Goal: Transaction & Acquisition: Book appointment/travel/reservation

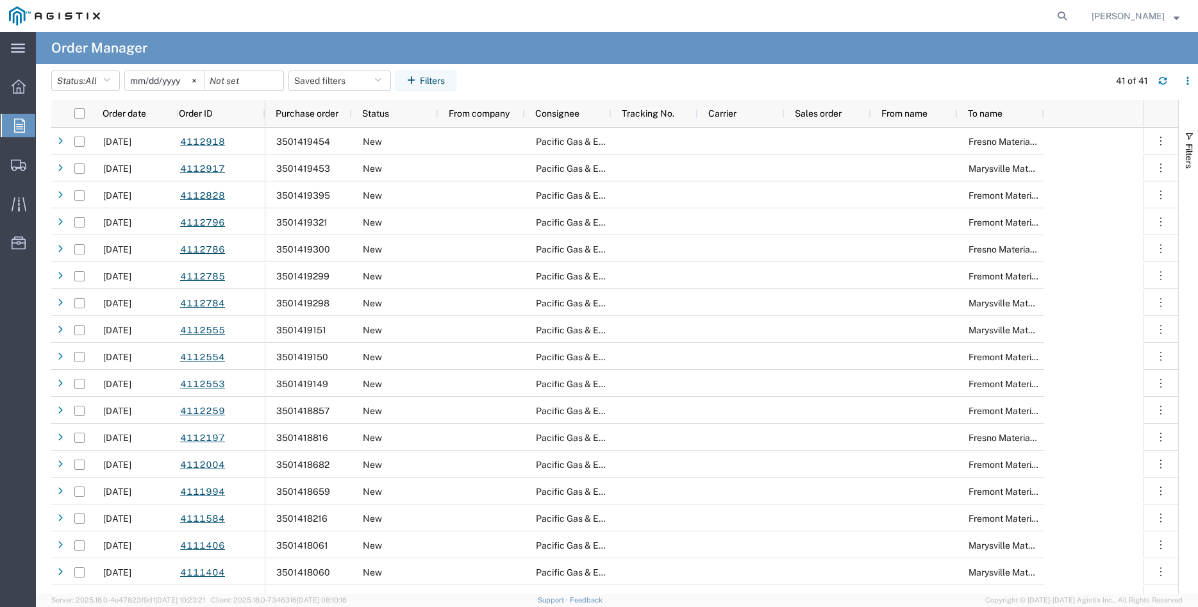
drag, startPoint x: 206, startPoint y: 83, endPoint x: 181, endPoint y: 83, distance: 25.0
click at [204, 83] on svg-icon at bounding box center [194, 80] width 19 height 19
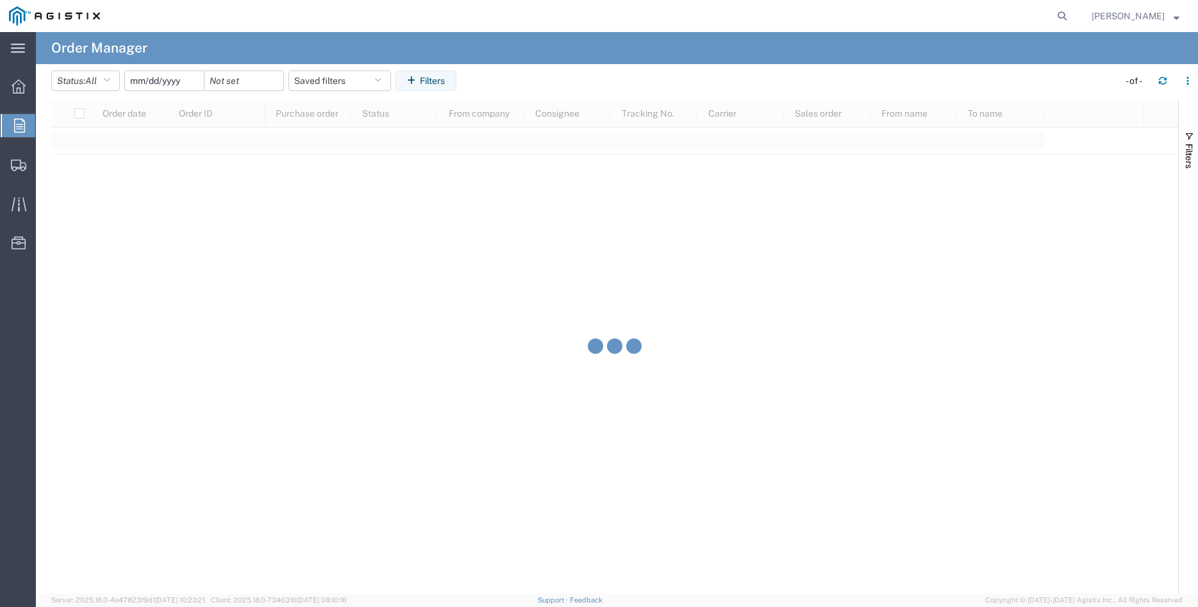
click at [183, 81] on input "date" at bounding box center [164, 80] width 79 height 19
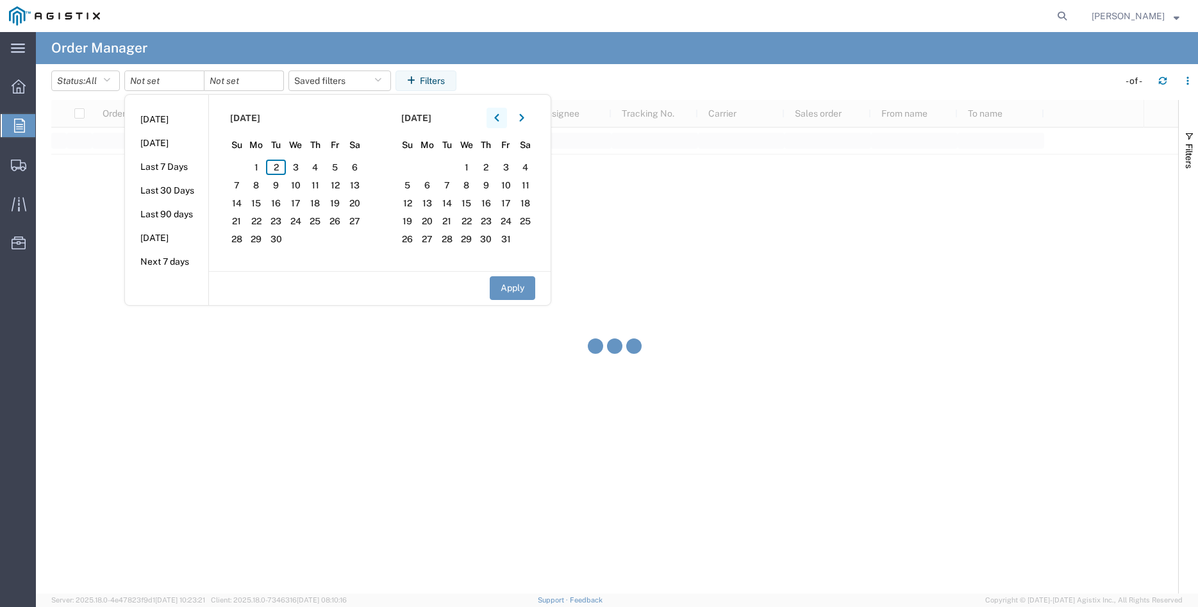
click at [505, 127] on button "button" at bounding box center [497, 118] width 21 height 21
click at [505, 124] on button "button" at bounding box center [497, 118] width 21 height 21
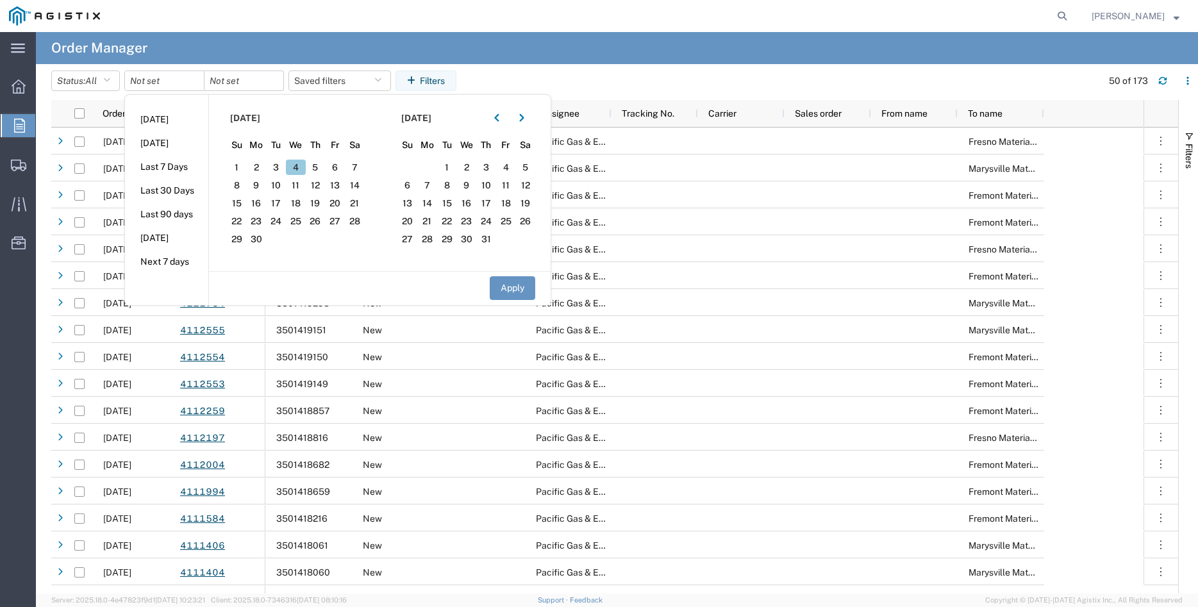
click at [297, 165] on span "4" at bounding box center [296, 167] width 20 height 15
click at [511, 289] on button "Apply" at bounding box center [513, 288] width 46 height 24
type input "[DATE]"
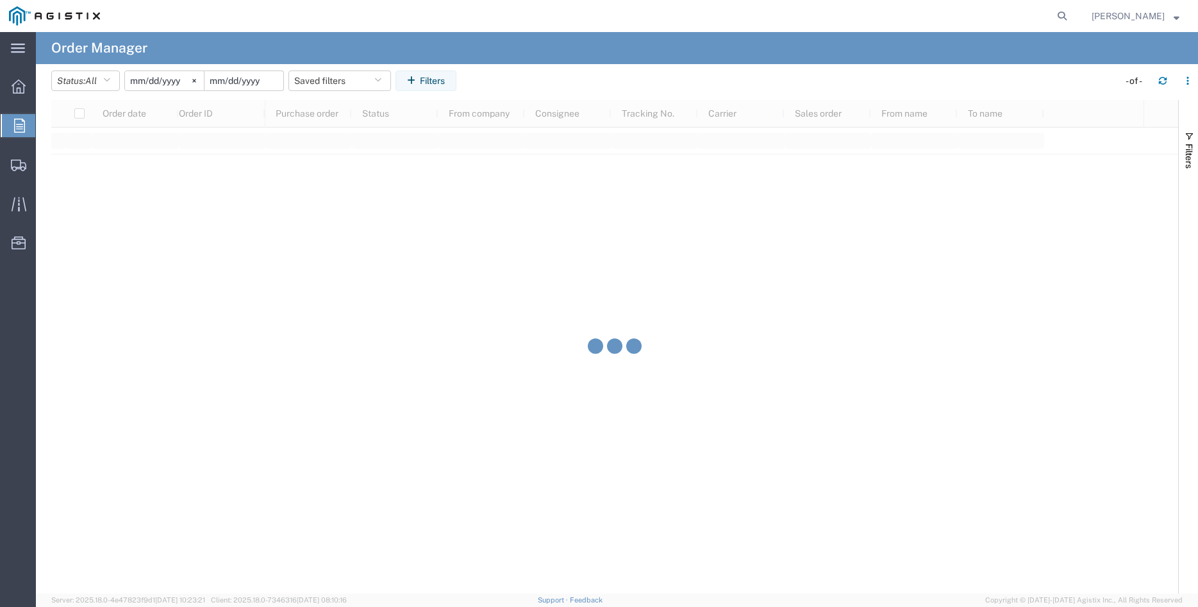
click at [258, 81] on input "date" at bounding box center [243, 80] width 79 height 19
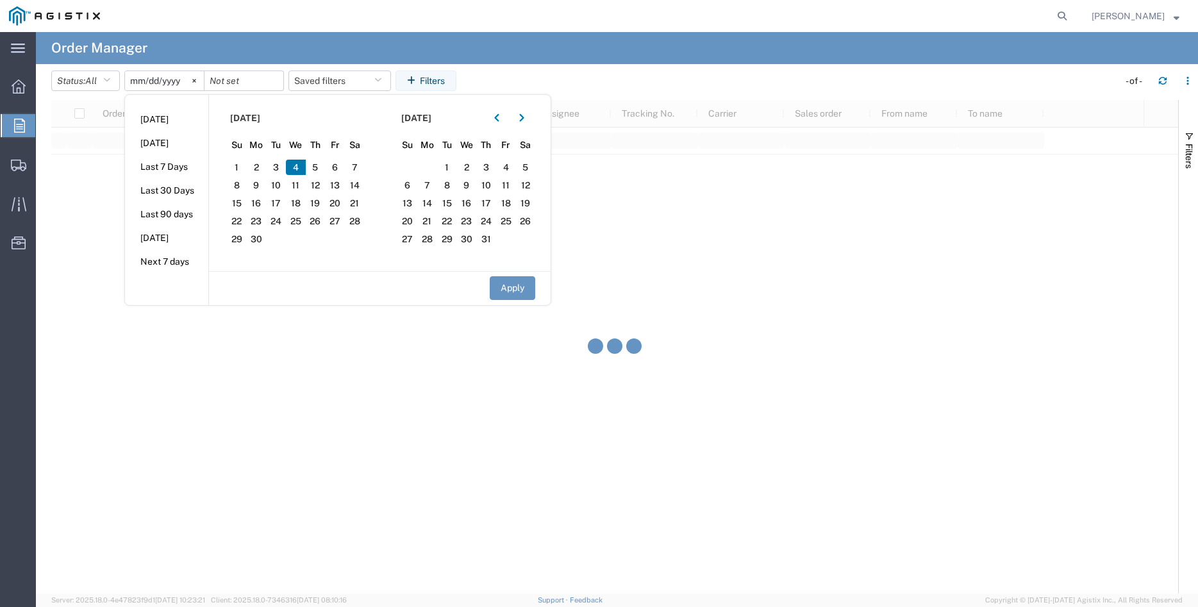
click at [300, 164] on span "4" at bounding box center [296, 167] width 20 height 15
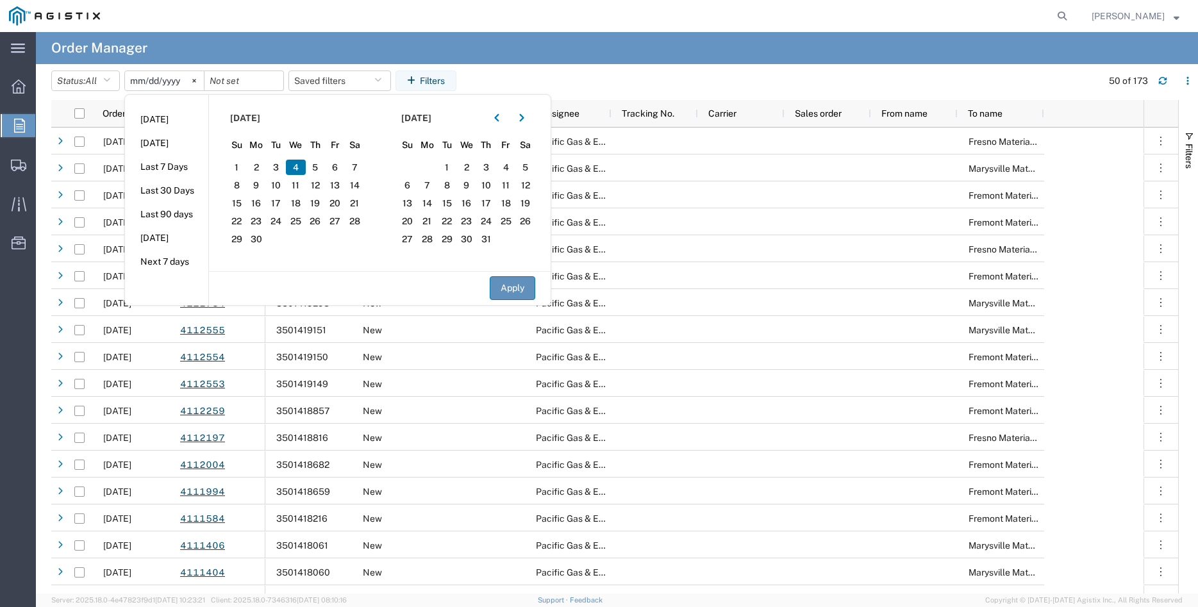
click at [506, 291] on button "Apply" at bounding box center [513, 288] width 46 height 24
type input "[DATE]"
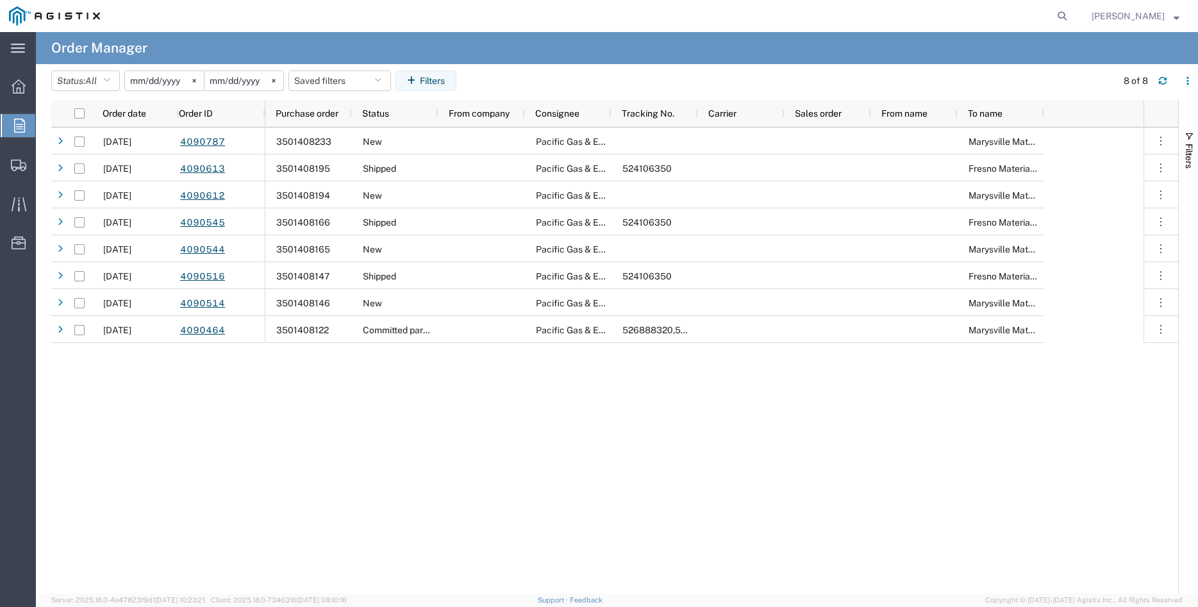
click at [12, 272] on div "Overview Orders Shipments Shipment Manager Create Shipment Create from Template…" at bounding box center [18, 171] width 36 height 213
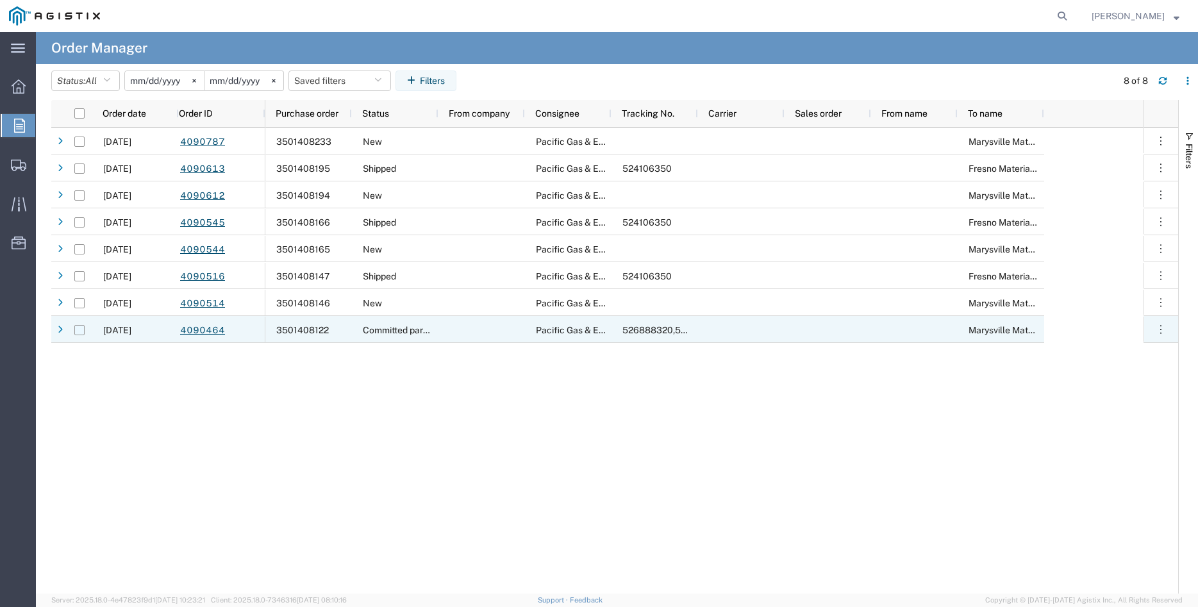
click at [84, 329] on input "Press Space to toggle row selection (unchecked)" at bounding box center [79, 330] width 10 height 10
checkbox input "true"
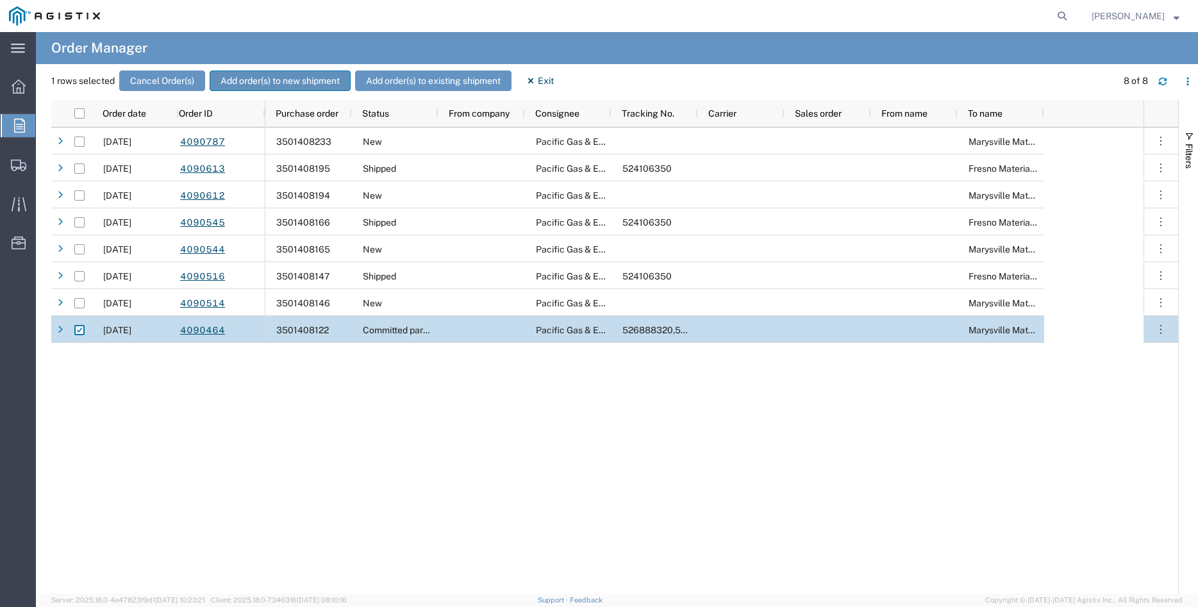
click at [274, 80] on button "Add order(s) to new shipment" at bounding box center [280, 81] width 141 height 21
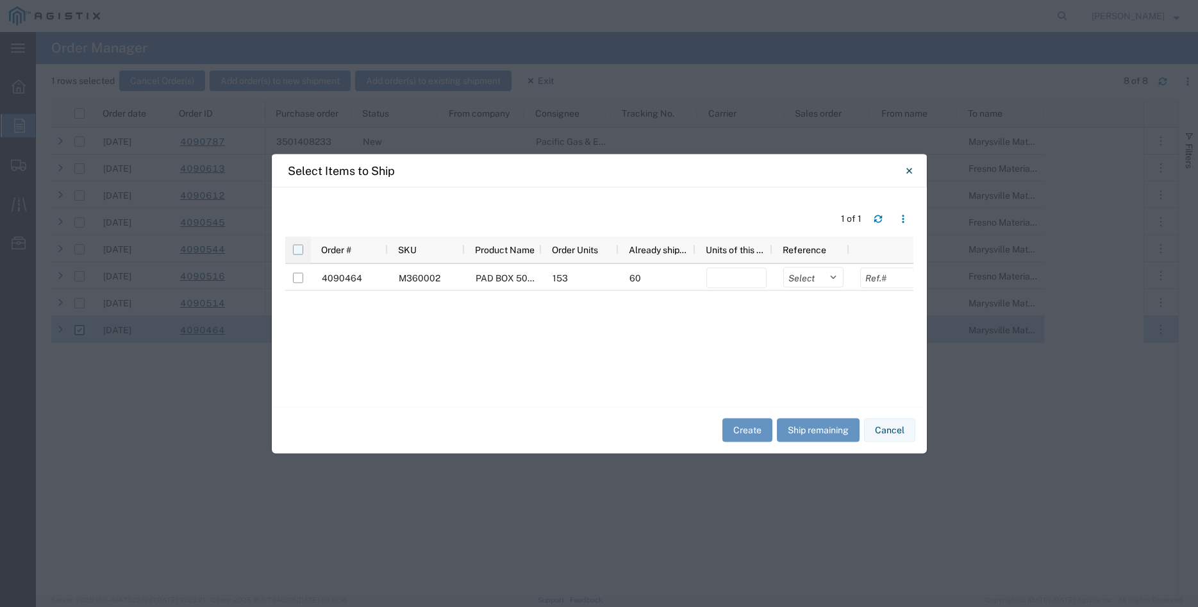
click at [294, 248] on input "checkbox" at bounding box center [298, 249] width 10 height 10
checkbox input "true"
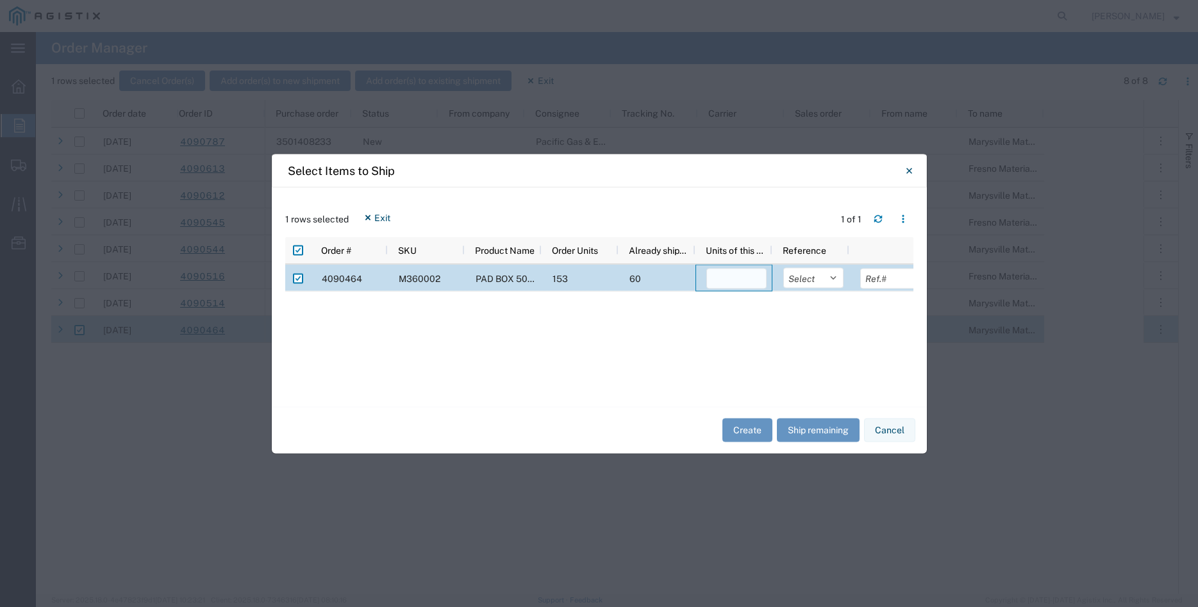
click at [721, 280] on input "number" at bounding box center [736, 278] width 60 height 21
type input "30"
click at [783, 267] on select "Select Purchase Order Delivery Number" at bounding box center [813, 277] width 60 height 21
select select "PURCHORD"
click option "Purchase Order" at bounding box center [0, 0] width 0 height 0
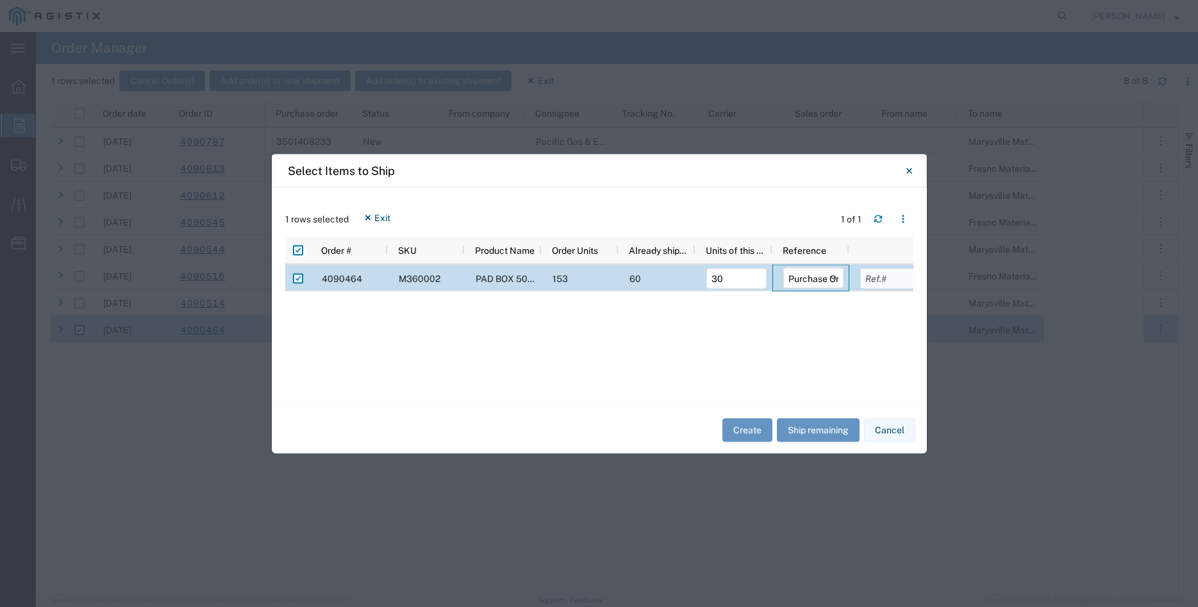
click at [870, 280] on input "text" at bounding box center [890, 278] width 60 height 21
type input "22020.00"
click at [724, 212] on div "1 rows selected Exit 1 of 1" at bounding box center [599, 221] width 628 height 29
click at [738, 431] on button "Create" at bounding box center [747, 431] width 50 height 24
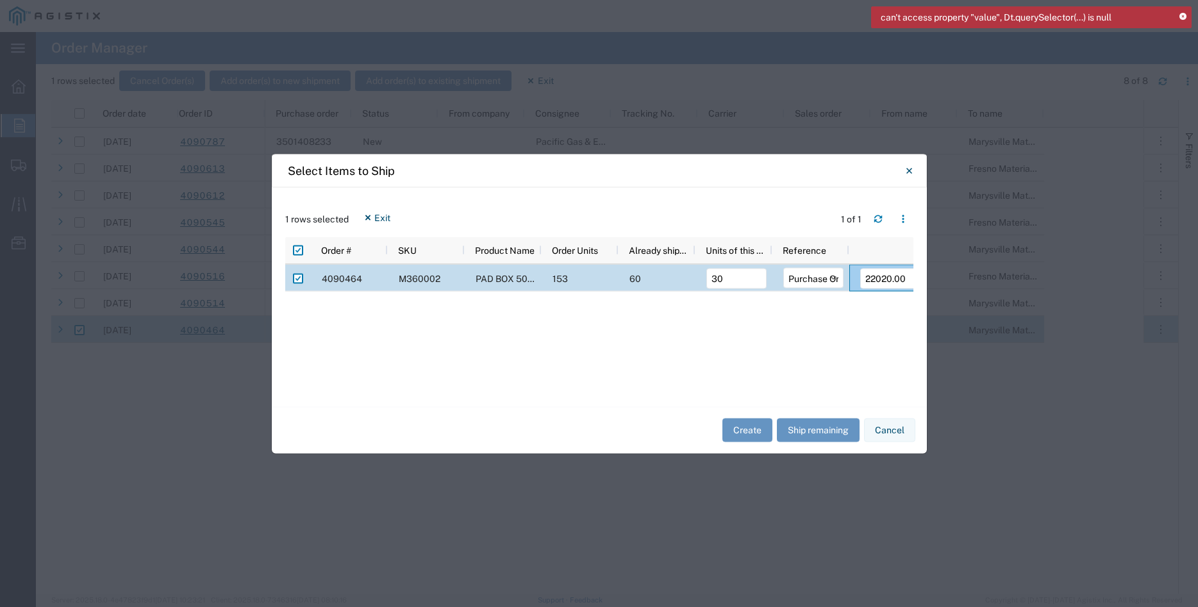
click at [1185, 15] on icon at bounding box center [1182, 16] width 7 height 7
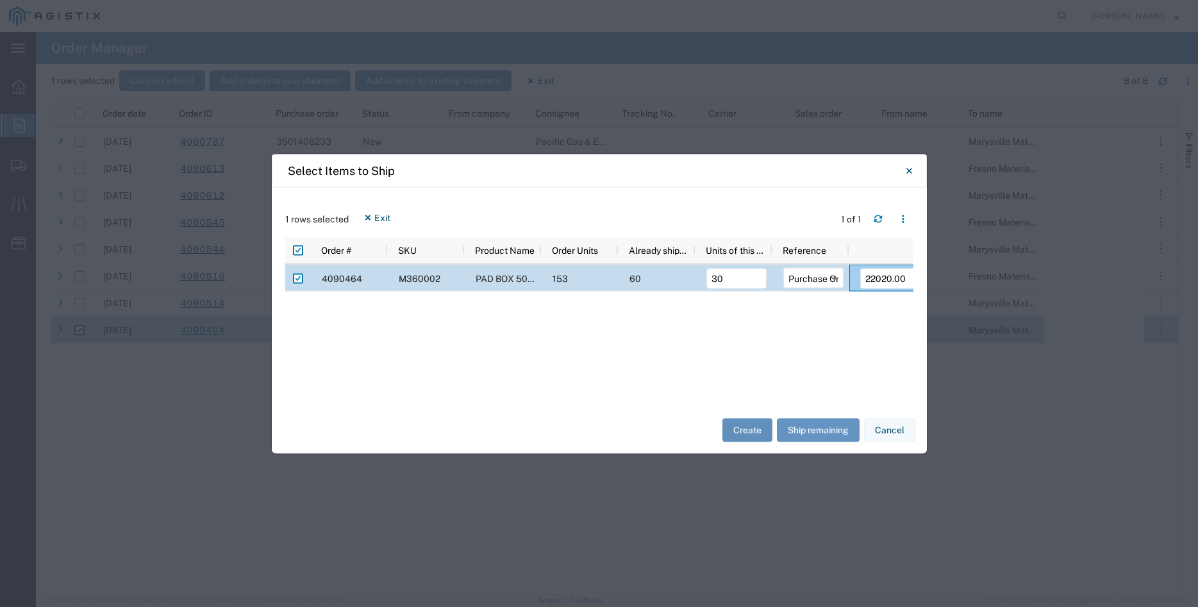
click at [746, 430] on button "Create" at bounding box center [747, 431] width 50 height 24
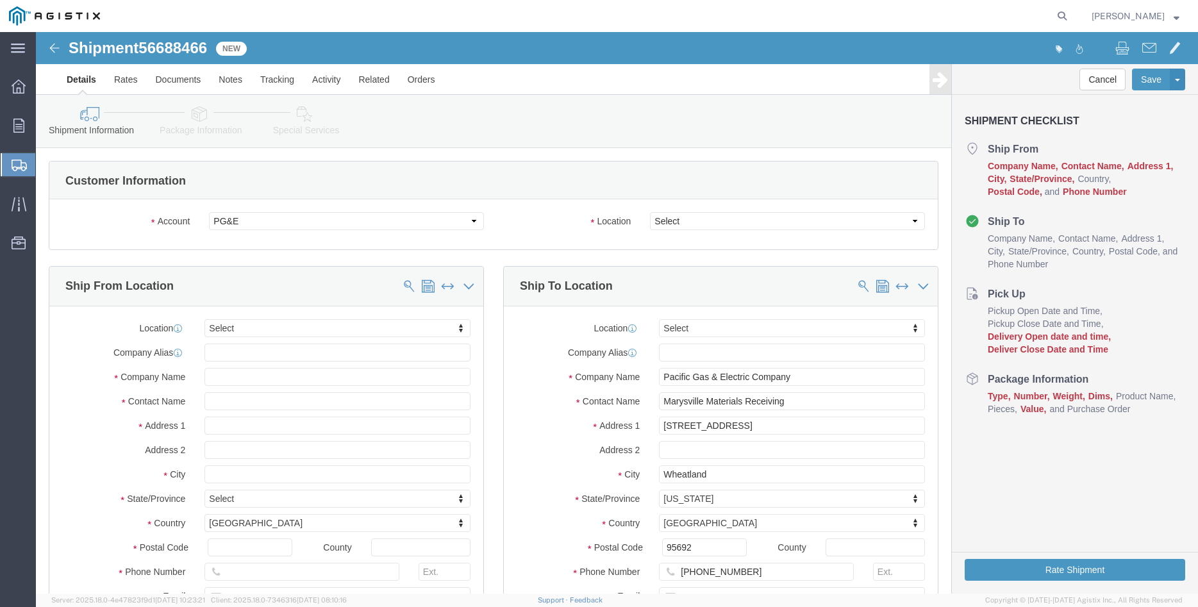
select select
click select "Select All Others [GEOGRAPHIC_DATA] [GEOGRAPHIC_DATA] [GEOGRAPHIC_DATA] [GEOGRA…"
select select "19996"
click option "Wheatland [GEOGRAPHIC_DATA]"
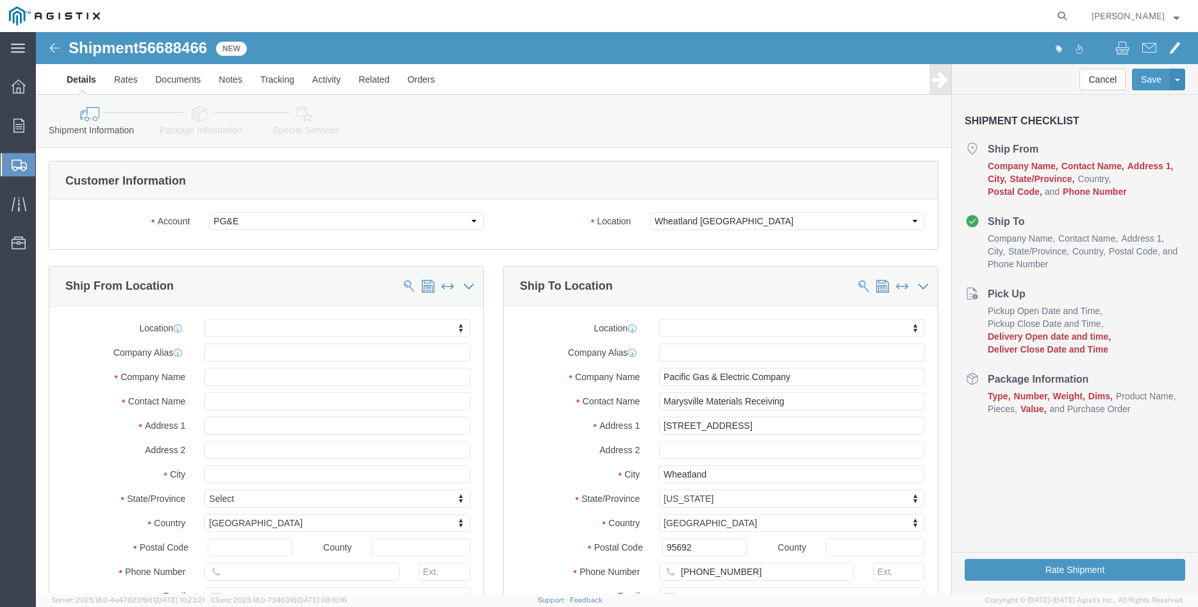
click div "Location Select All Others Fremont DC Fresno DC Wheatland DC"
click body "Shipment 56688466 New Details Rates Documents Notes Tracking Activity Related O…"
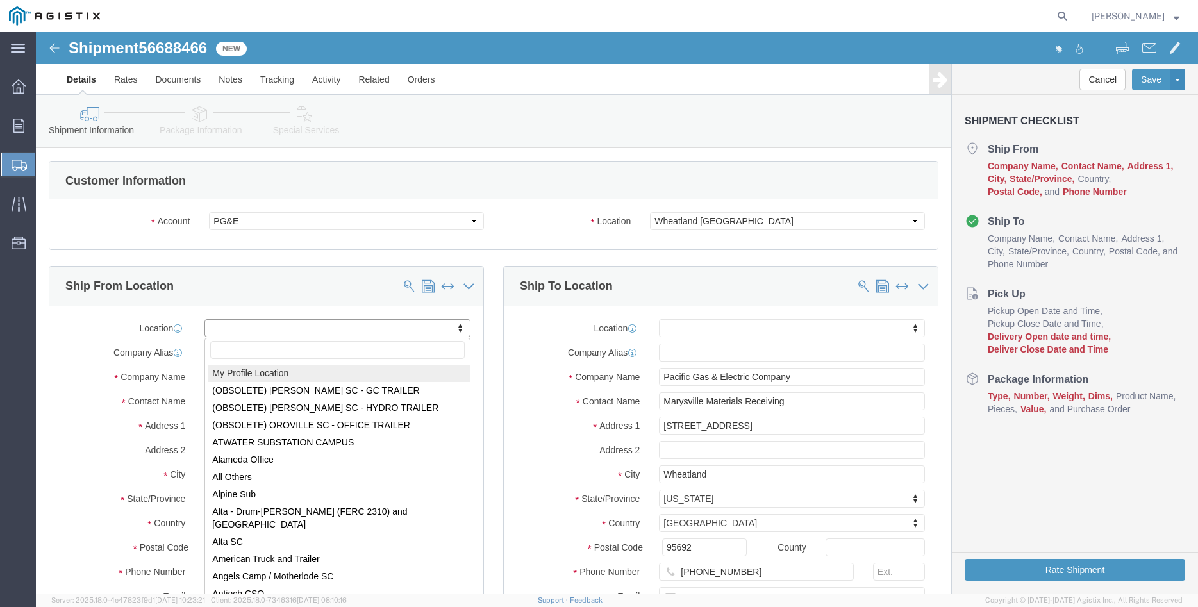
select select "MYPROFILE"
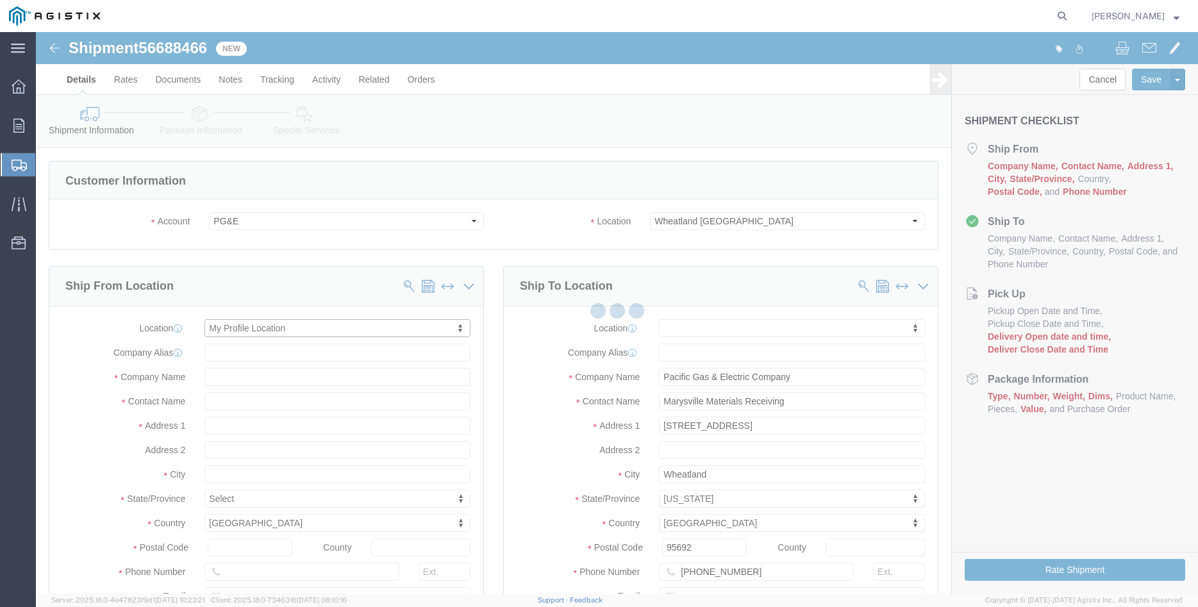
type input "305 [PERSON_NAME] DANCER DR"
type input "95377"
type input "[PHONE_NUMBER]"
type input "[PERSON_NAME][EMAIL_ADDRESS][DOMAIN_NAME]"
checkbox input "true"
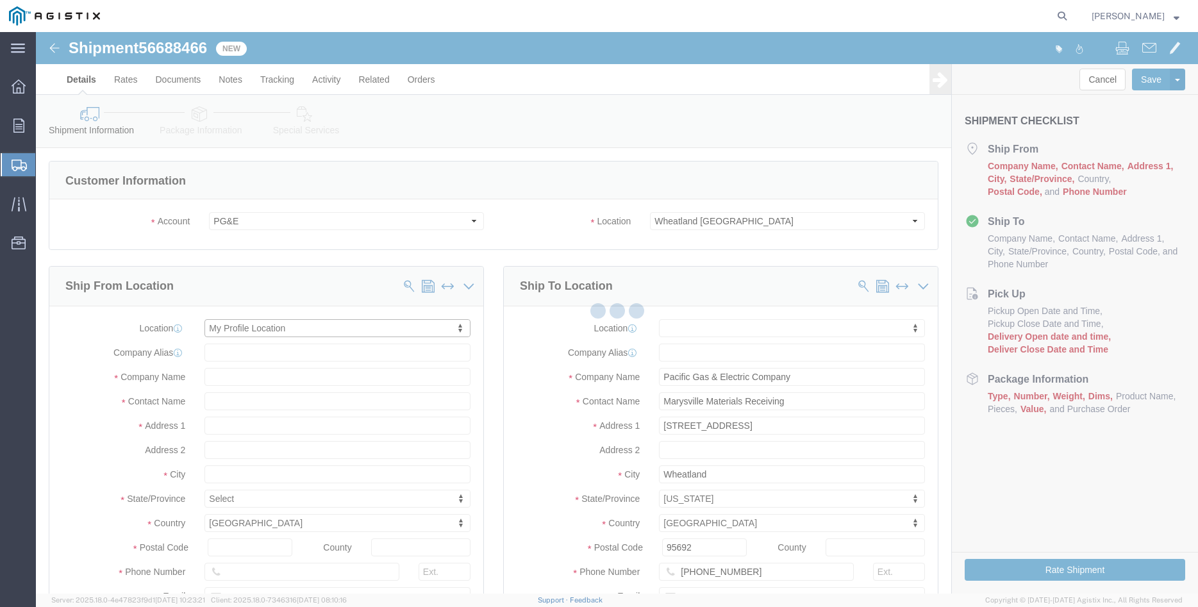
type input "[PERSON_NAME] Iron Works Inc"
type input "[PERSON_NAME]"
select select "CA"
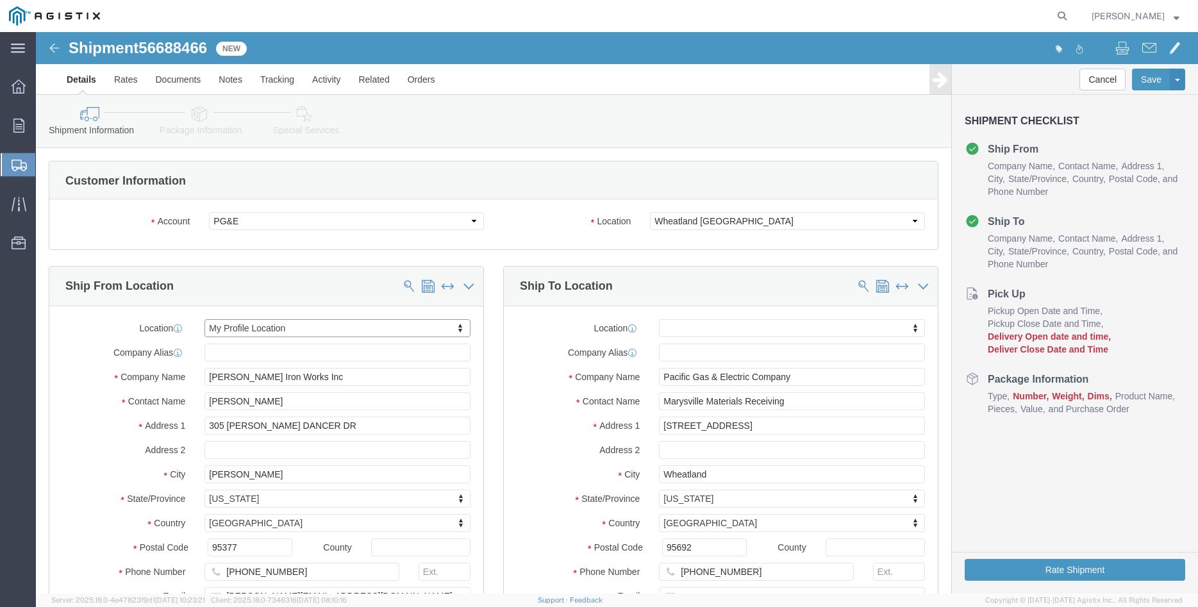
click div "Ship From Location Location My Profile Location My Profile Location (OBSOLETE) …"
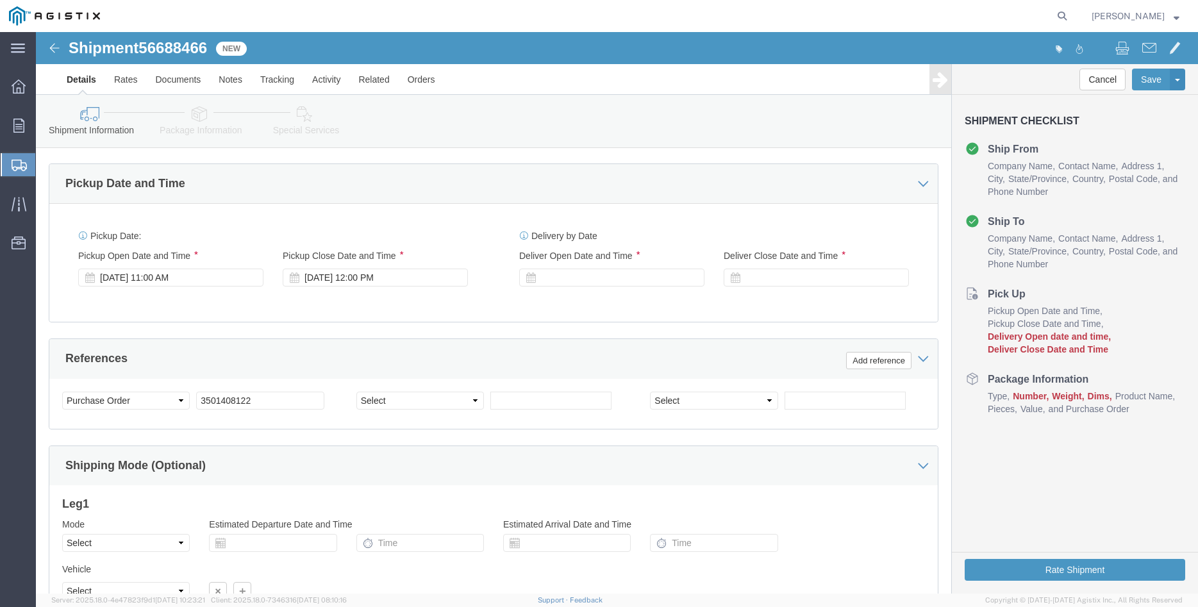
scroll to position [785, 0]
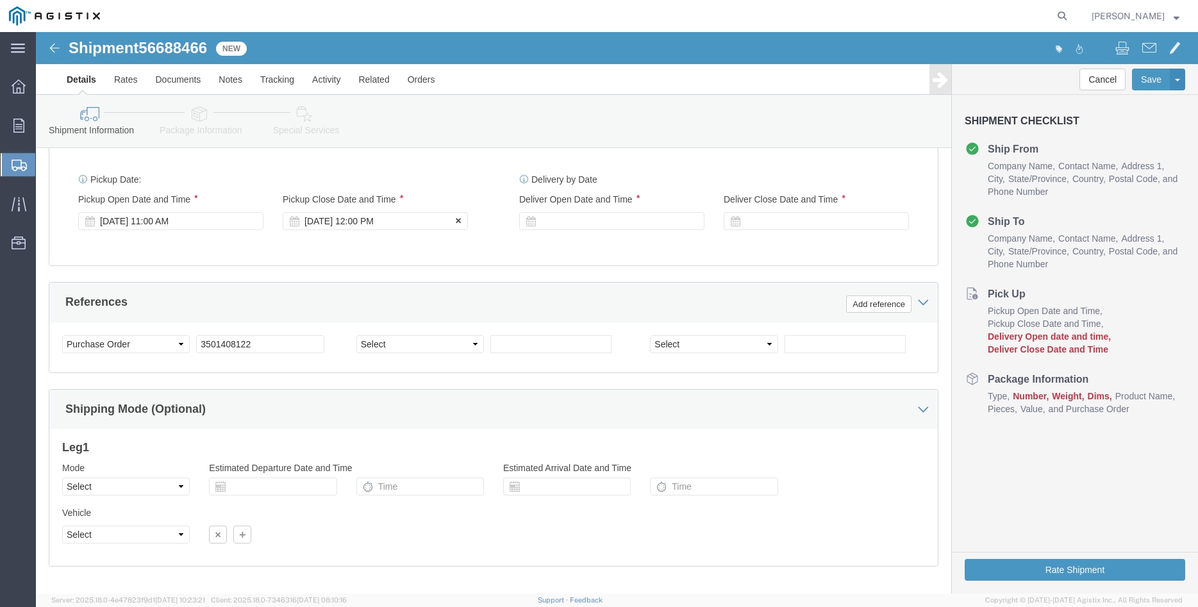
click div "[DATE] 12:00 PM"
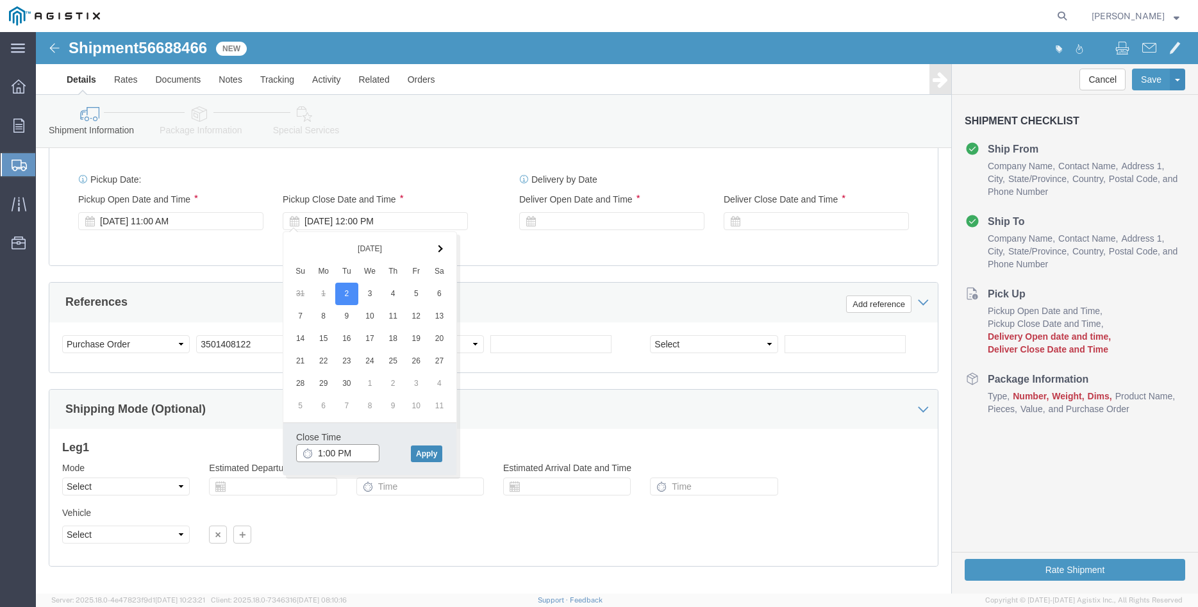
type input "1:00 PM"
click button "Apply"
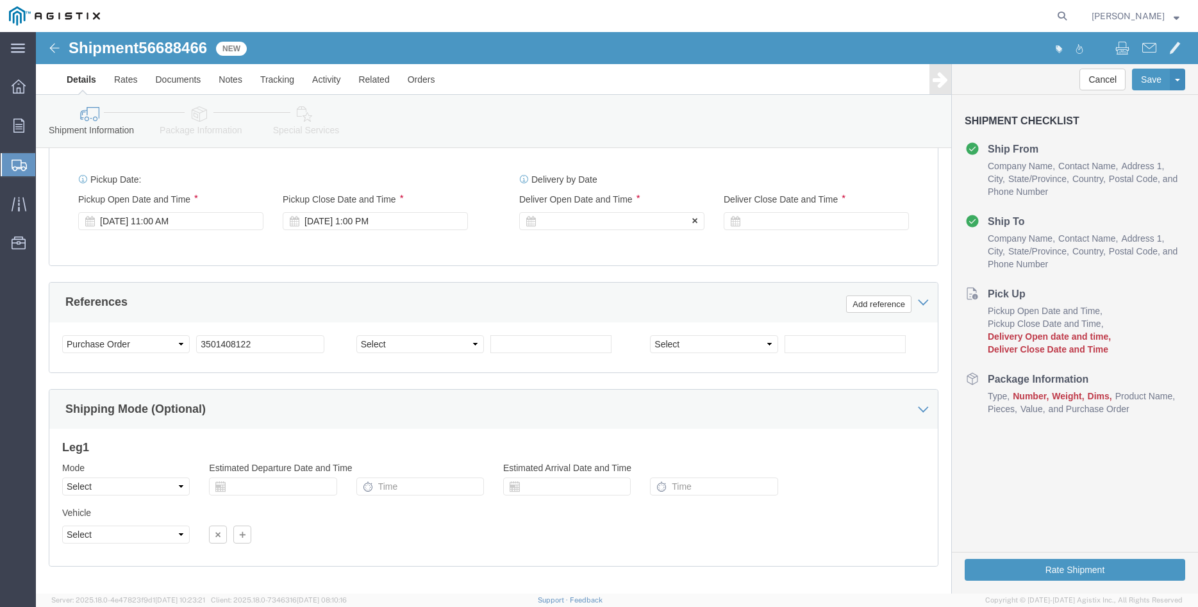
click div
click button "Apply"
click div
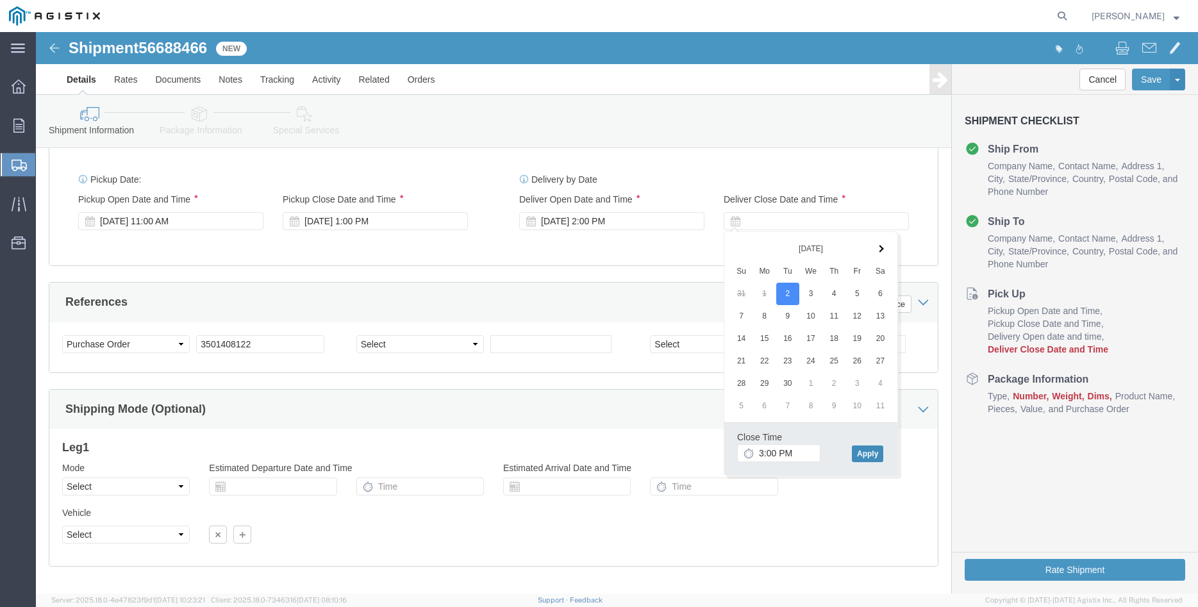
click button "Apply"
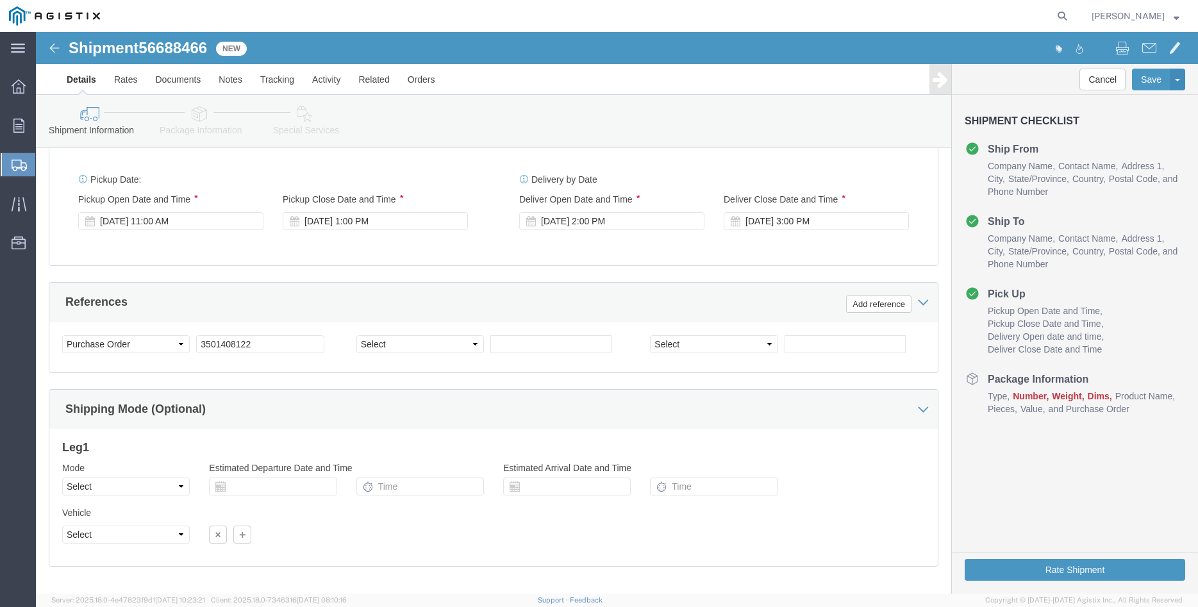
click div "Please fix the following errors Customer Information Account Select [PERSON_NAM…"
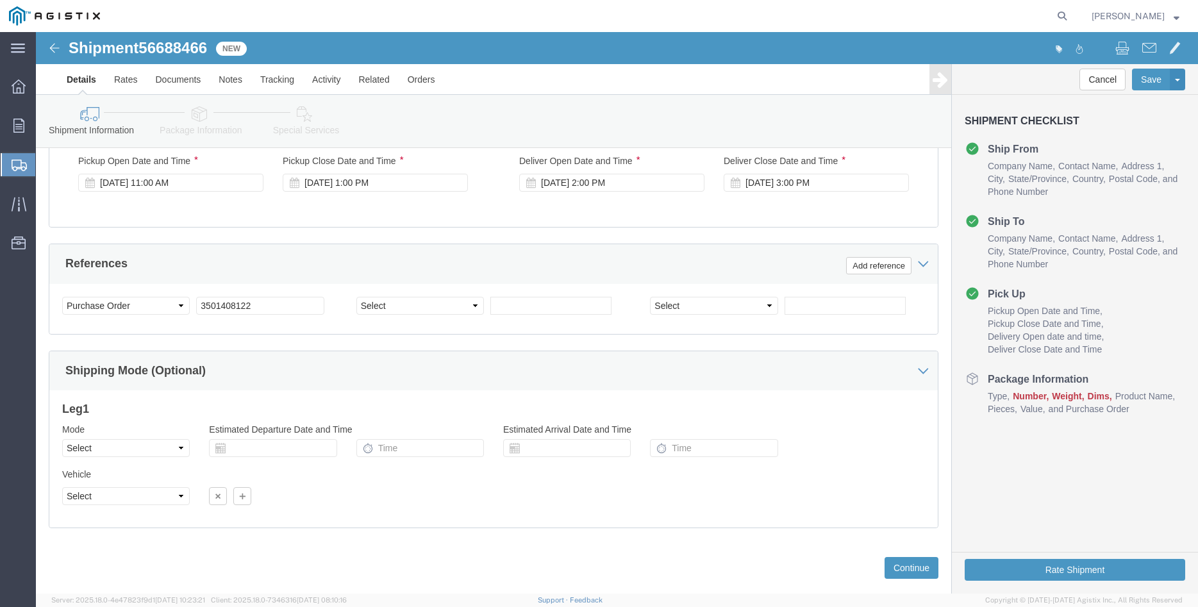
scroll to position [847, 0]
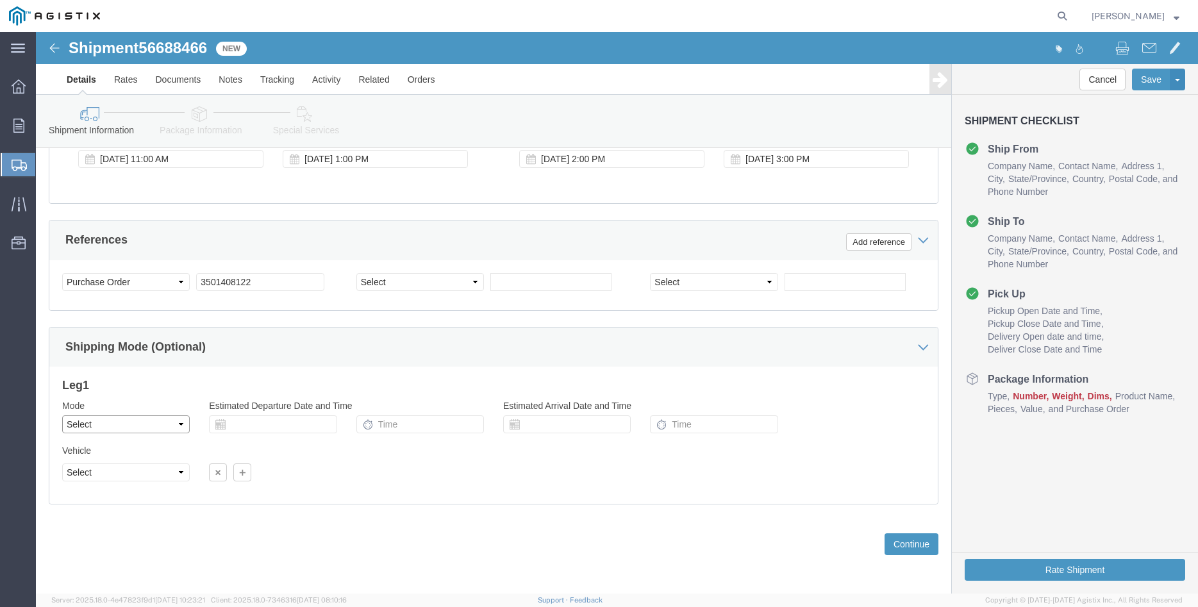
click select "Select Air Less than Truckload Multi-Leg Ocean Freight Rail Small Parcel Truckl…"
select select "TL"
click option "Truckload"
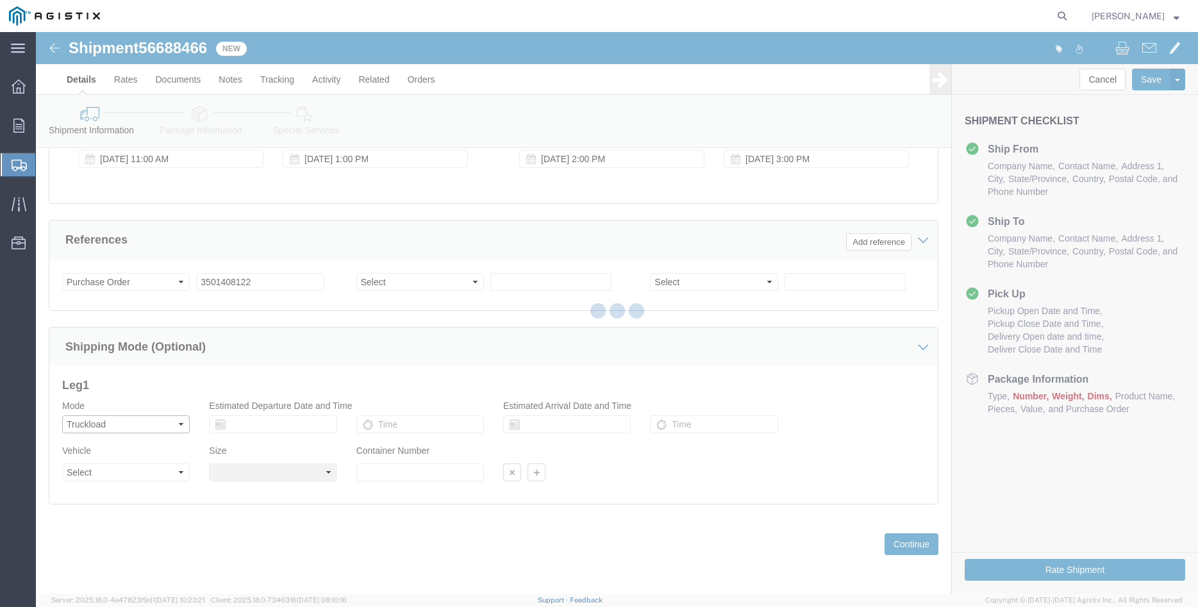
select select
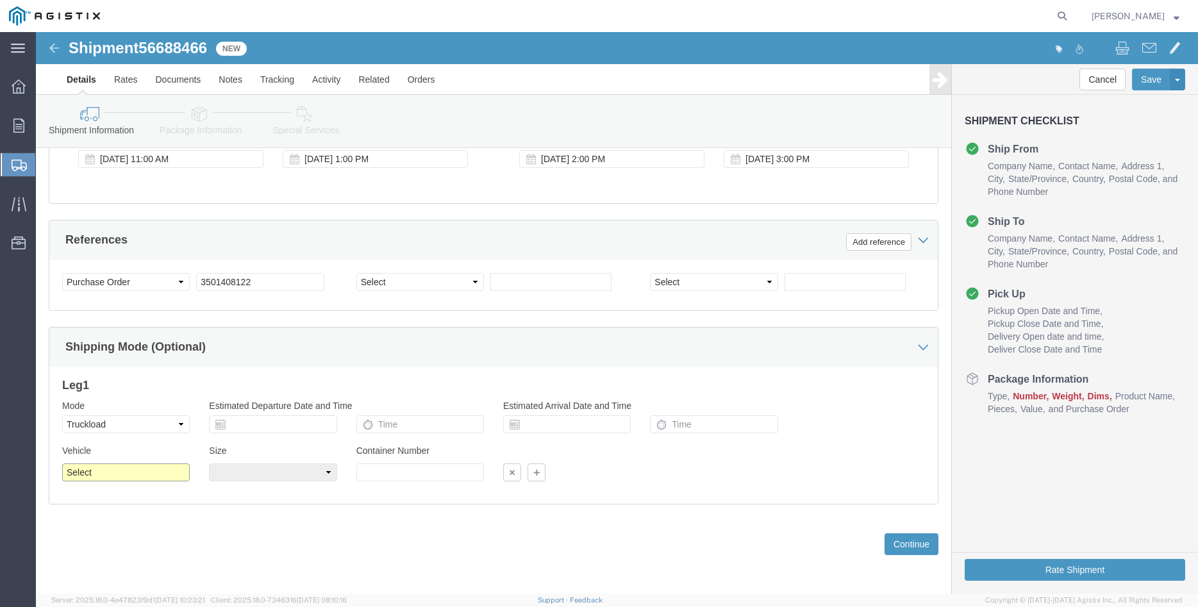
click select "Select 1-Ton (PSS) 10 Wheel 10 Yard Dump Truck 20 Yard Dump Truck Bobtail Botto…"
select select "FLBD"
click option "Flat Bed"
click select "Select 35 Feet 20 Feet 28 Feet 53 Feet 40 Feet 48 Feet"
select select "48FT"
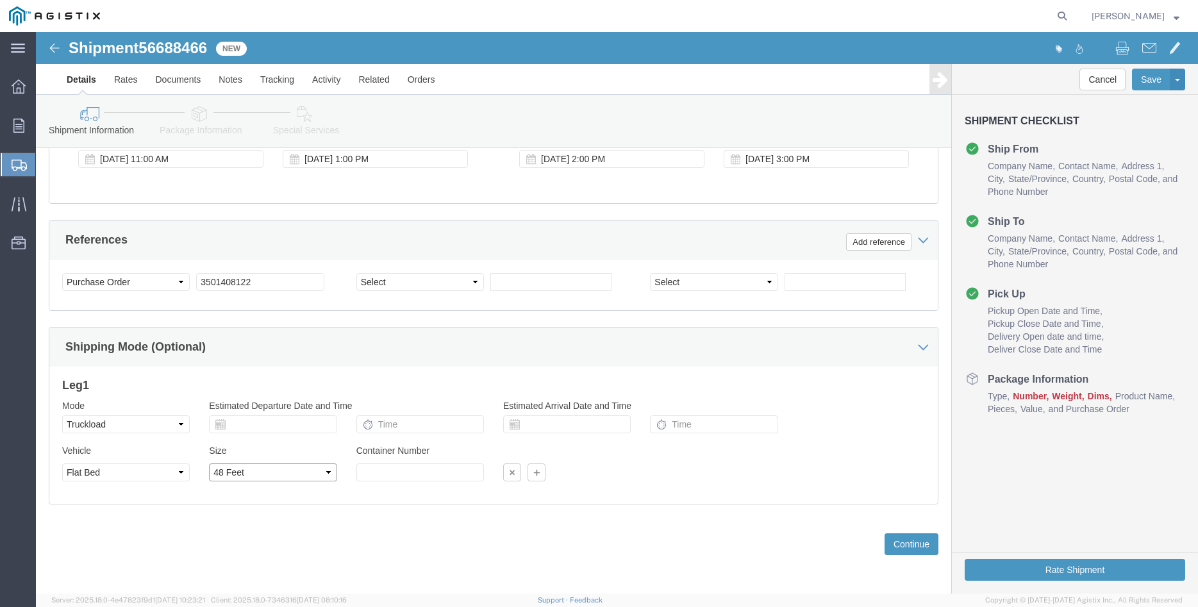
click option "48 Feet"
click div "Previous Continue"
click button "Continue"
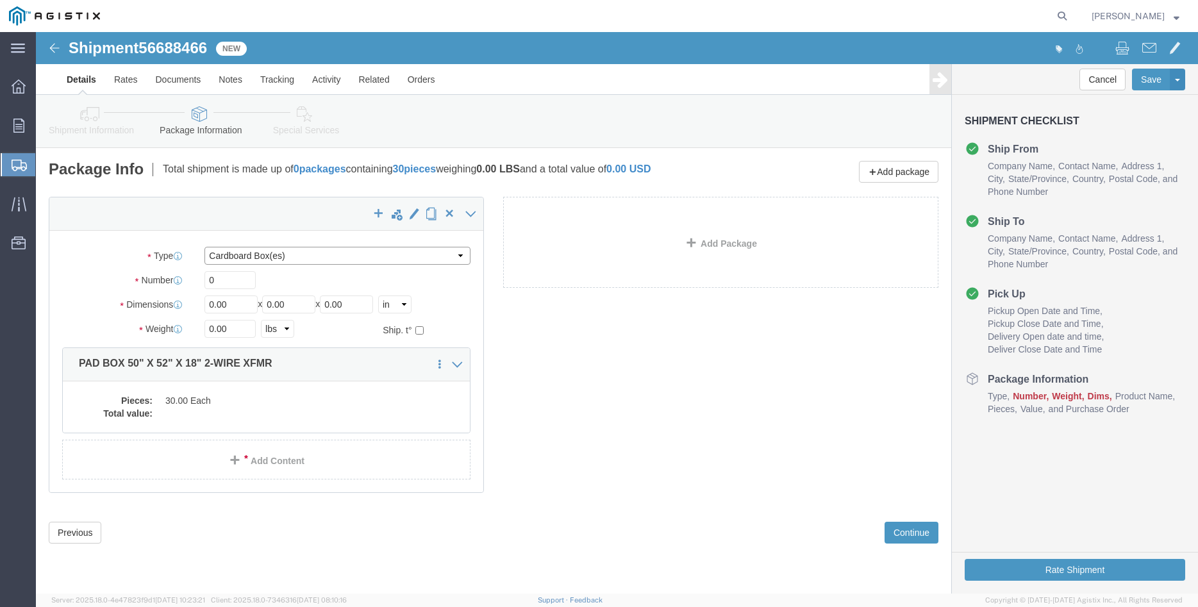
click select "Select Bulk Bundle(s) Cardboard Box(es) Carton(s) Crate(s) Drum(s) (Fiberboard)…"
select select "PONS"
click option "Pallet(s) Oversized (Not Stackable)"
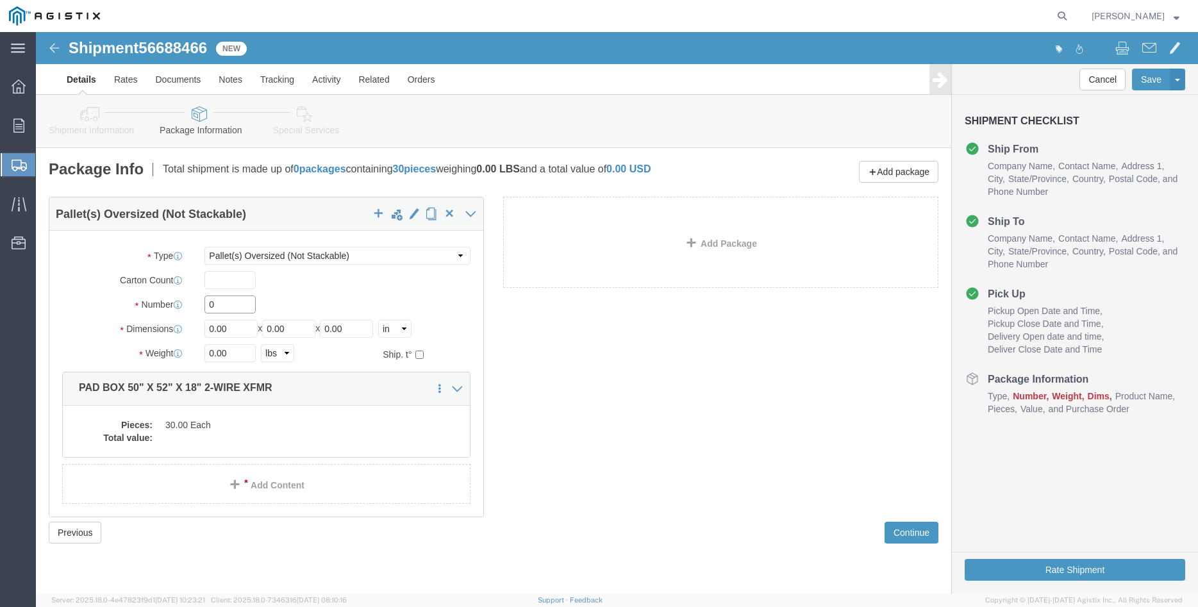
click input "0"
type input "10"
type input "64"
type input "66"
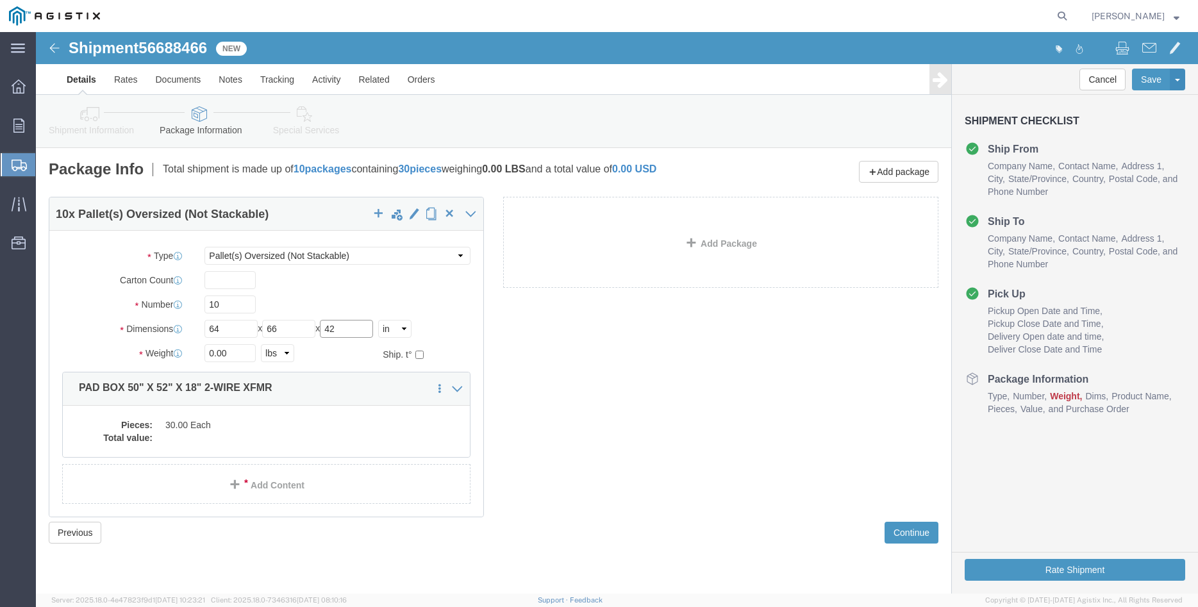
type input "42"
click input "0.00"
type input "17000"
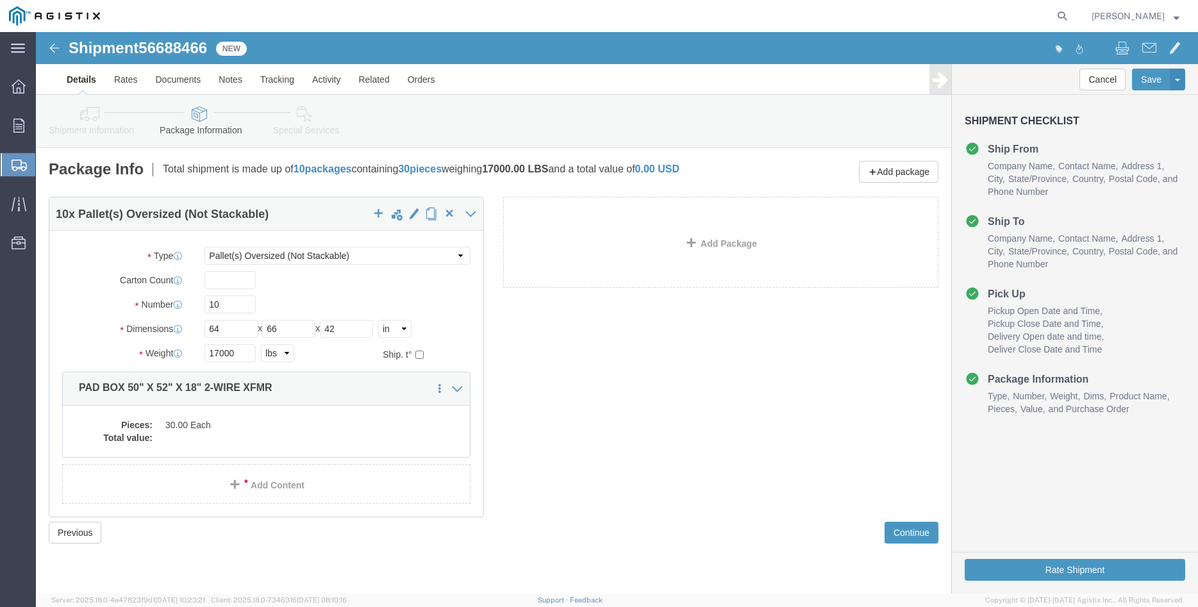
click label "Dimensions"
click dd "30.00 Each"
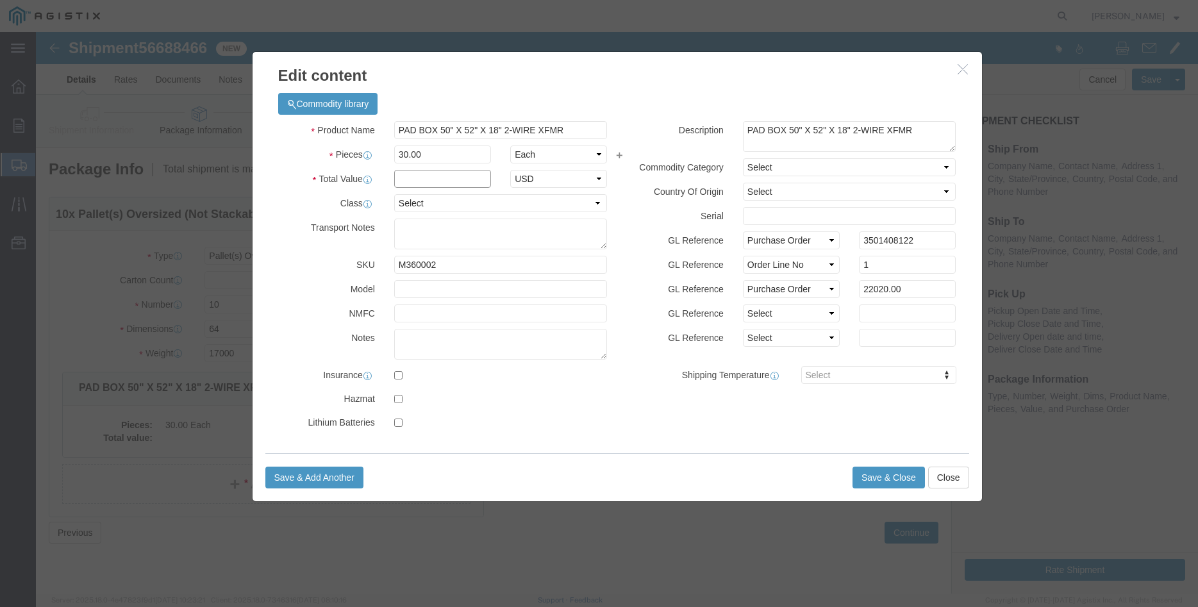
click input "text"
type input "22020.00"
click select "Select 50 55 60 65 70 85 92.5 100 125 175 250 300 400"
select select "100"
click option "100"
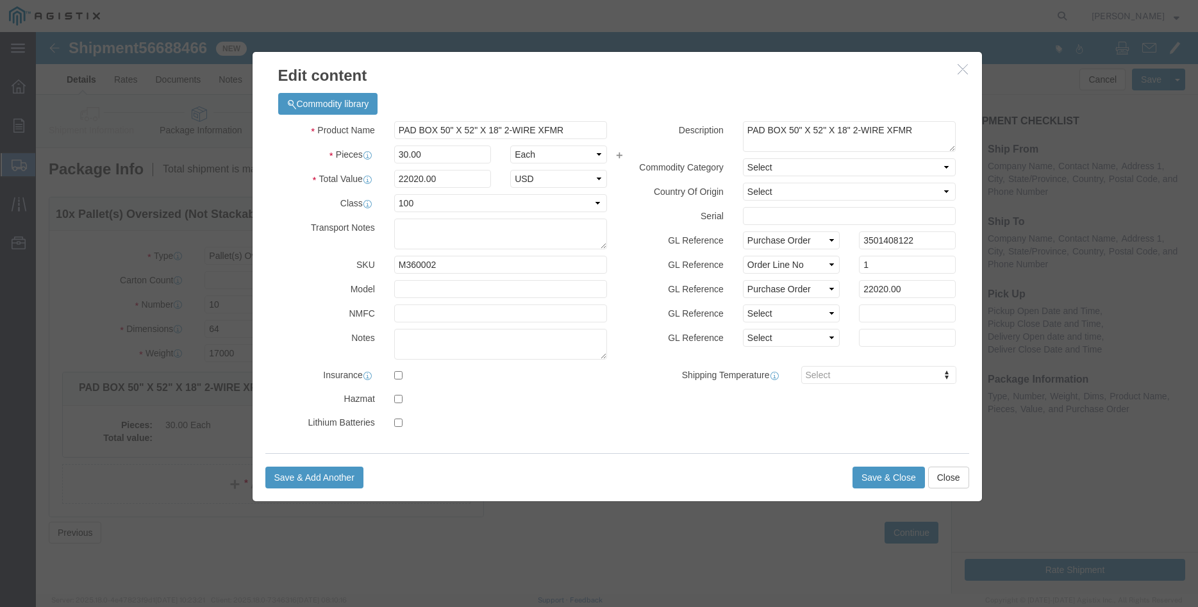
click div "GL Reference Select Account Type Activity ID Airline Appointment Number ASN Bat…"
click button "Save & Close"
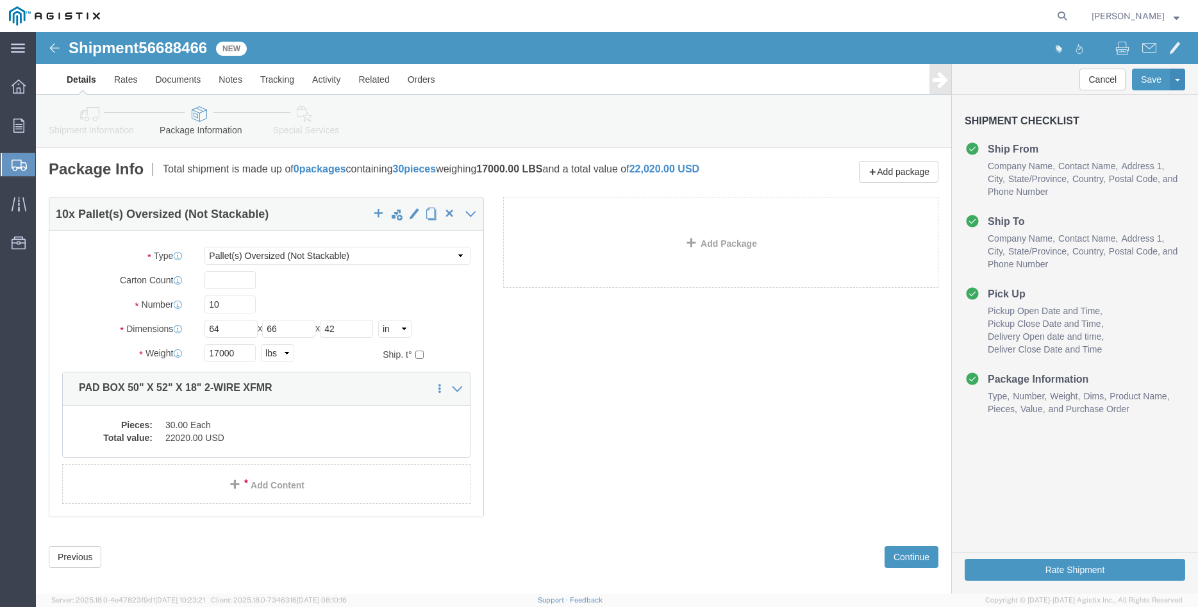
scroll to position [22, 0]
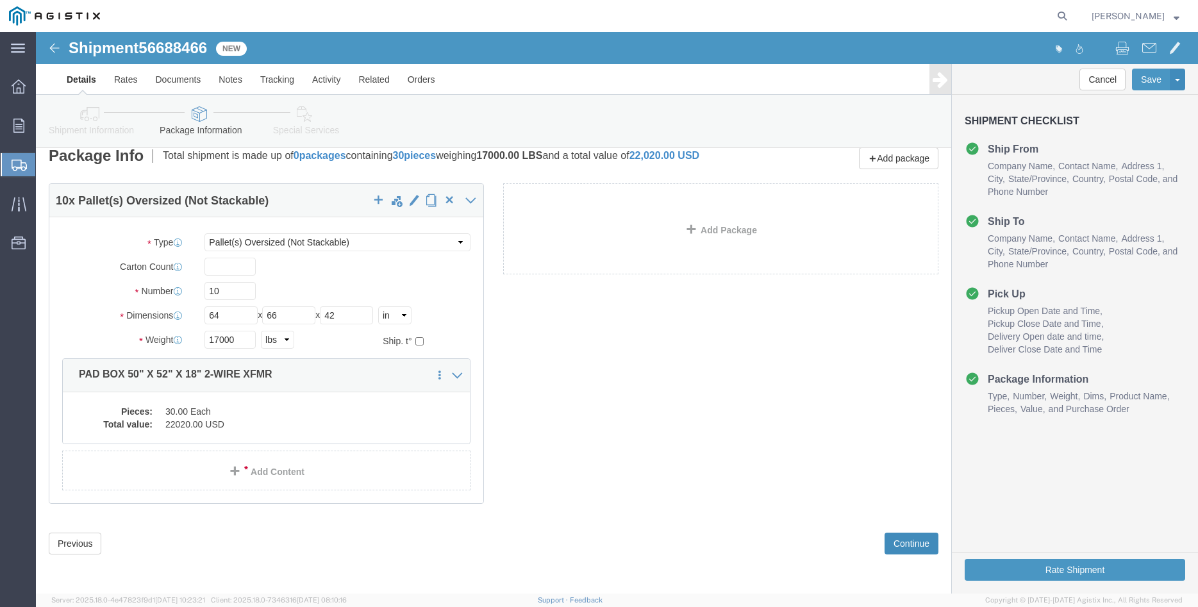
click button "Continue"
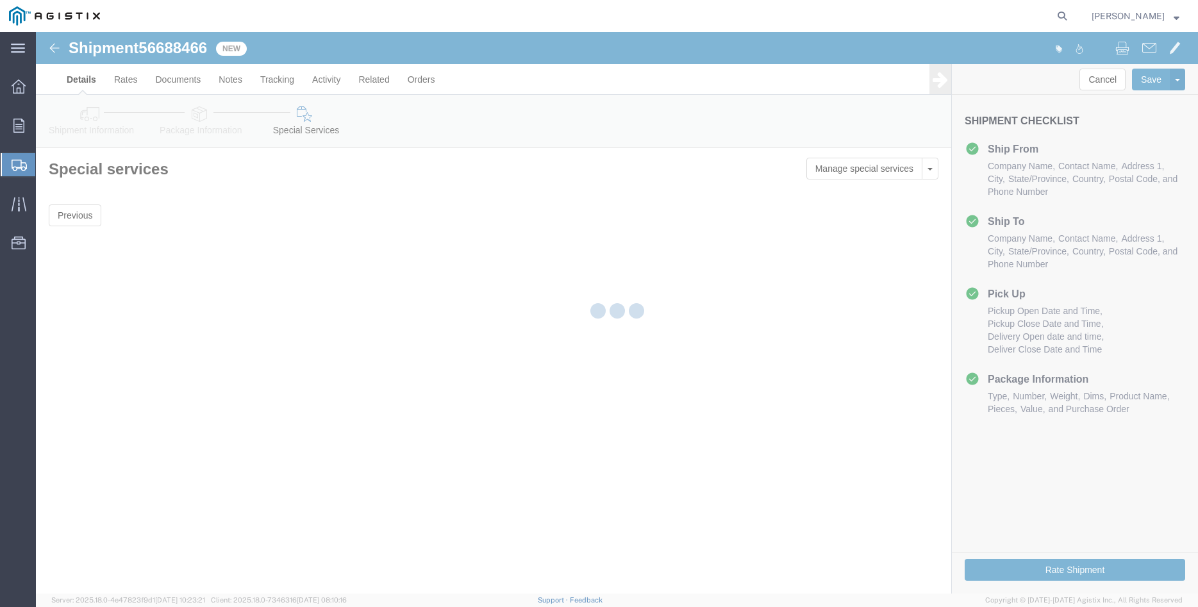
scroll to position [0, 0]
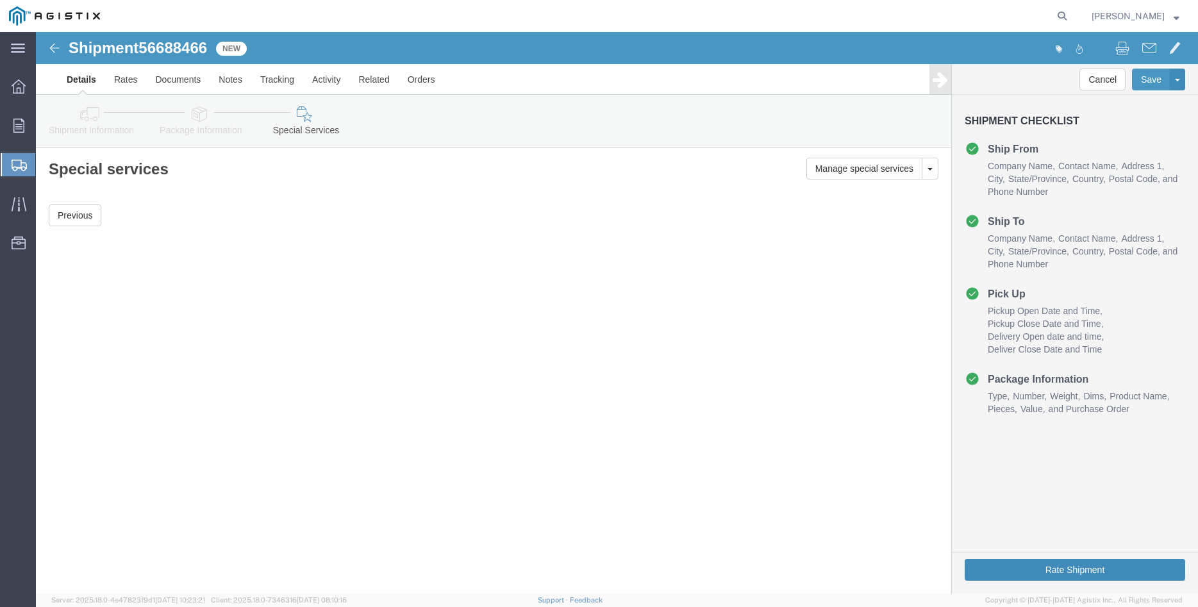
click button "Rate Shipment"
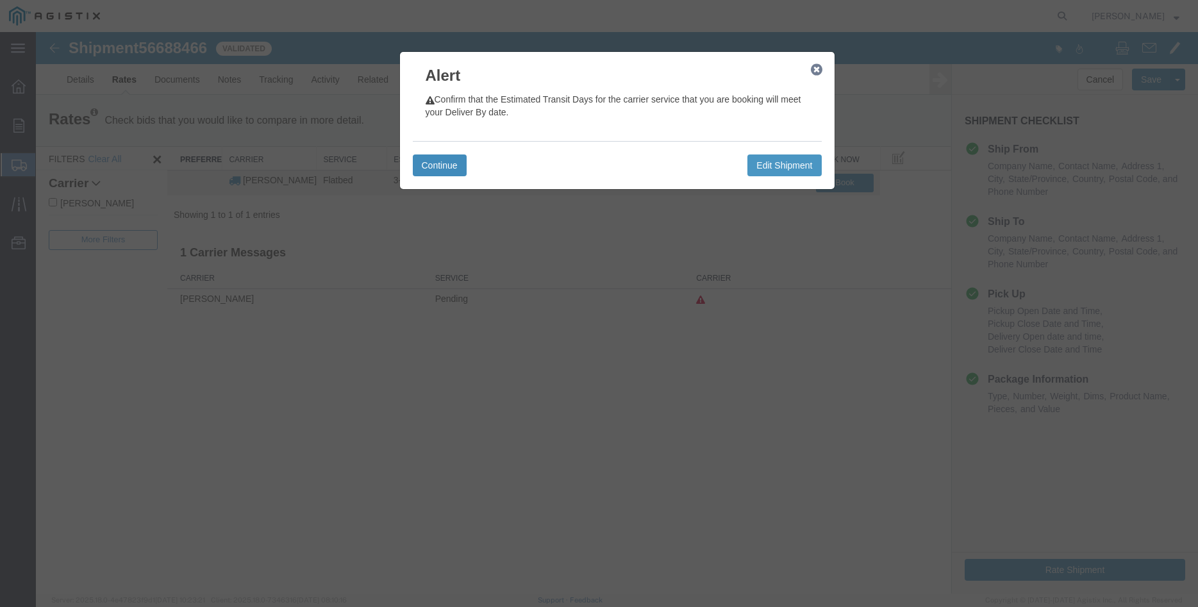
click at [430, 158] on button "Continue" at bounding box center [440, 165] width 54 height 22
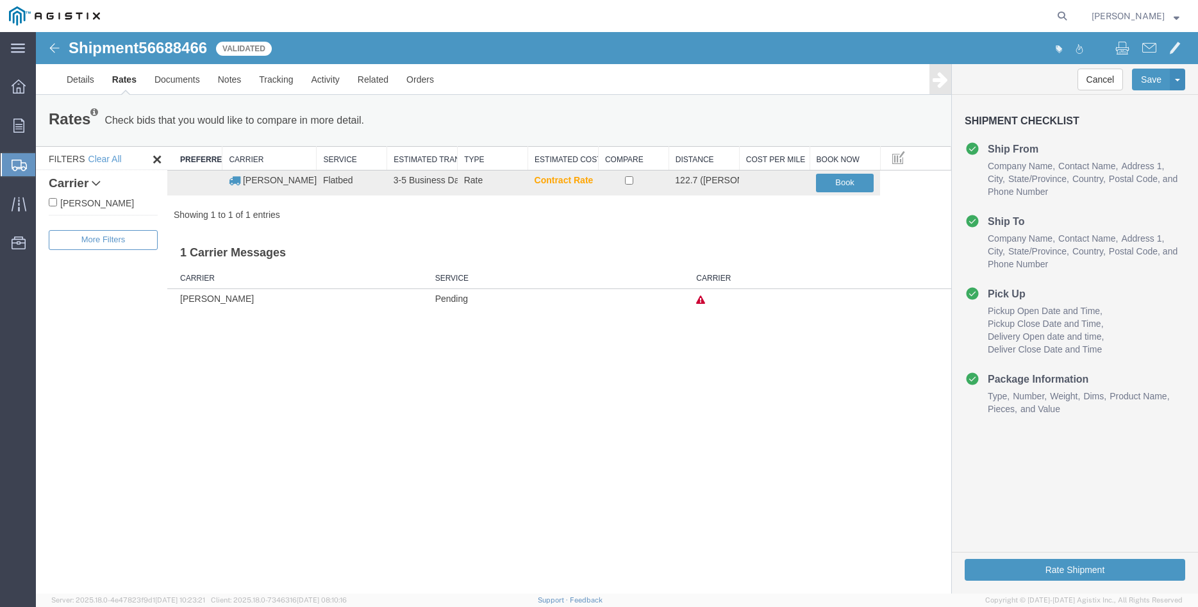
click at [88, 206] on label "[PERSON_NAME]" at bounding box center [103, 203] width 109 height 14
click at [57, 206] on input "[PERSON_NAME]" at bounding box center [53, 202] width 8 height 8
checkbox input "true"
click at [633, 182] on input "checkbox" at bounding box center [629, 180] width 8 height 8
checkbox input "true"
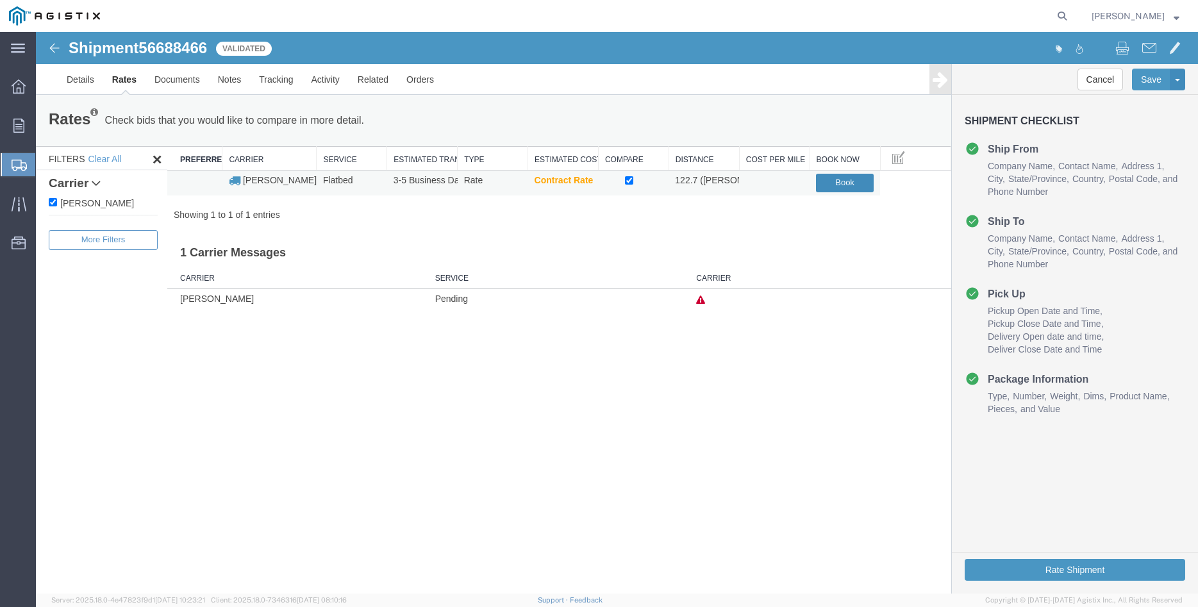
click at [855, 183] on button "Book" at bounding box center [845, 183] width 58 height 19
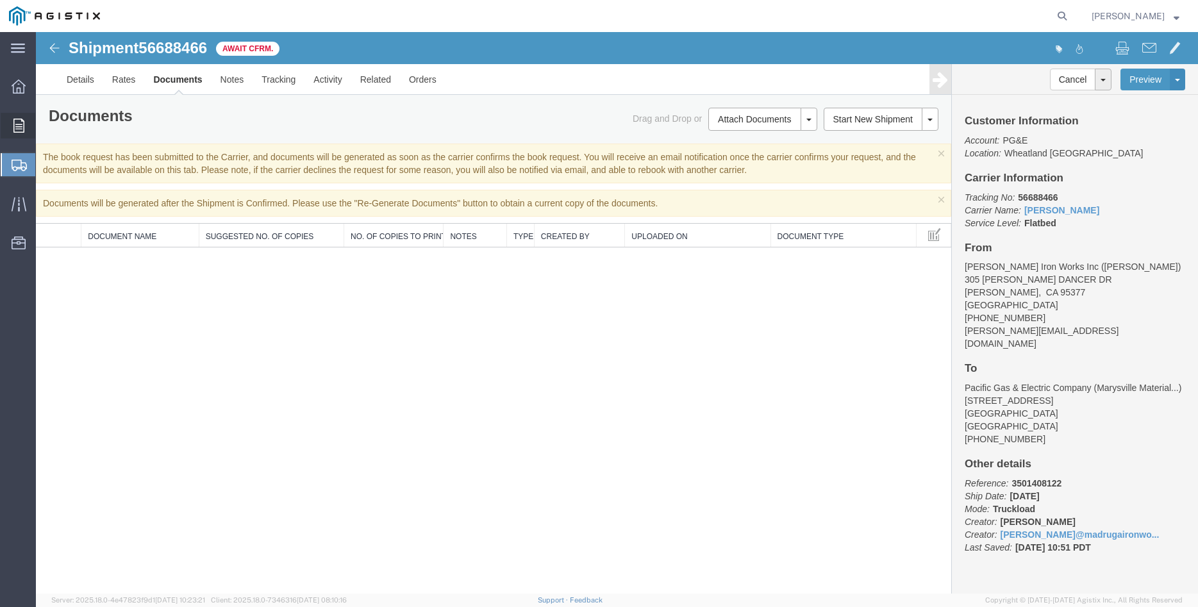
click at [10, 131] on div at bounding box center [19, 126] width 36 height 26
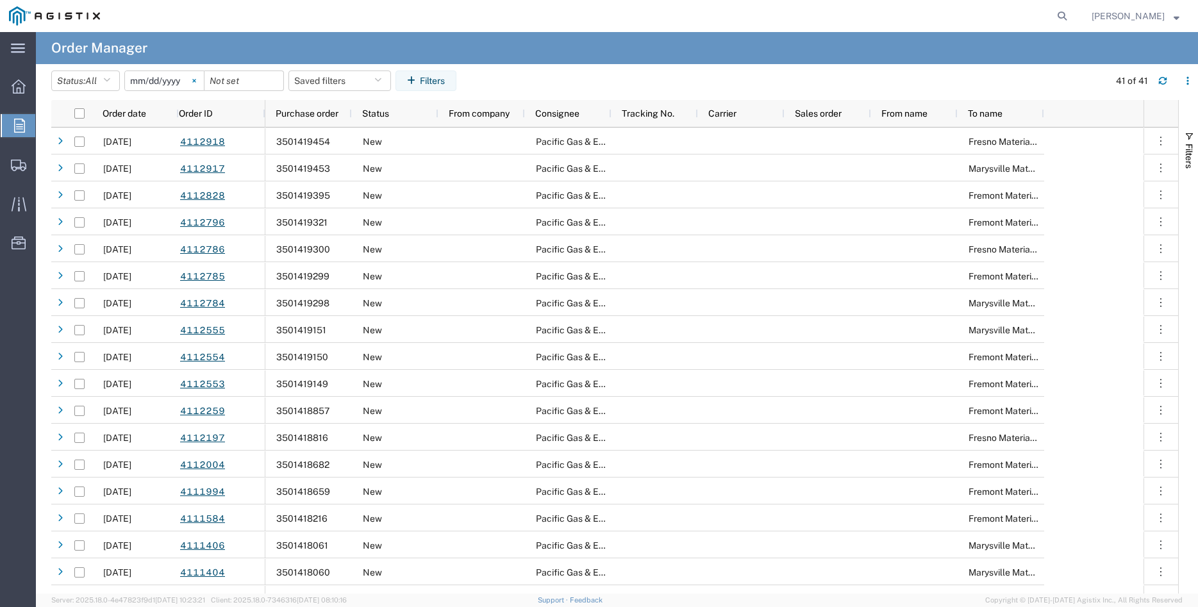
click at [204, 81] on svg-icon at bounding box center [194, 80] width 19 height 19
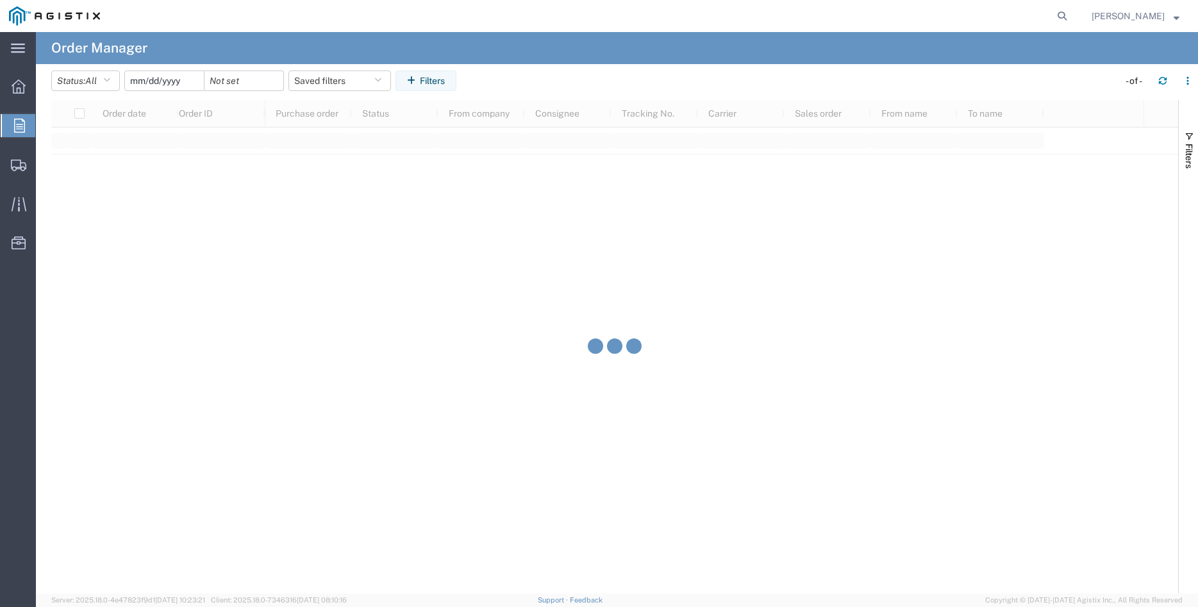
click at [189, 83] on input "date" at bounding box center [164, 80] width 79 height 19
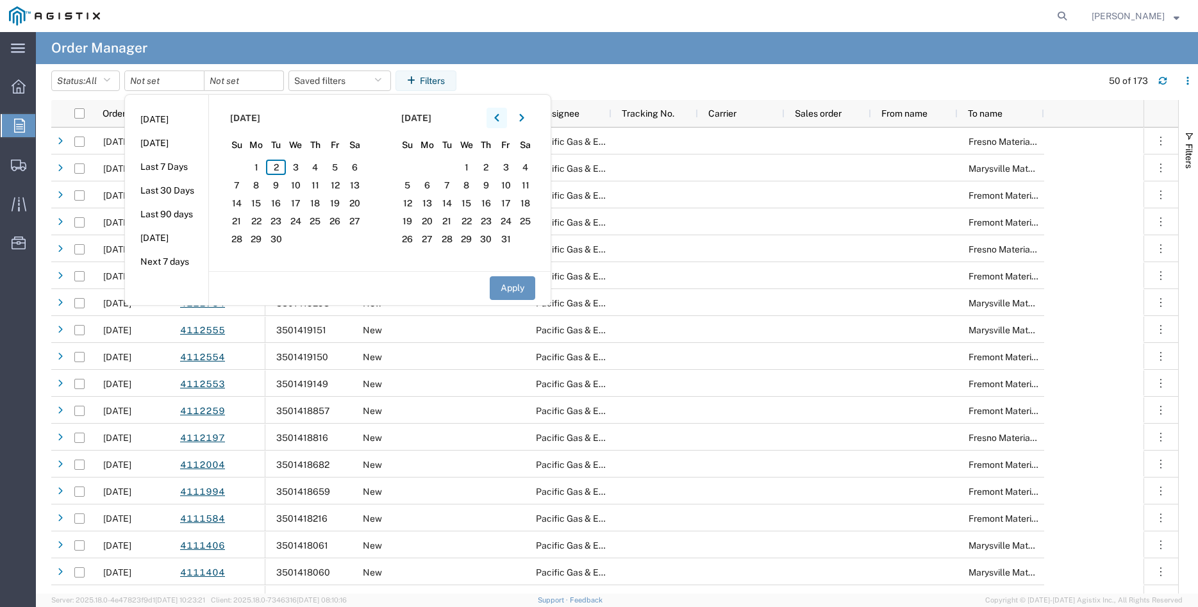
click at [497, 117] on button "button" at bounding box center [497, 118] width 21 height 21
click at [470, 168] on span "4" at bounding box center [466, 167] width 20 height 15
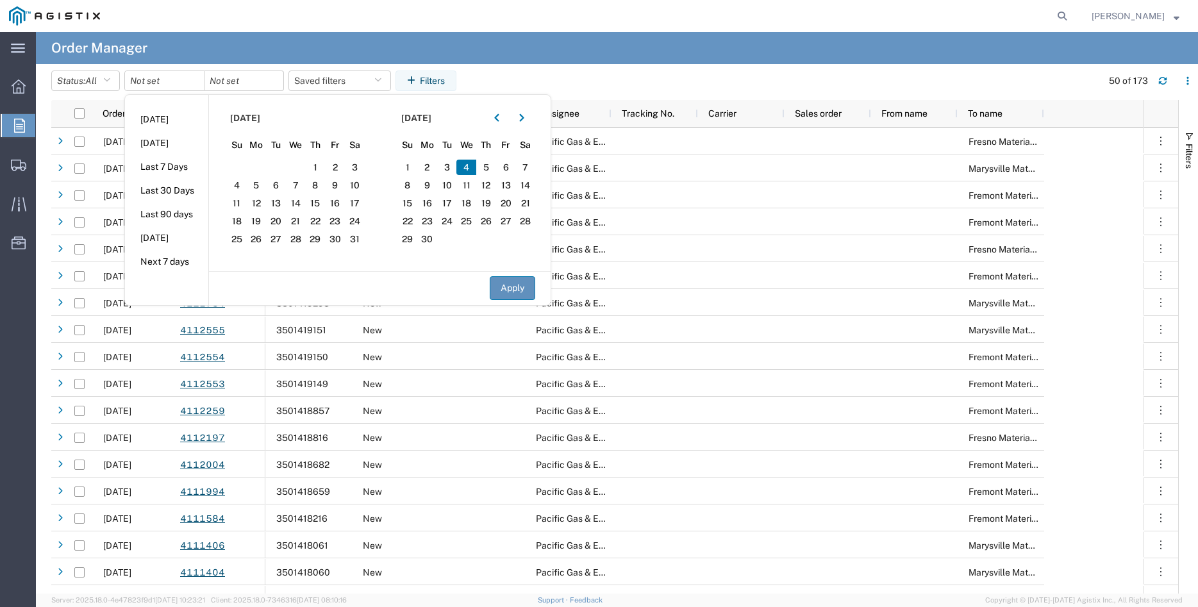
click at [522, 290] on button "Apply" at bounding box center [513, 288] width 46 height 24
type input "[DATE]"
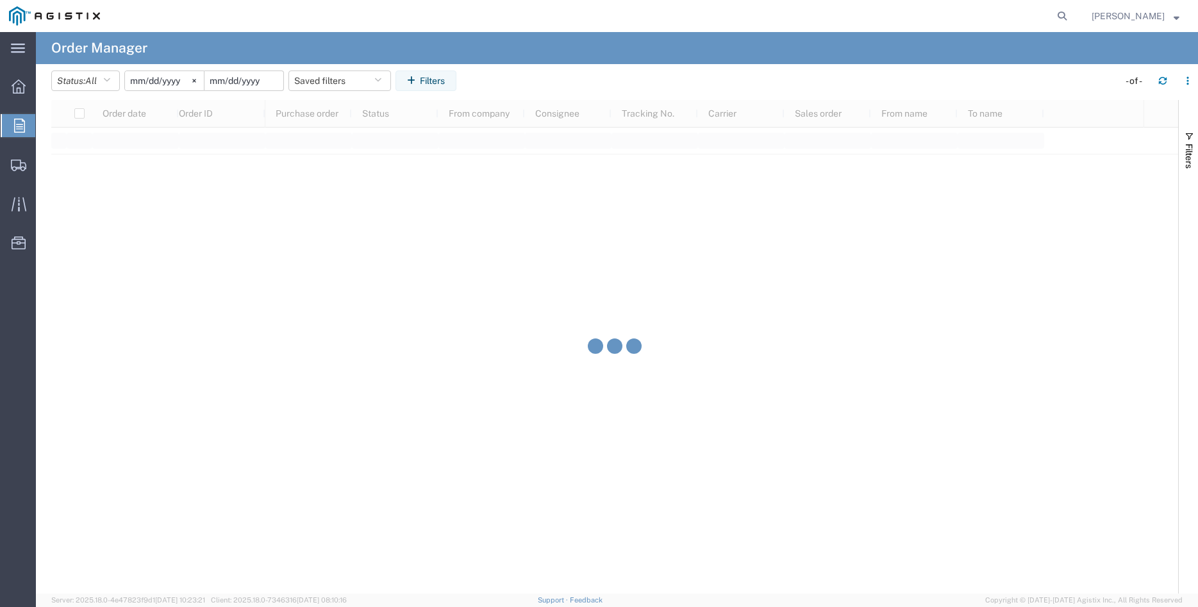
click at [267, 83] on input "date" at bounding box center [243, 80] width 79 height 19
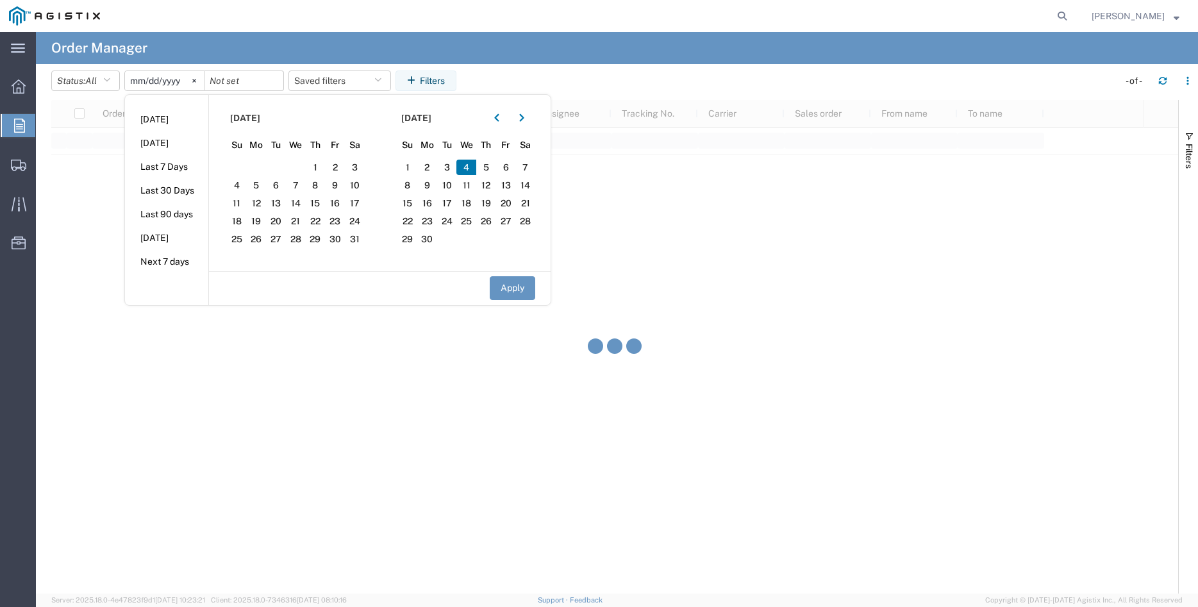
click at [472, 167] on span "4" at bounding box center [466, 167] width 20 height 15
click at [519, 294] on button "Apply" at bounding box center [513, 288] width 46 height 24
type input "[DATE]"
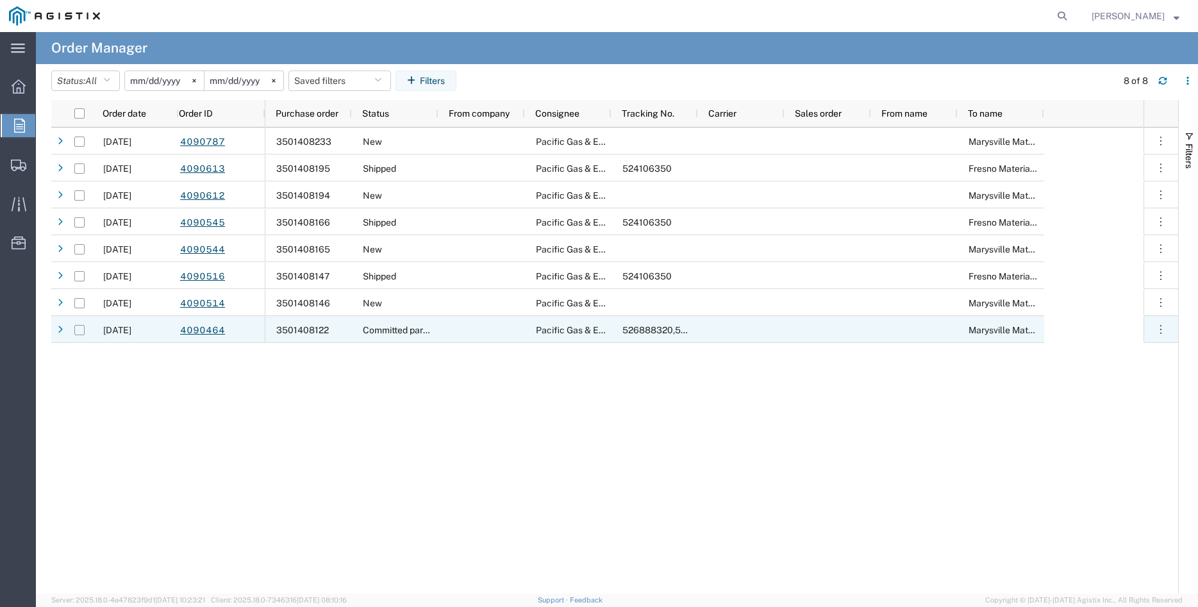
click at [81, 332] on input "Press Space to toggle row selection (unchecked)" at bounding box center [79, 330] width 10 height 10
checkbox input "true"
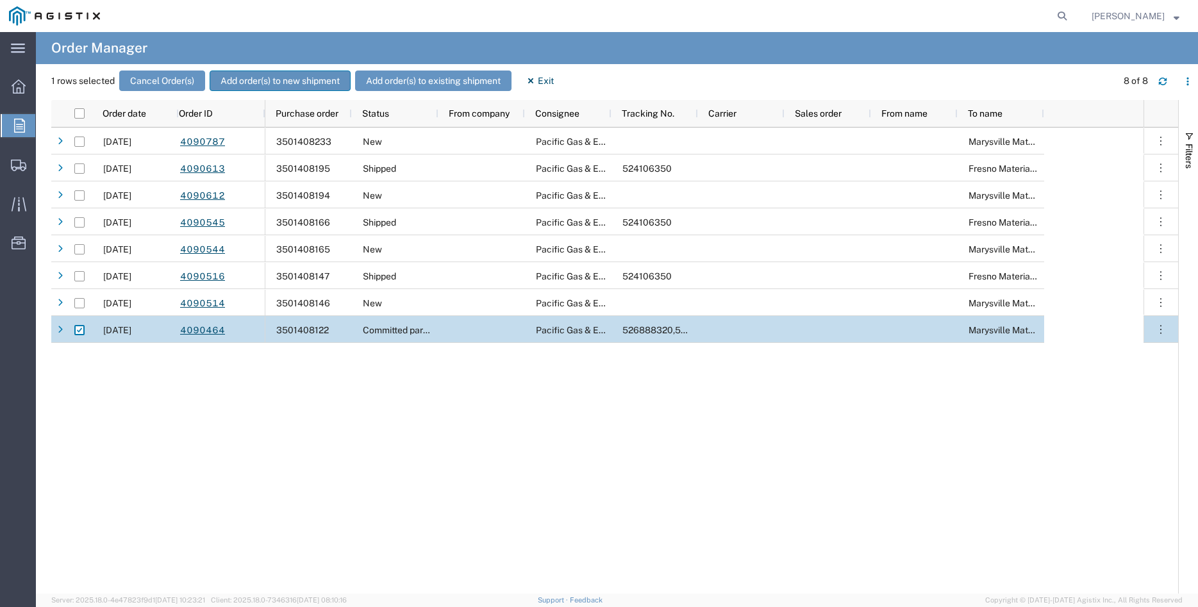
click at [267, 81] on button "Add order(s) to new shipment" at bounding box center [280, 81] width 141 height 21
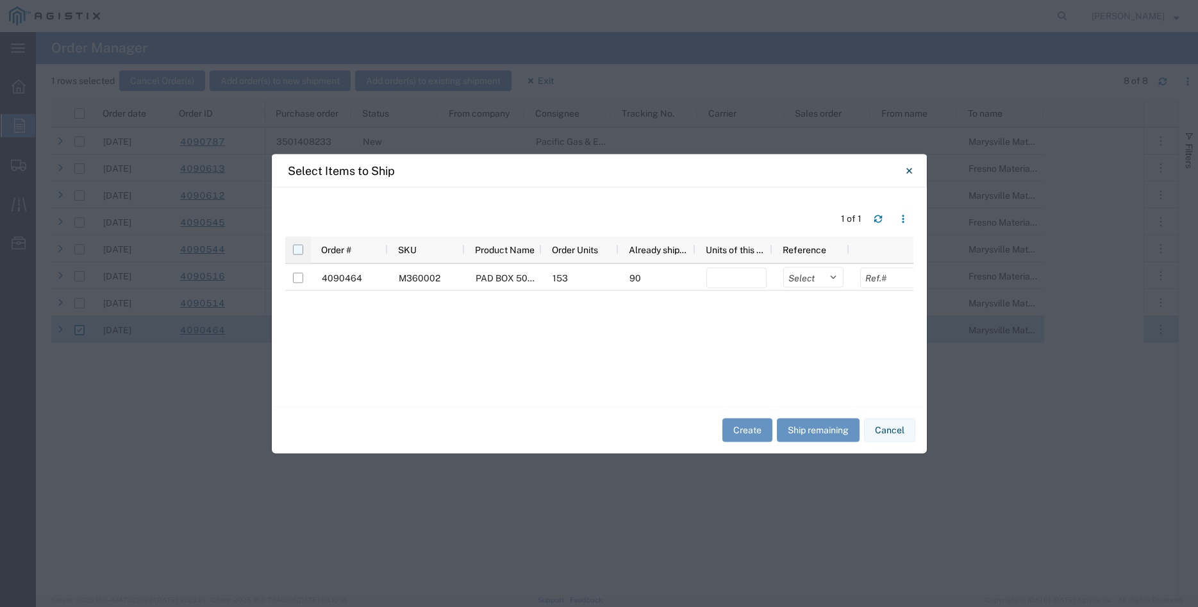
click at [297, 252] on input "checkbox" at bounding box center [298, 249] width 10 height 10
checkbox input "true"
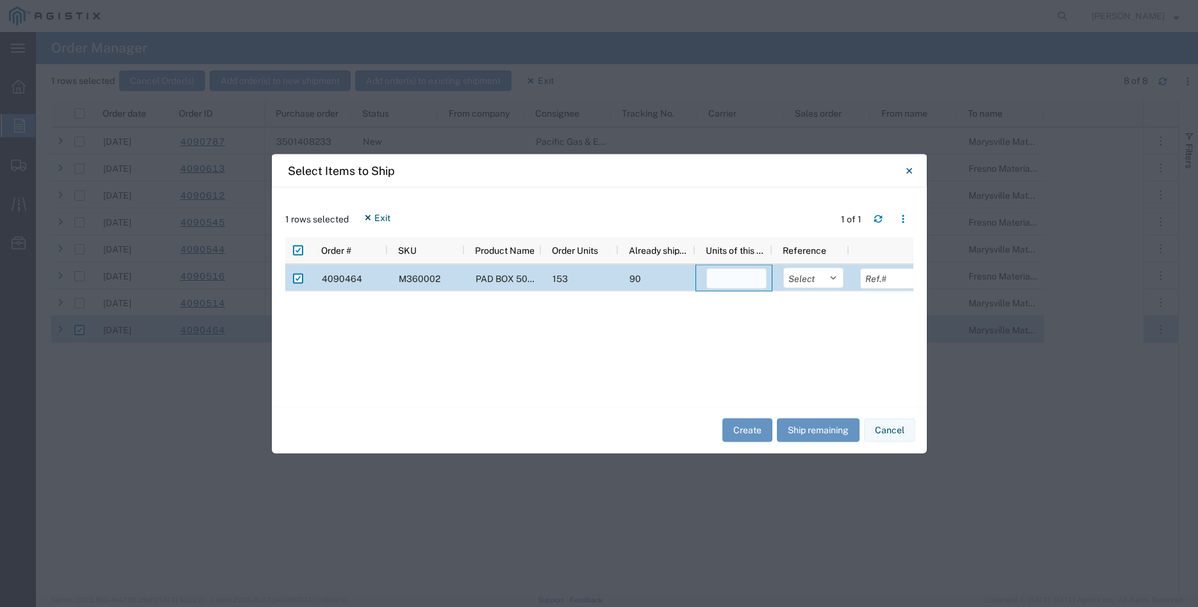
click at [745, 284] on input "number" at bounding box center [736, 278] width 60 height 21
type input "30"
click at [783, 267] on select "Select Purchase Order Delivery Number" at bounding box center [813, 277] width 60 height 21
select select "PURCHORD"
click option "Purchase Order" at bounding box center [0, 0] width 0 height 0
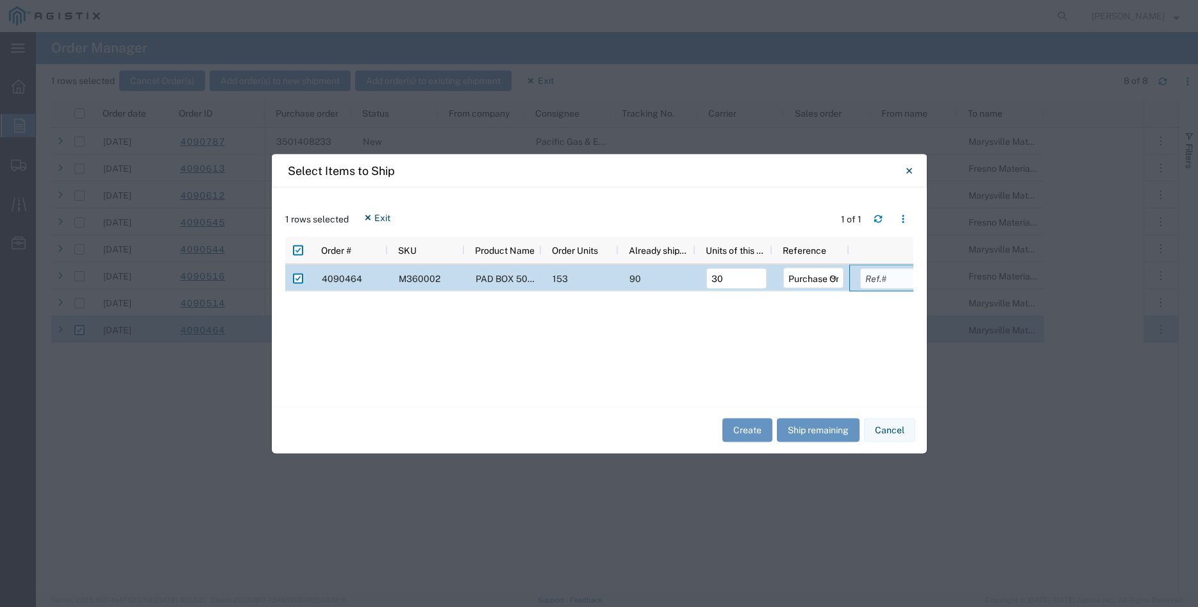
click at [879, 279] on input "text" at bounding box center [890, 278] width 60 height 21
type input "22020.00"
click at [776, 210] on div "1 rows selected Exit 1 of 1" at bounding box center [599, 221] width 628 height 29
click at [744, 437] on button "Create" at bounding box center [747, 431] width 50 height 24
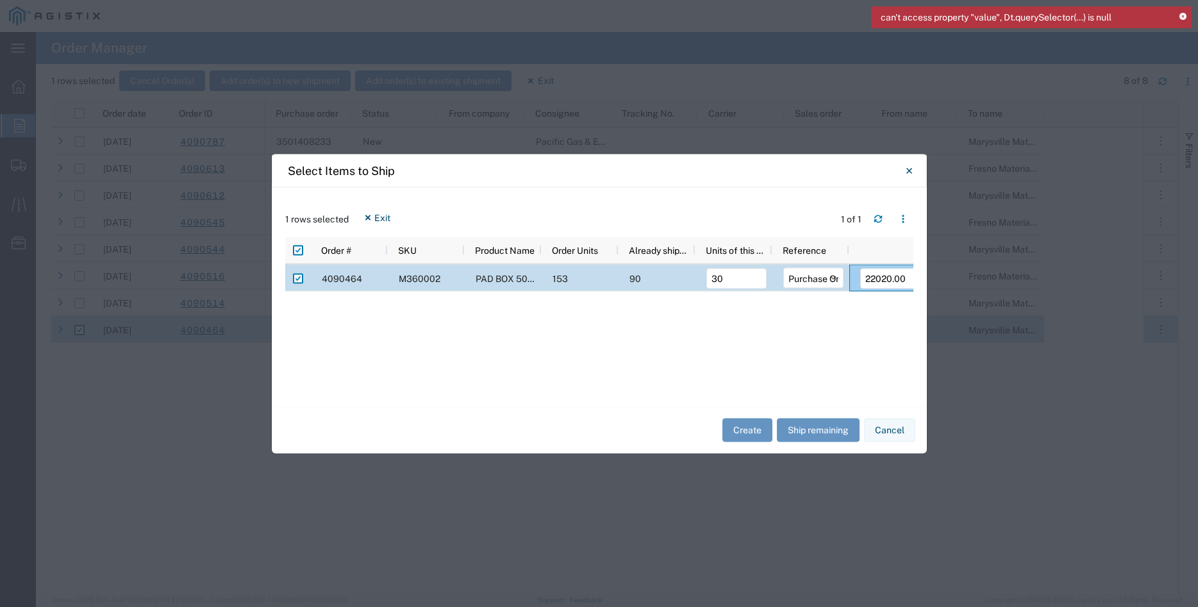
click at [1183, 17] on icon at bounding box center [1182, 16] width 7 height 7
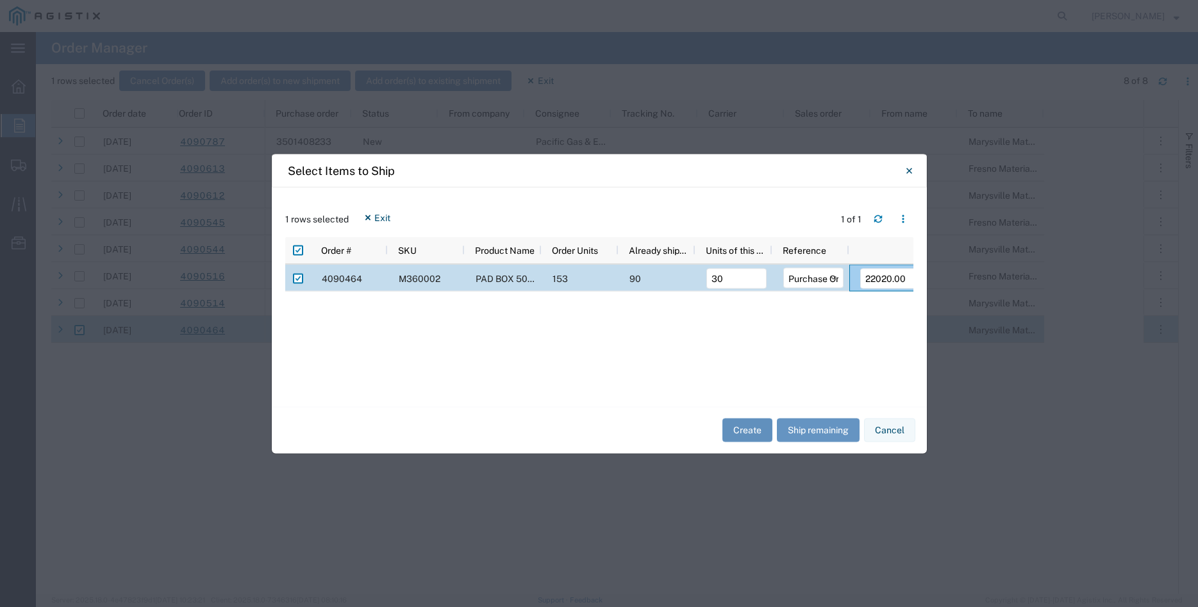
click at [747, 432] on button "Create" at bounding box center [747, 431] width 50 height 24
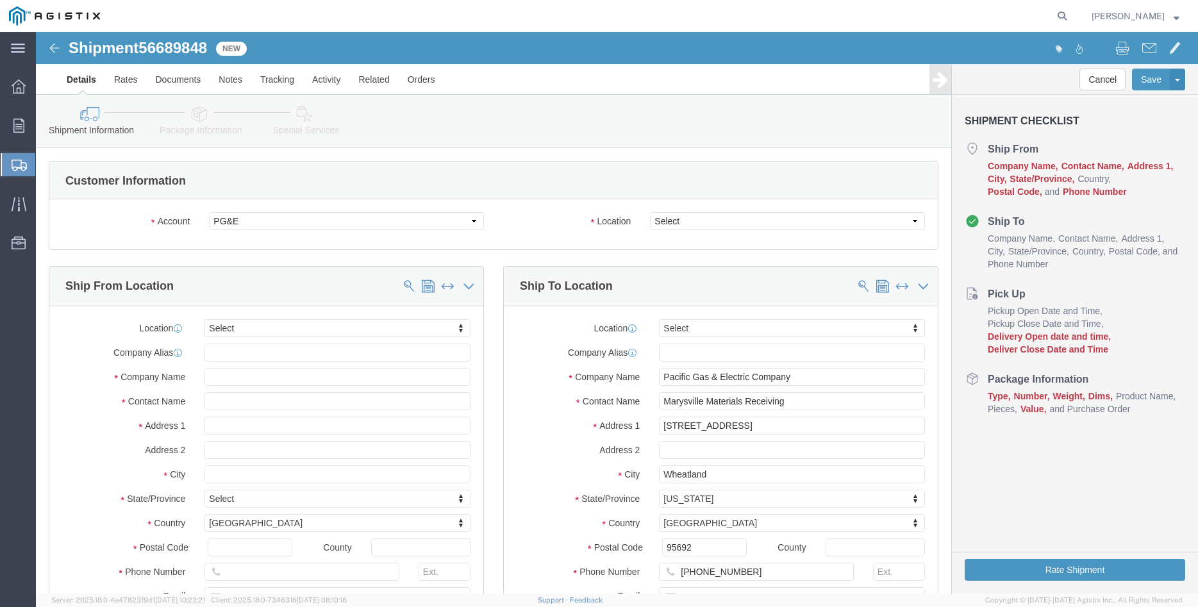
select select
click select "Select All Others [GEOGRAPHIC_DATA] [GEOGRAPHIC_DATA] [GEOGRAPHIC_DATA] [GEOGRA…"
select select "19996"
click option "Wheatland [GEOGRAPHIC_DATA]"
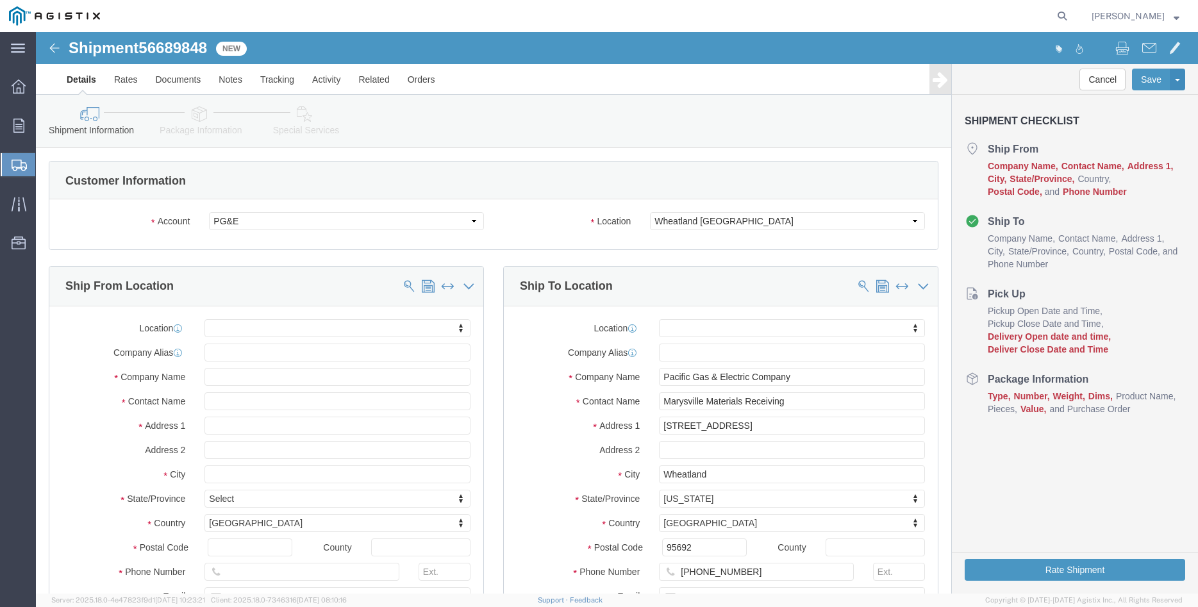
click body "Shipment 56689848 New Details Rates Documents Notes Tracking Activity Related O…"
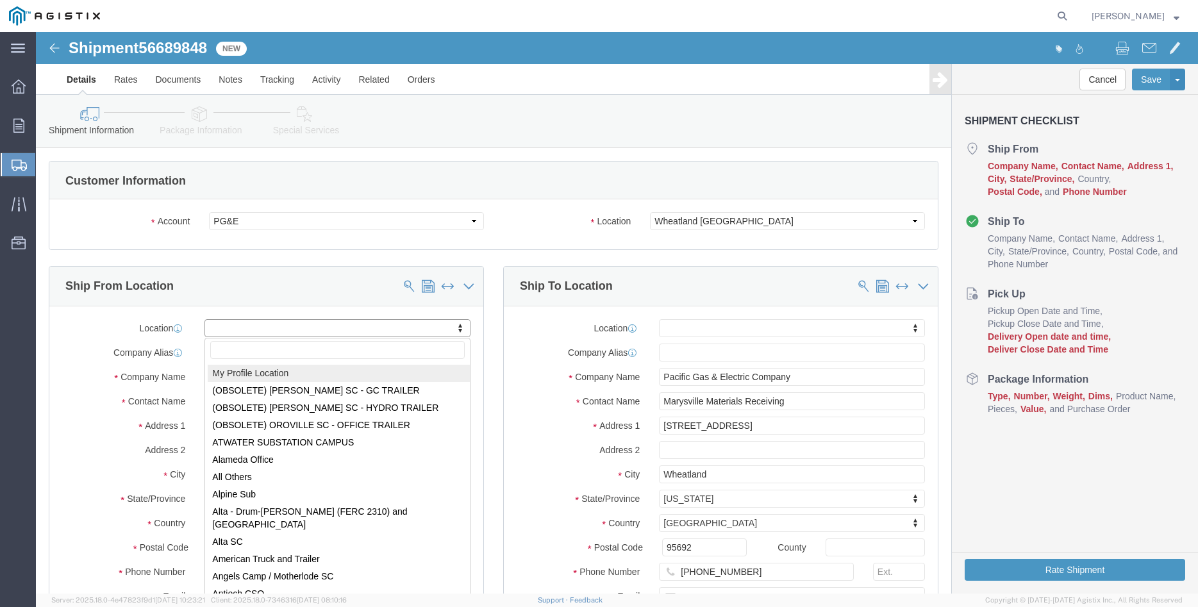
select select "MYPROFILE"
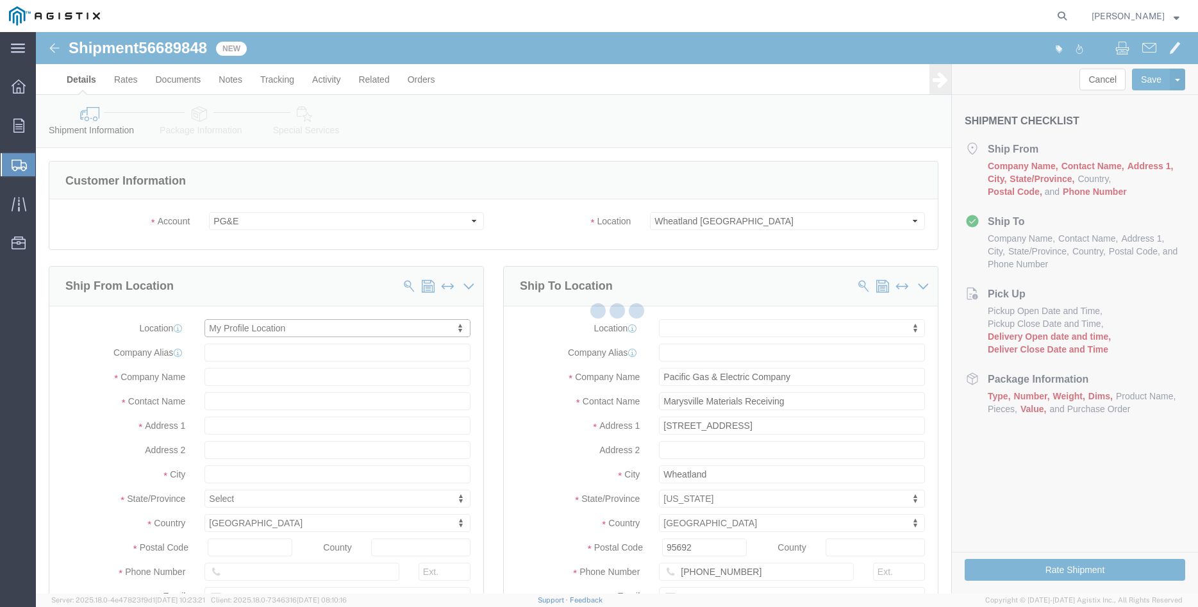
type input "305 [PERSON_NAME] DANCER DR"
type input "95377"
type input "[PHONE_NUMBER]"
type input "[PERSON_NAME][EMAIL_ADDRESS][DOMAIN_NAME]"
checkbox input "true"
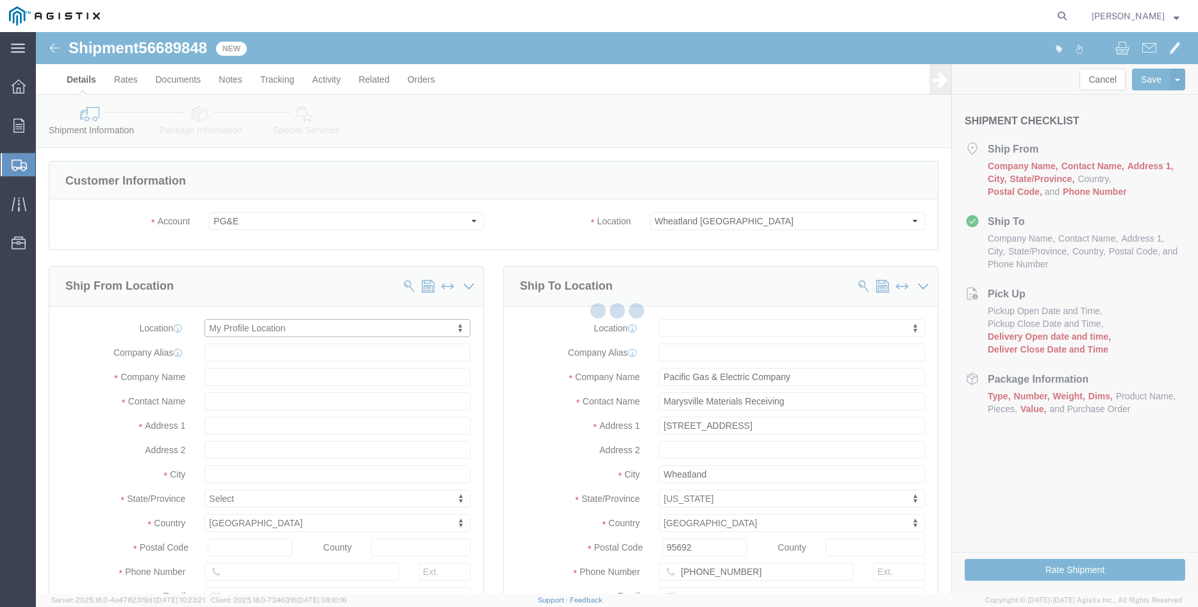
type input "[PERSON_NAME] Iron Works Inc"
type input "[PERSON_NAME]"
select select "CA"
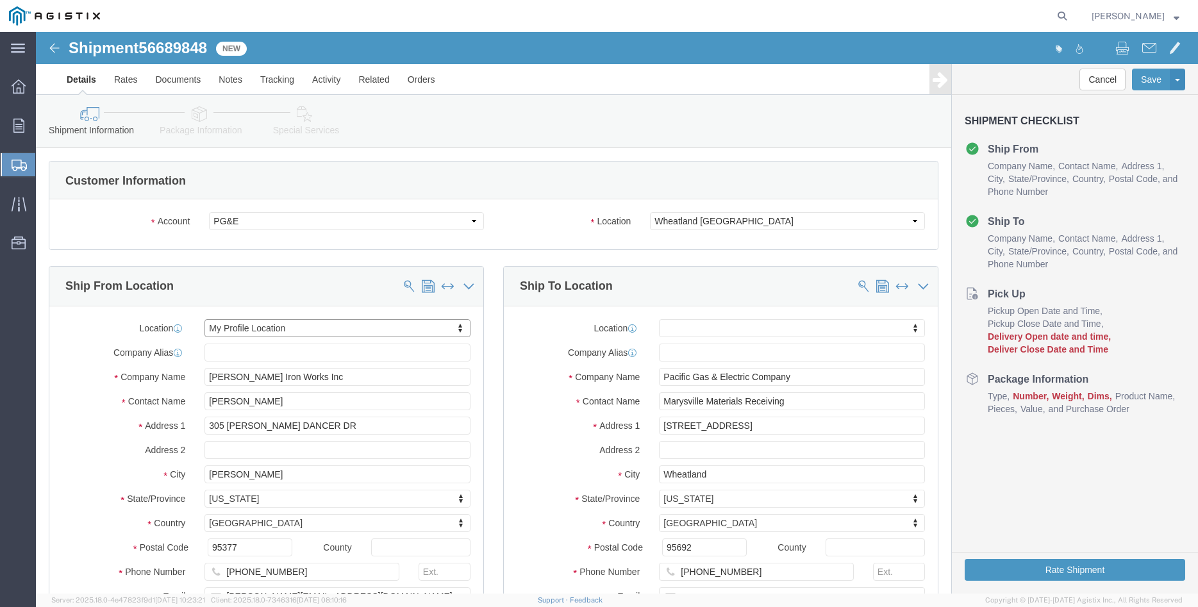
click div "Ship To Location Location My Profile Location (OBSOLETE) [GEOGRAPHIC_DATA] SC -…"
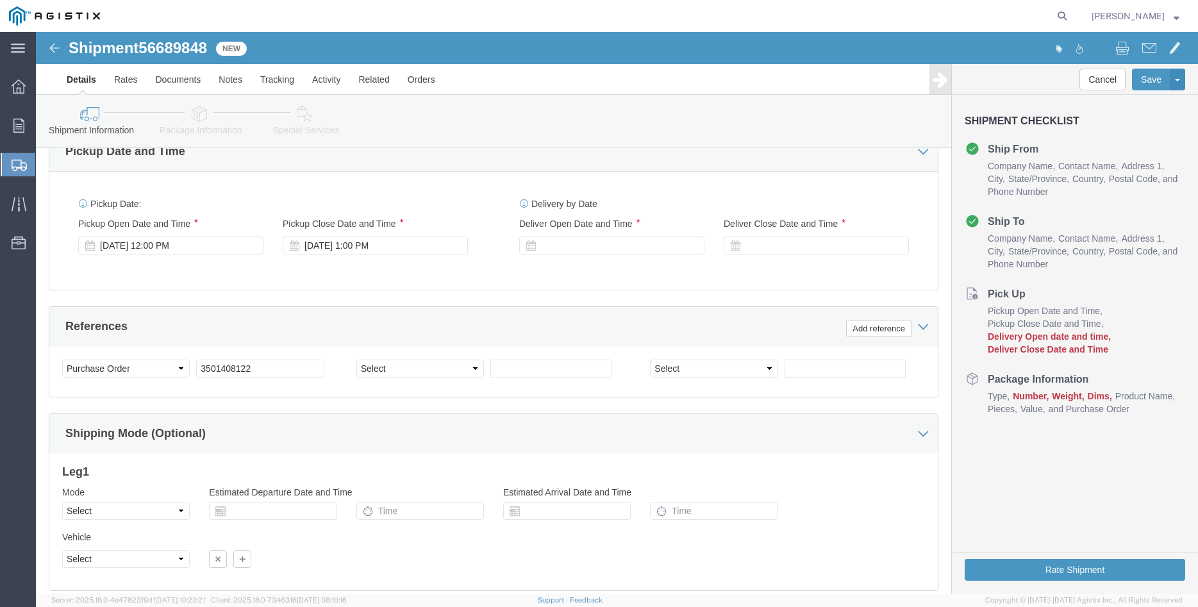
scroll to position [781, 0]
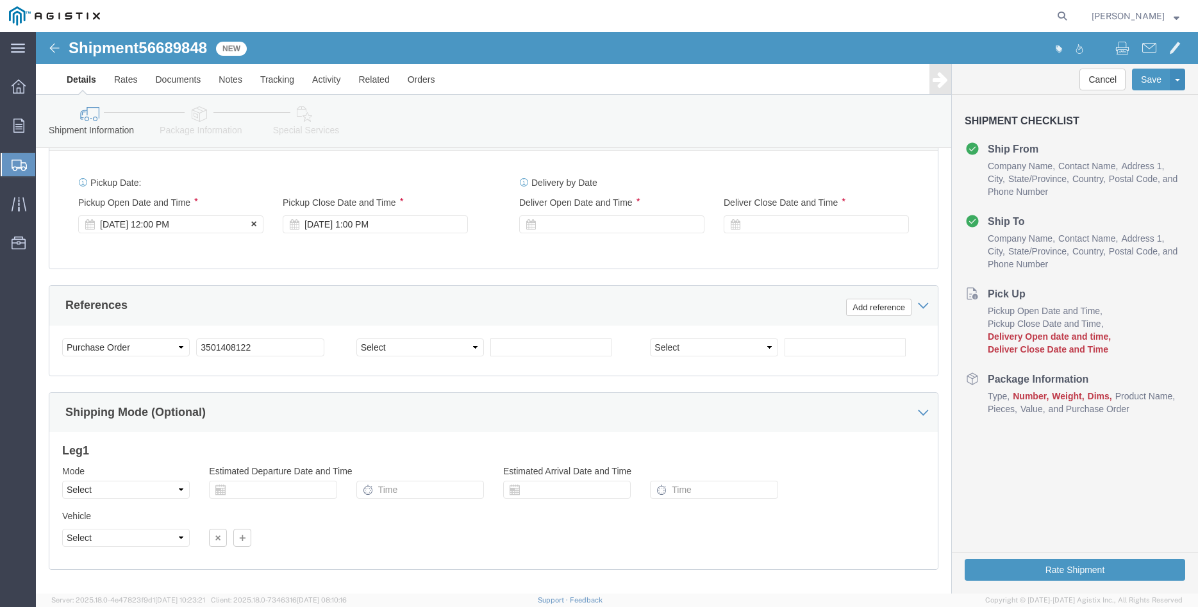
click div "[DATE] 12:00 PM"
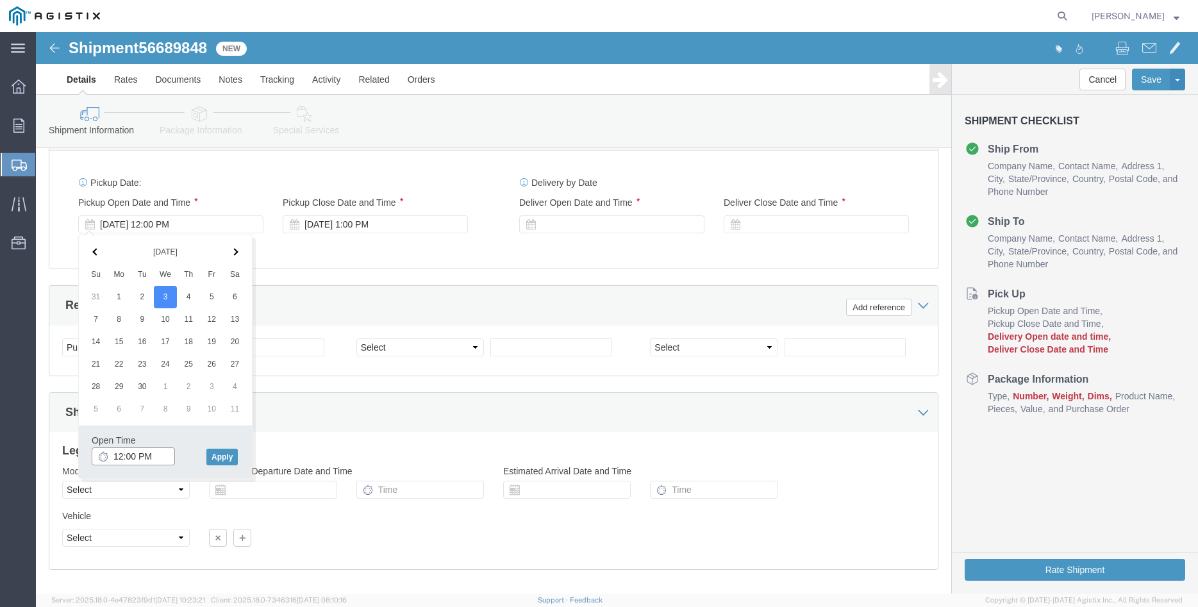
click input "12:00 PM"
type input "8:00 AM"
click button "Apply"
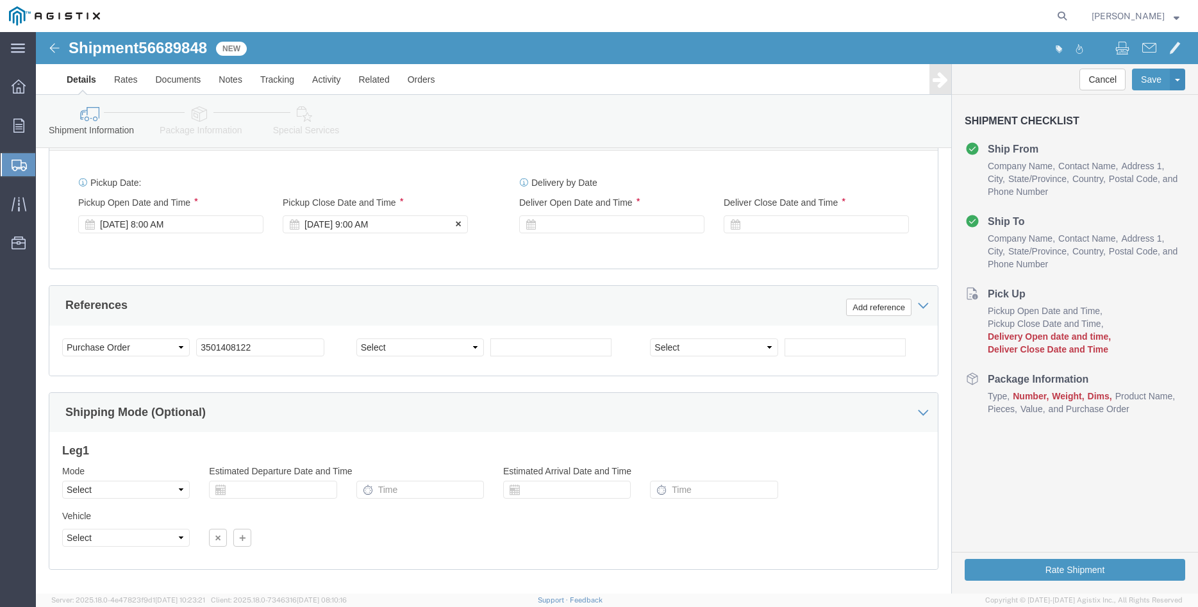
click div "[DATE] 9:00 AM"
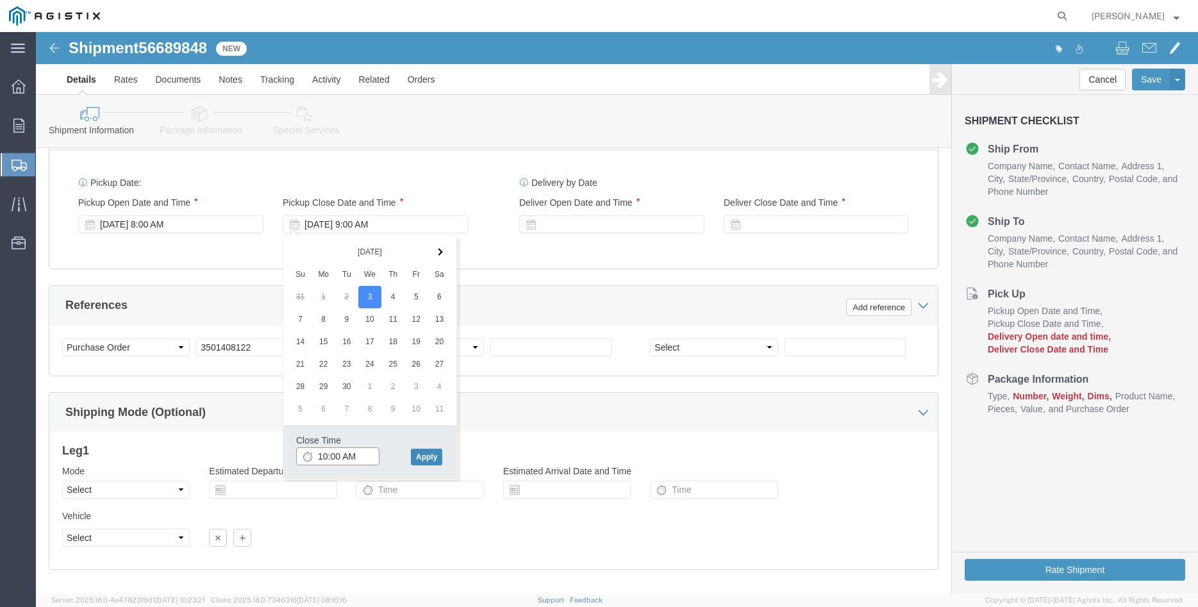
type input "10:00 AM"
click button "Apply"
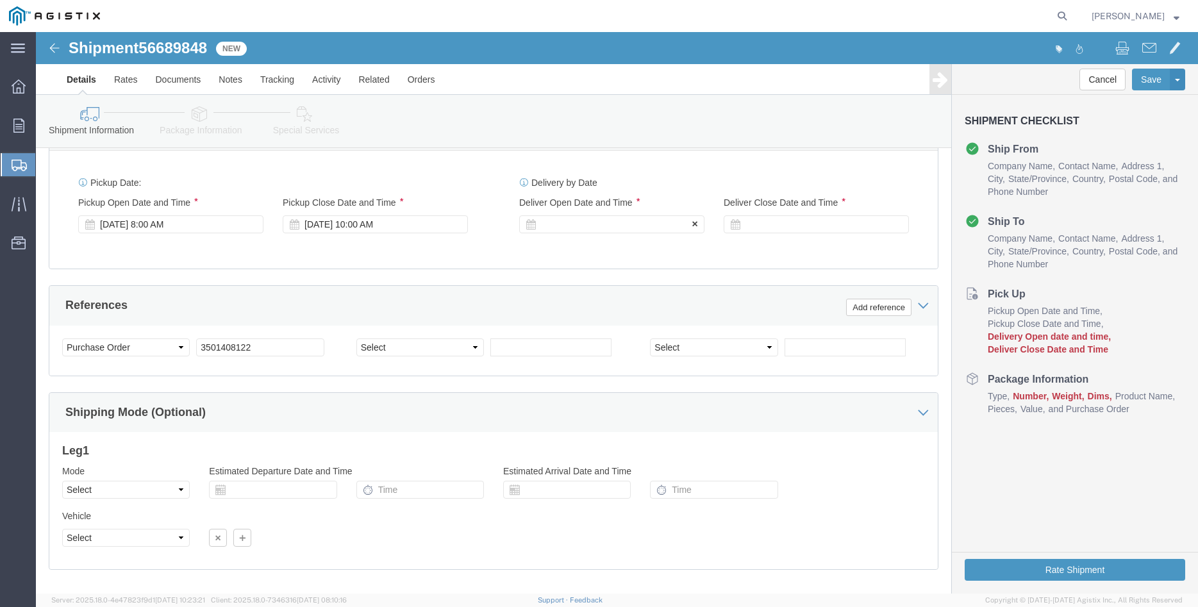
click div
click button "Apply"
click div
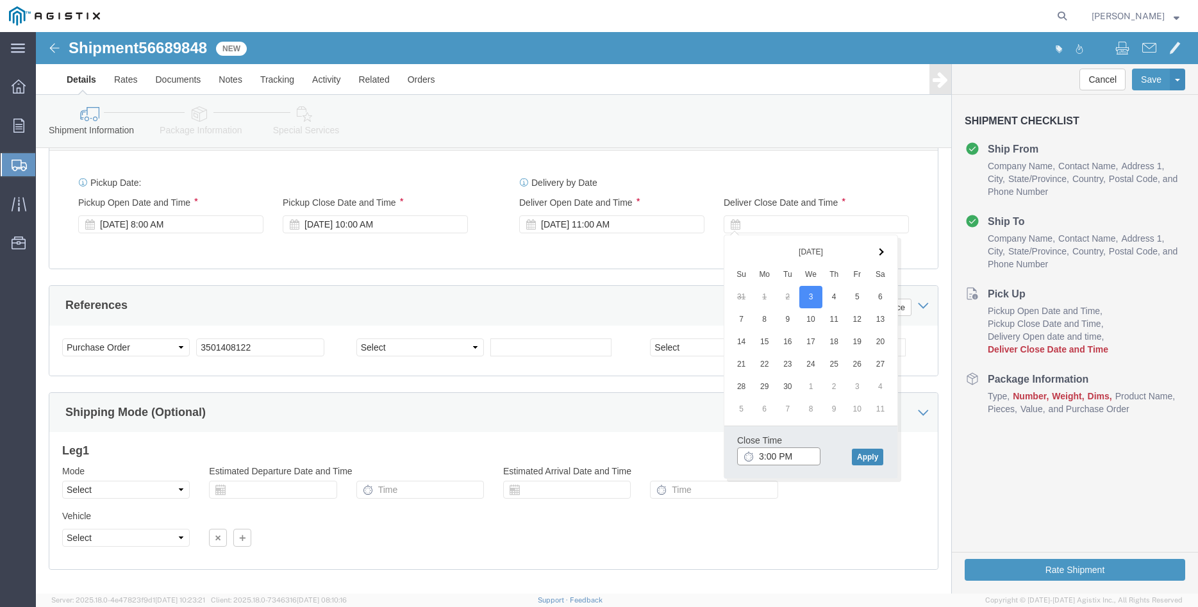
type input "3:00 PM"
click button "Apply"
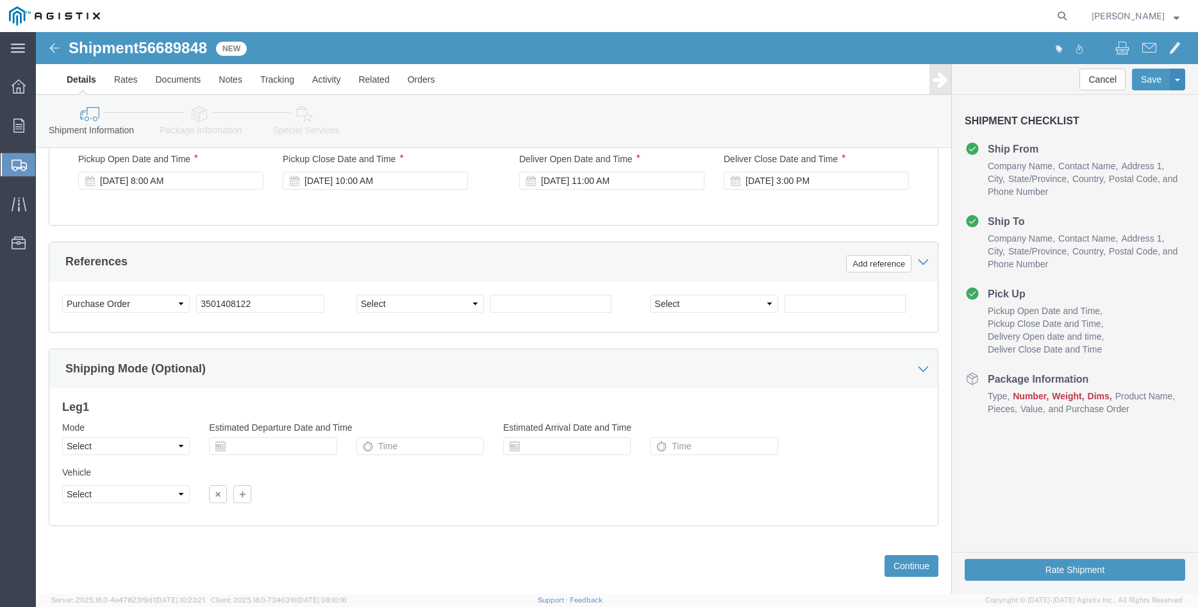
scroll to position [847, 0]
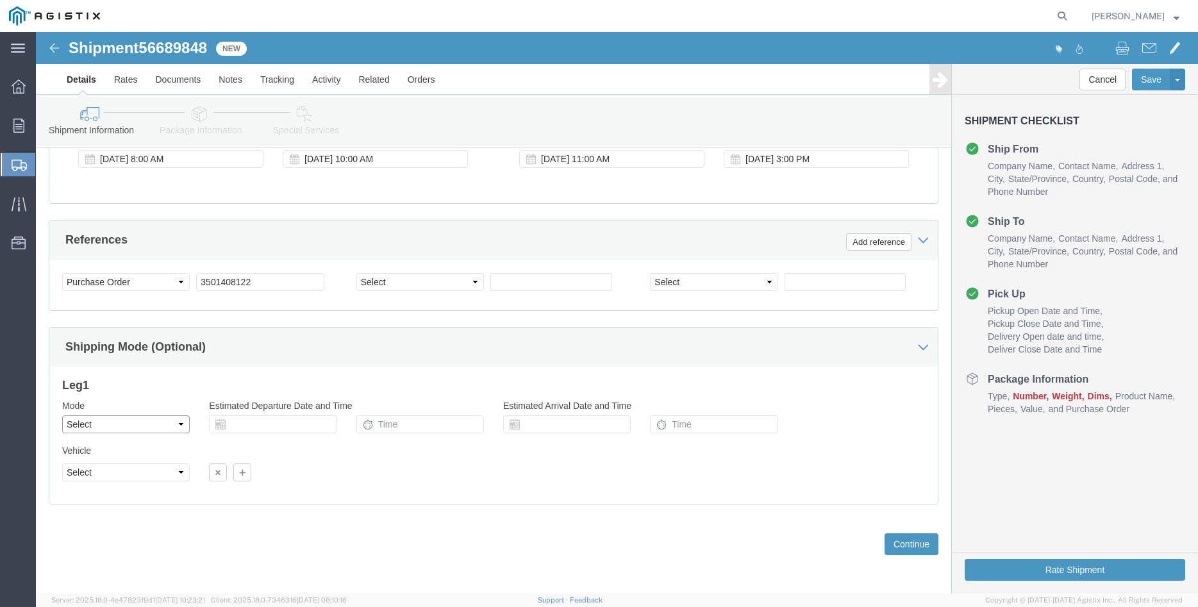
click select "Select Air Less than Truckload Multi-Leg Ocean Freight Rail Small Parcel Truckl…"
select select "TL"
click option "Truckload"
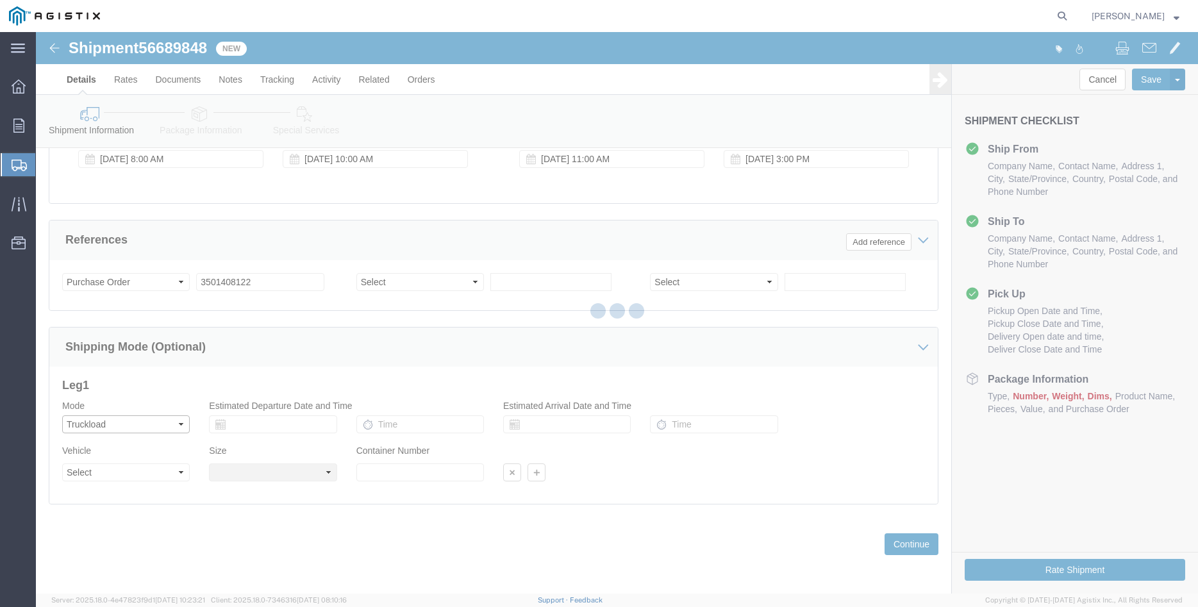
select select
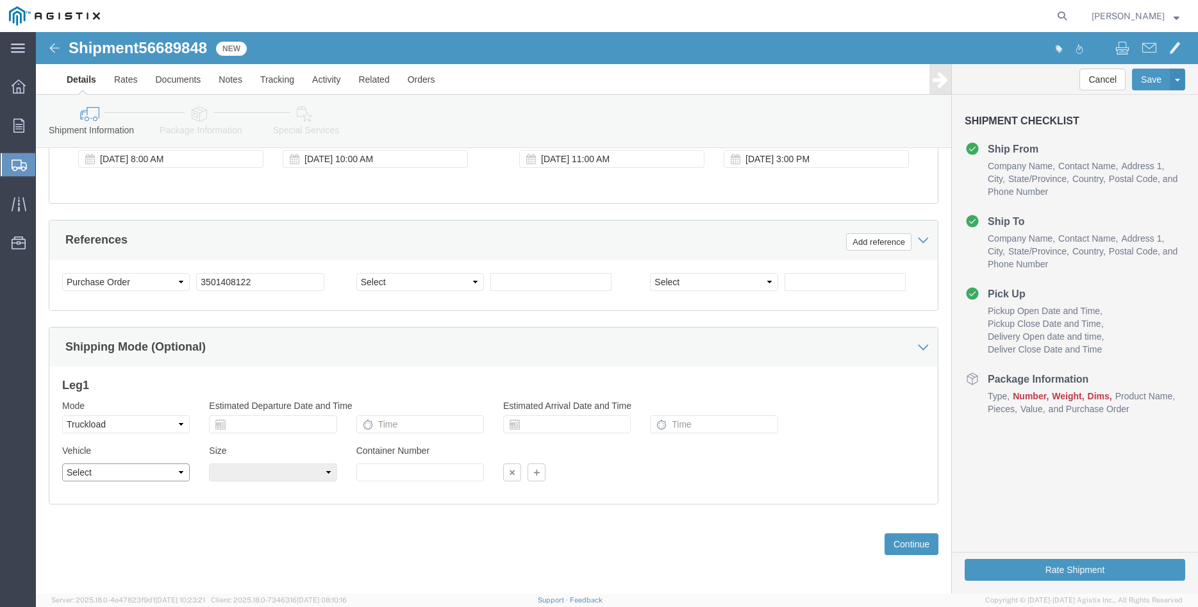
click select "Select 1-Ton (PSS) 10 Wheel 10 Yard Dump Truck 20 Yard Dump Truck Bobtail Botto…"
select select "FLBD"
click option "Flat Bed"
click select "Select 35 Feet 20 Feet 28 Feet 53 Feet 40 Feet 48 Feet"
select select "48FT"
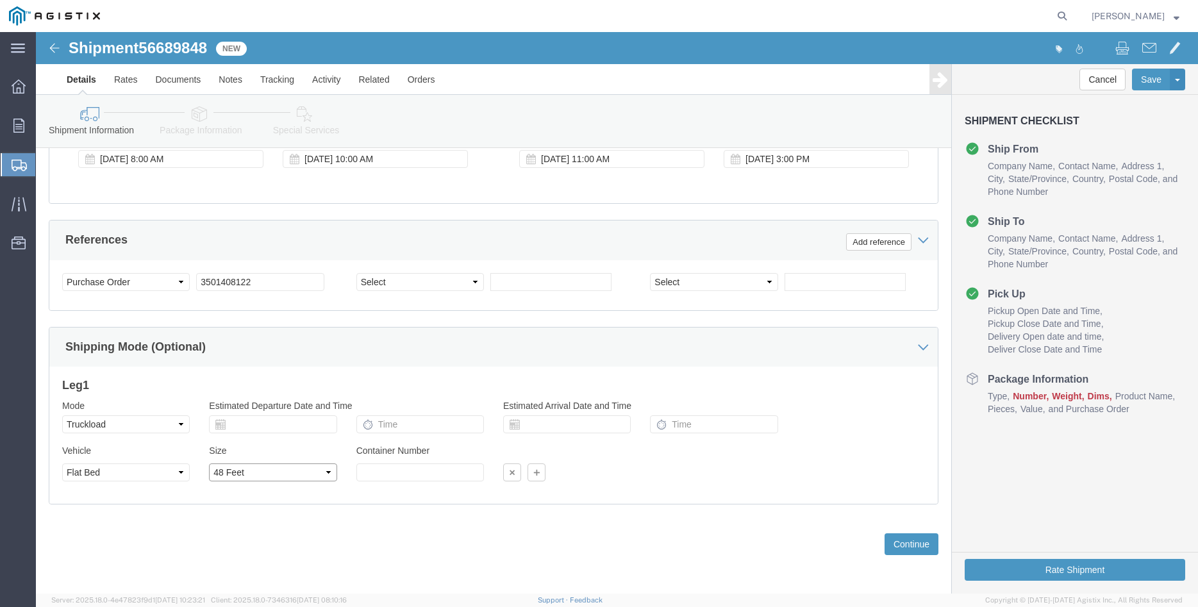
click option "48 Feet"
click div "Please fix the following errors Customer Information Account Select [PERSON_NAM…"
click button "Continue"
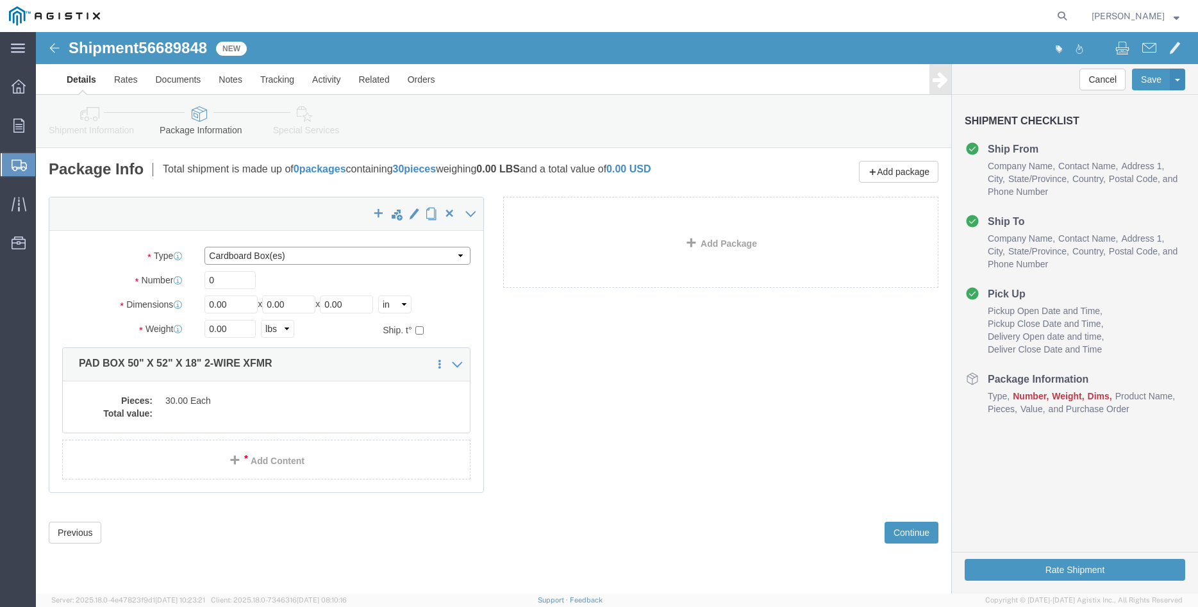
click select "Select Bulk Bundle(s) Cardboard Box(es) Carton(s) Crate(s) Drum(s) (Fiberboard)…"
select select "PONS"
click option "Pallet(s) Oversized (Not Stackable)"
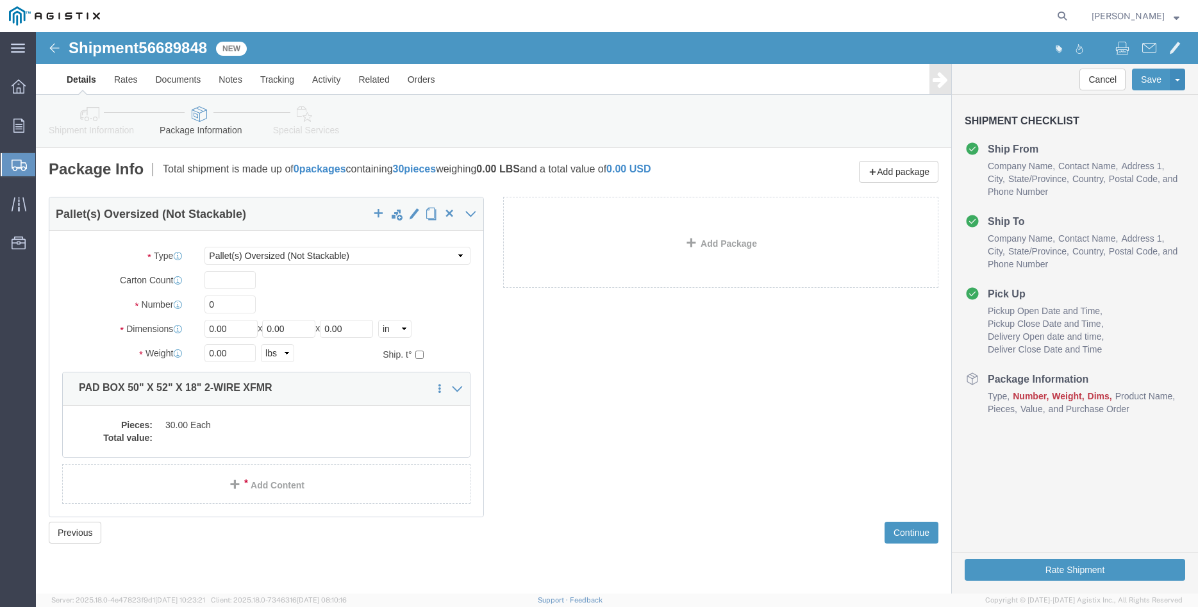
click div "Package Type Select Bulk Bundle(s) Cardboard Box(es) Carton(s) Crate(s) Drum(s)…"
click input "0"
type input "10"
type input "64"
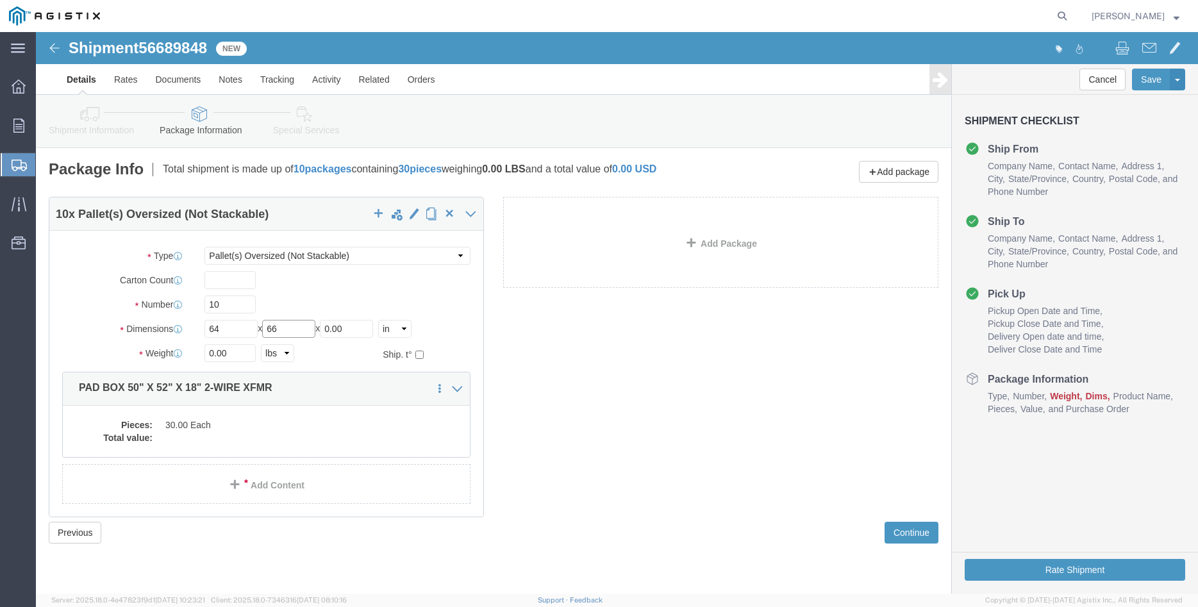
type input "66"
type input "42"
type input "17000"
click label "Number"
click dd "30.00 Each"
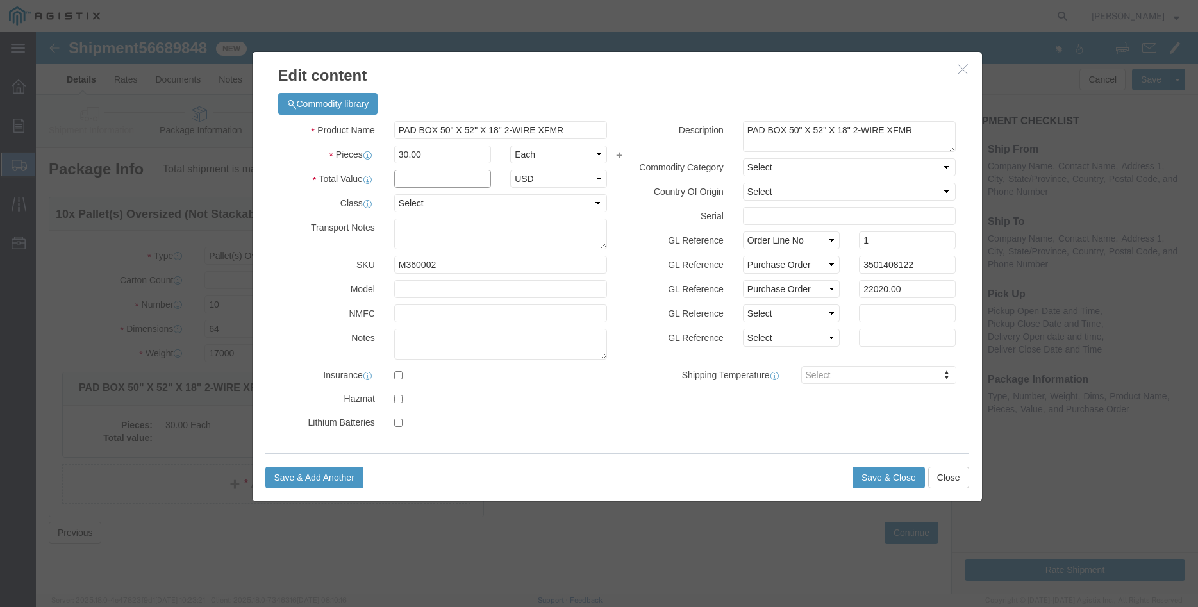
click input "text"
type input "22020.00"
click select "Select 50 55 60 65 70 85 92.5 100 125 175 250 300 400"
select select "100"
click option "100"
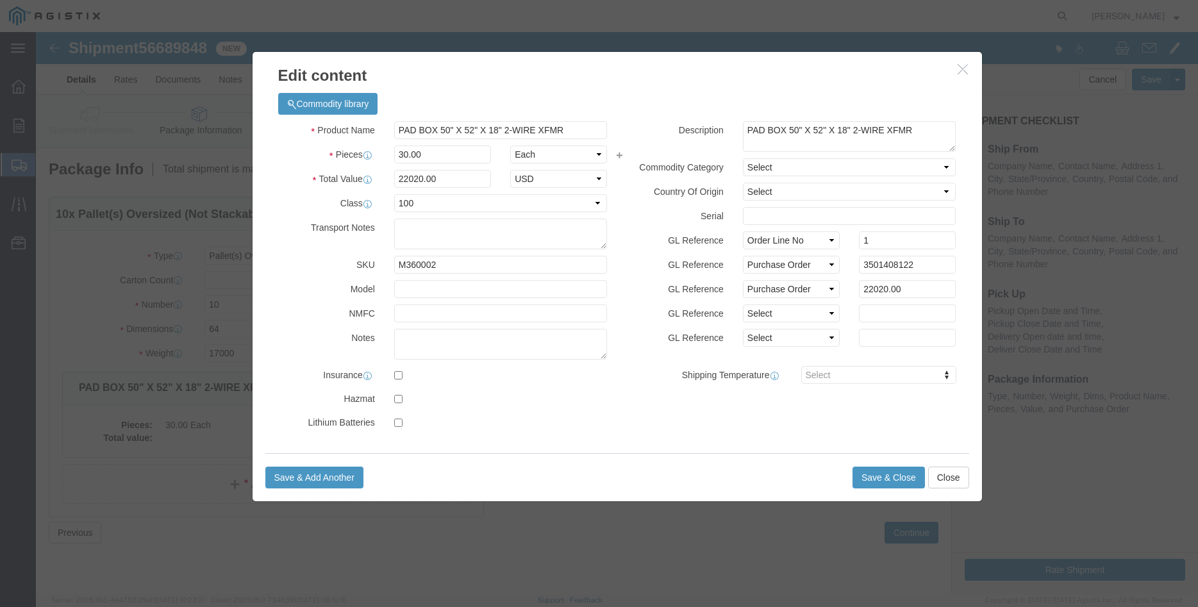
click div "GL Reference Select Account Type Activity ID Airline Appointment Number ASN Bat…"
click button "Save & Close"
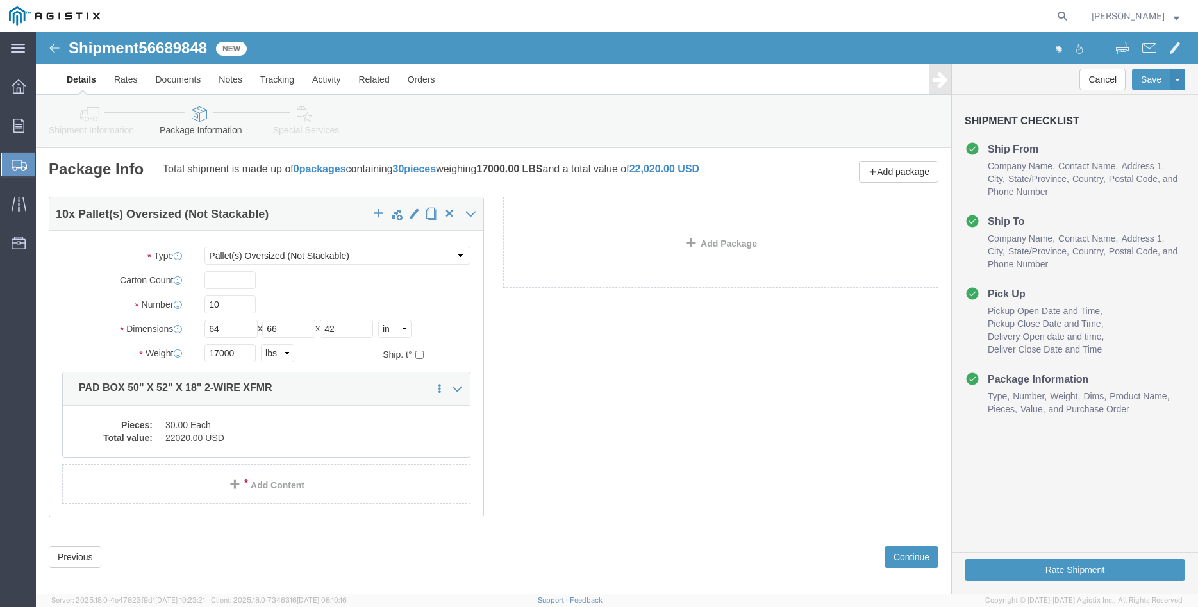
scroll to position [22, 0]
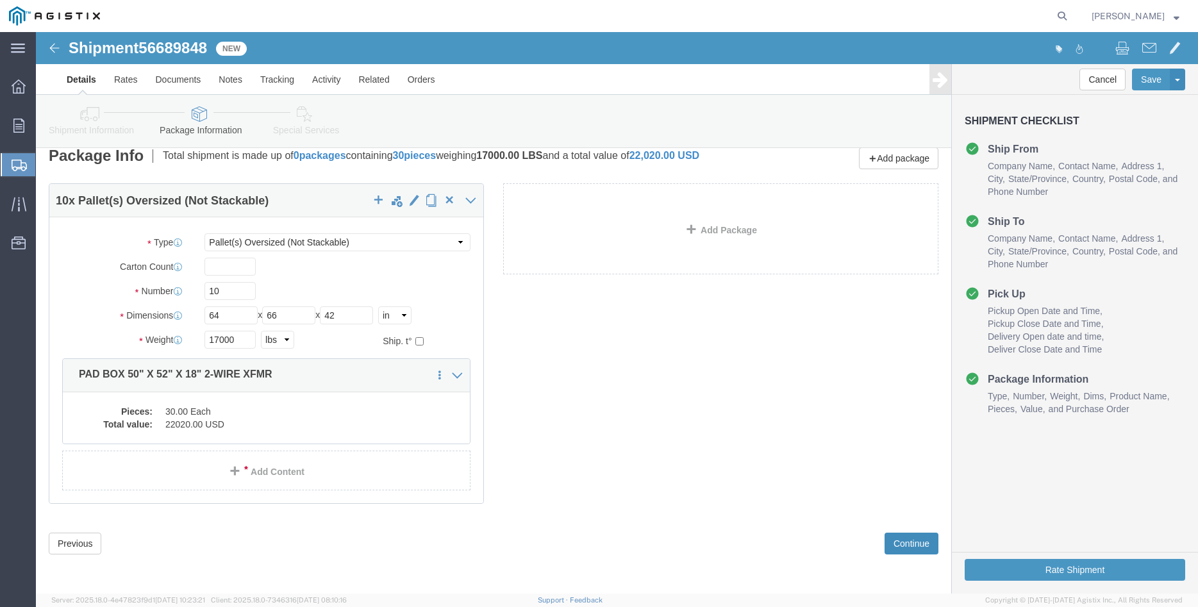
click button "Continue"
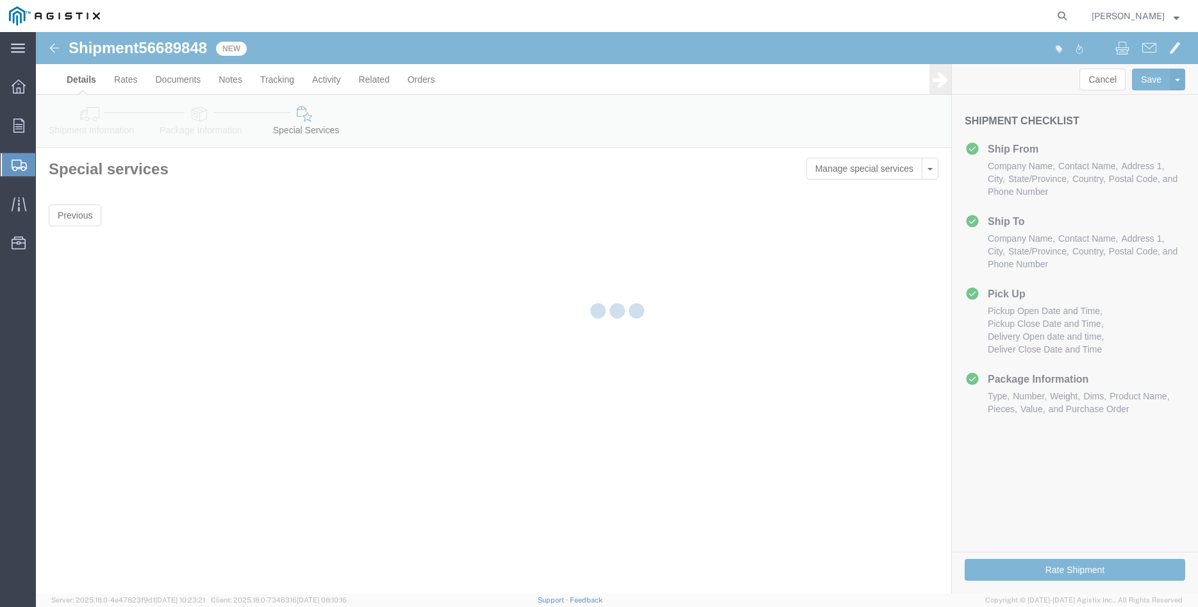
scroll to position [0, 0]
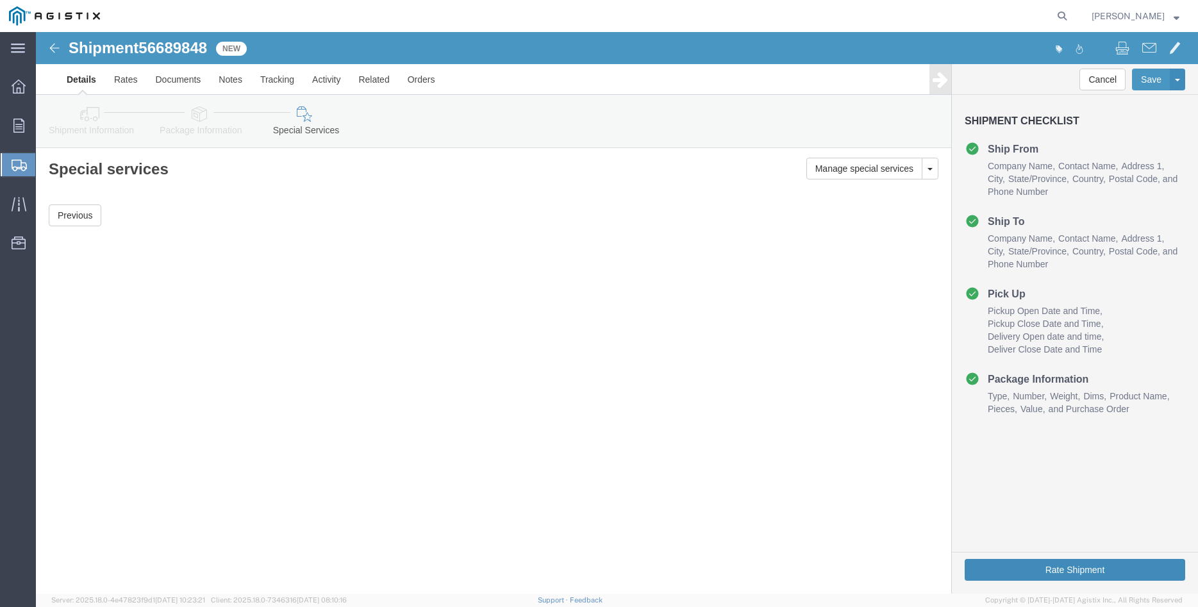
click button "Rate Shipment"
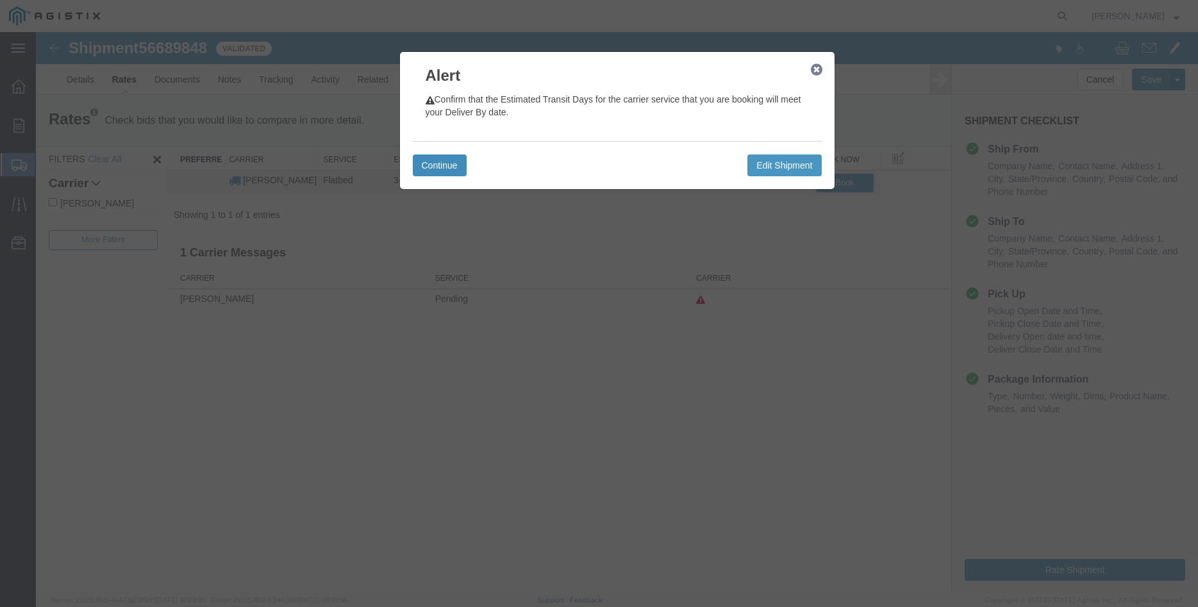
click at [451, 162] on button "Continue" at bounding box center [440, 165] width 54 height 22
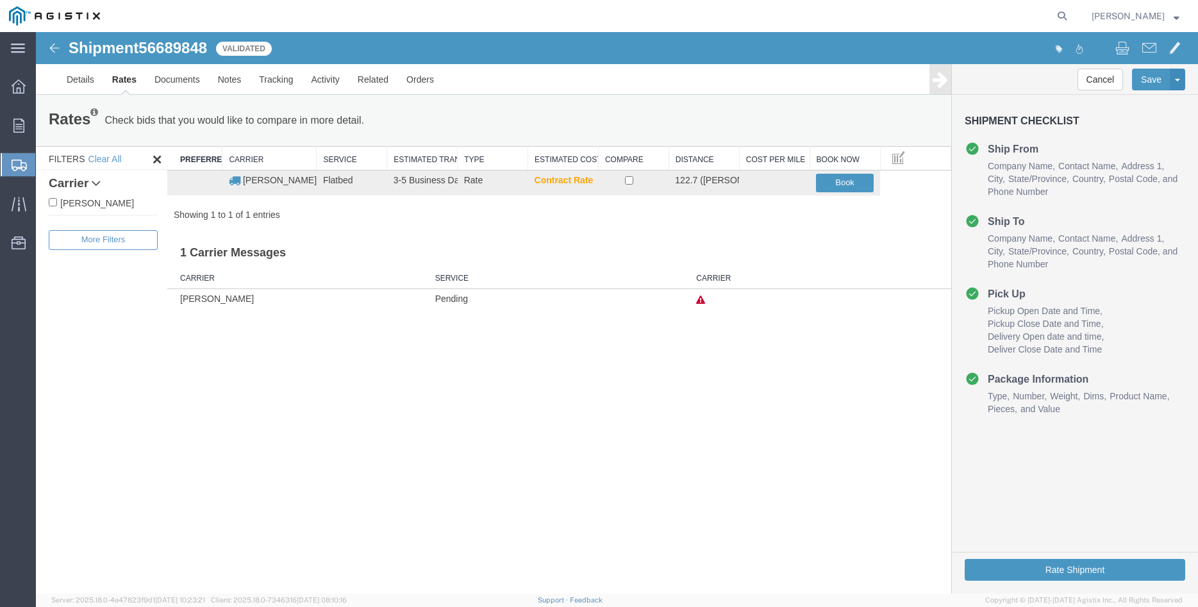
click at [113, 202] on label "[PERSON_NAME]" at bounding box center [103, 203] width 109 height 14
click at [57, 202] on input "[PERSON_NAME]" at bounding box center [53, 202] width 8 height 8
checkbox input "true"
click at [632, 184] on input "checkbox" at bounding box center [629, 180] width 8 height 8
checkbox input "true"
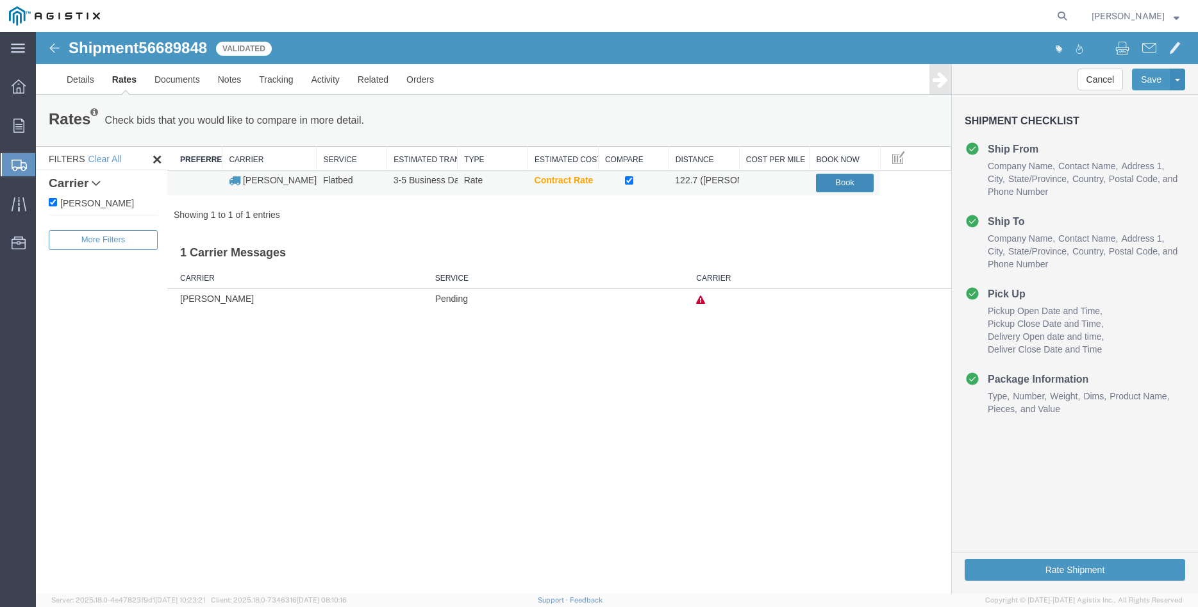
click at [847, 184] on button "Book" at bounding box center [845, 183] width 58 height 19
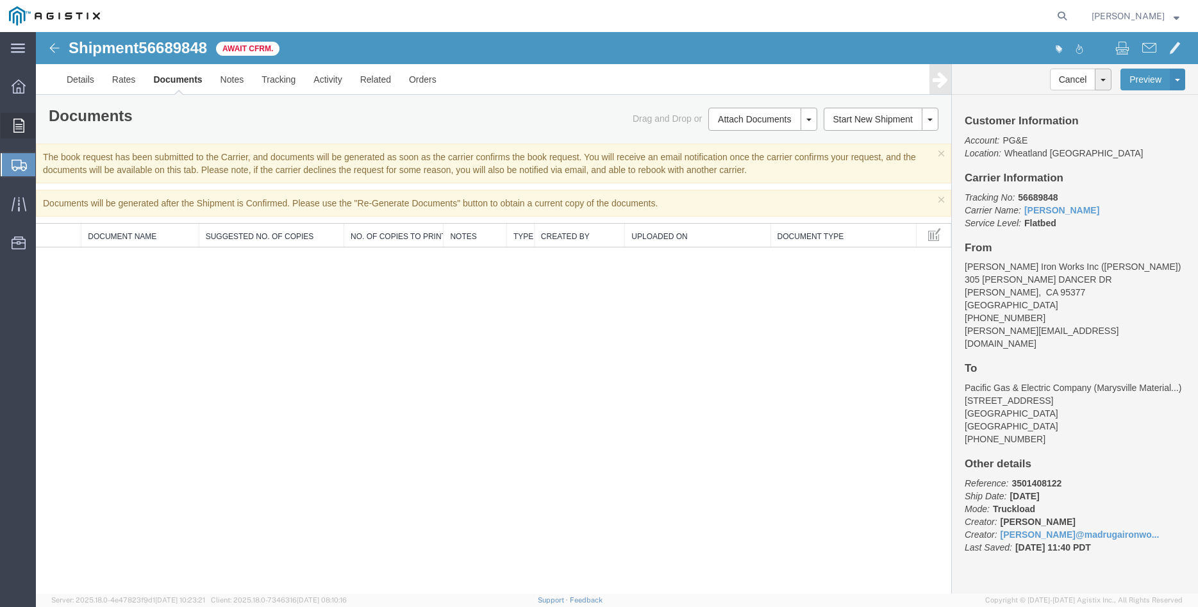
click at [11, 127] on div at bounding box center [19, 126] width 36 height 26
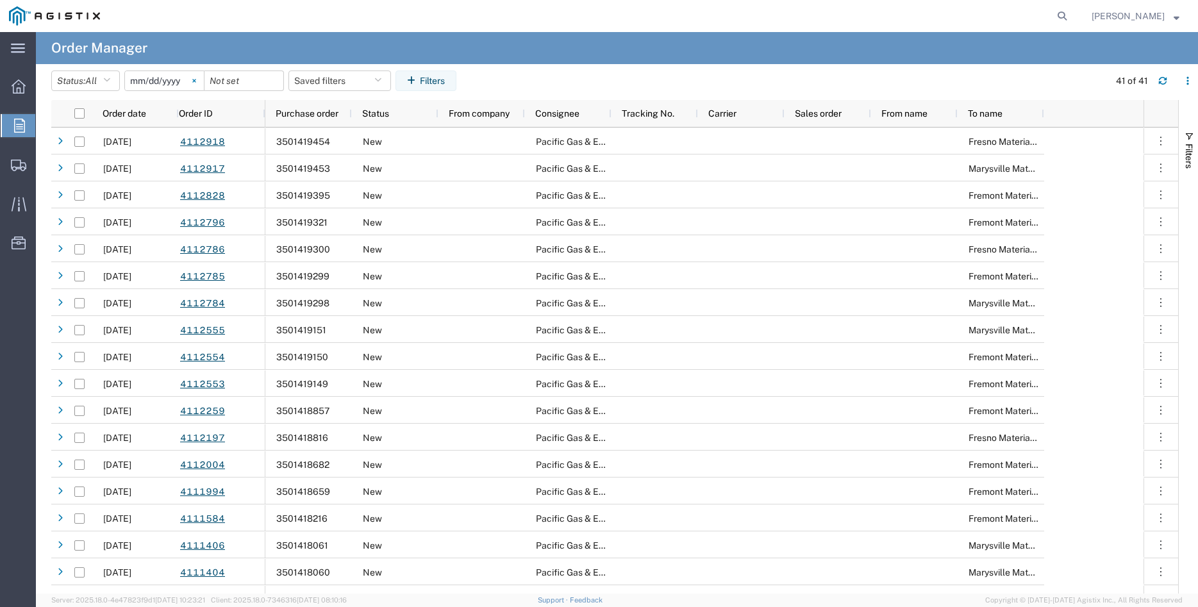
click at [203, 81] on svg-icon at bounding box center [194, 80] width 19 height 19
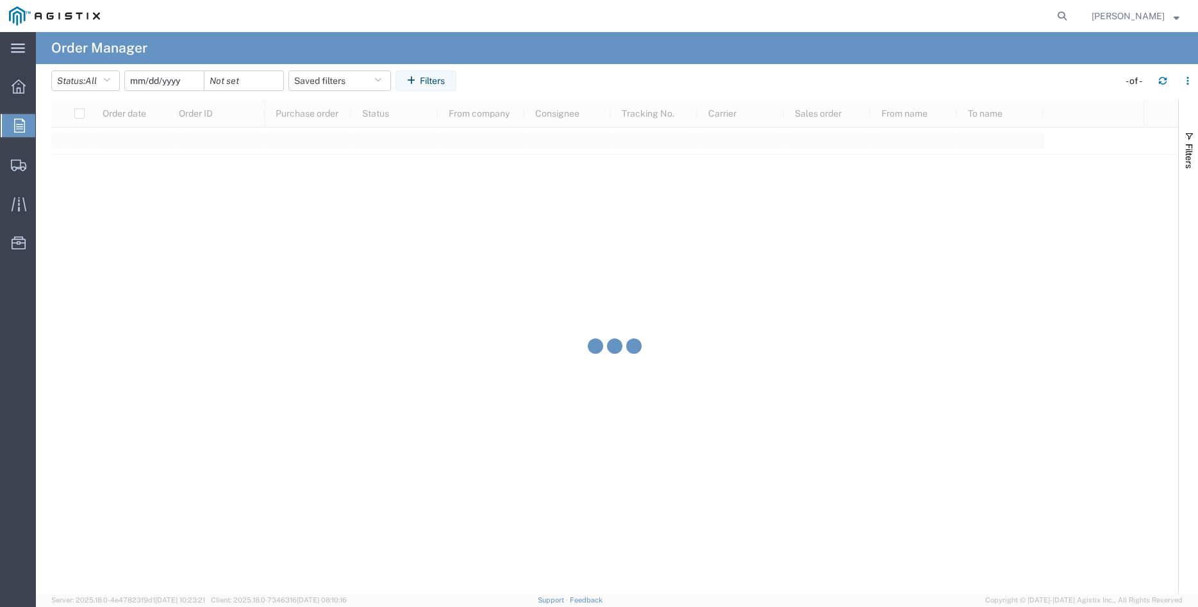
click at [169, 79] on input "date" at bounding box center [164, 80] width 79 height 19
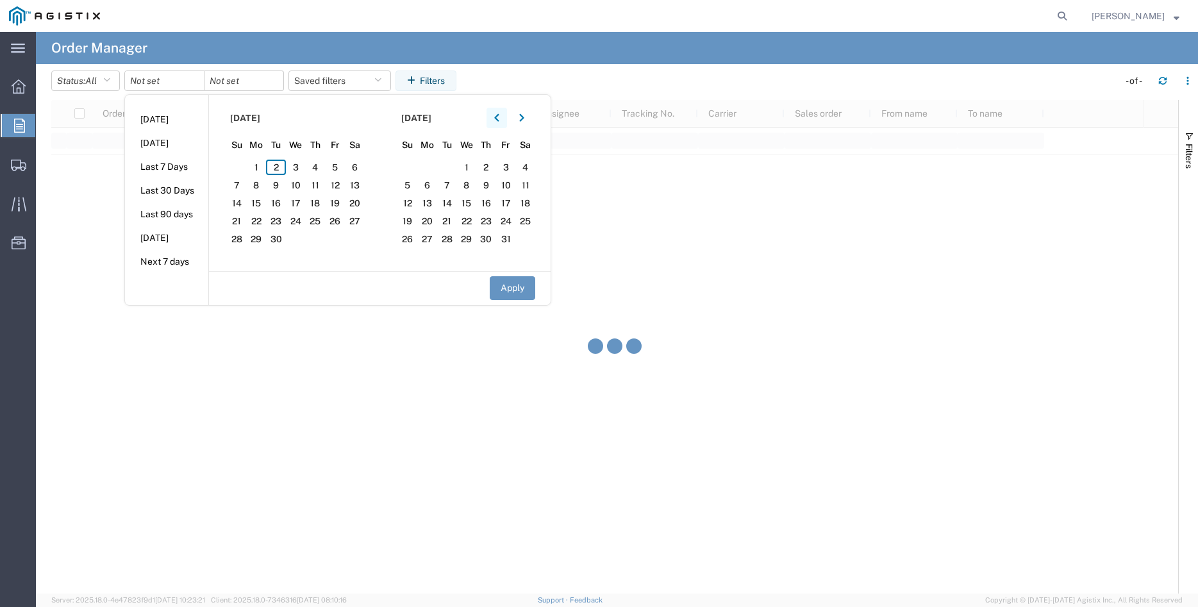
click at [499, 121] on icon "button" at bounding box center [496, 118] width 4 height 8
click at [302, 171] on span "4" at bounding box center [296, 167] width 20 height 15
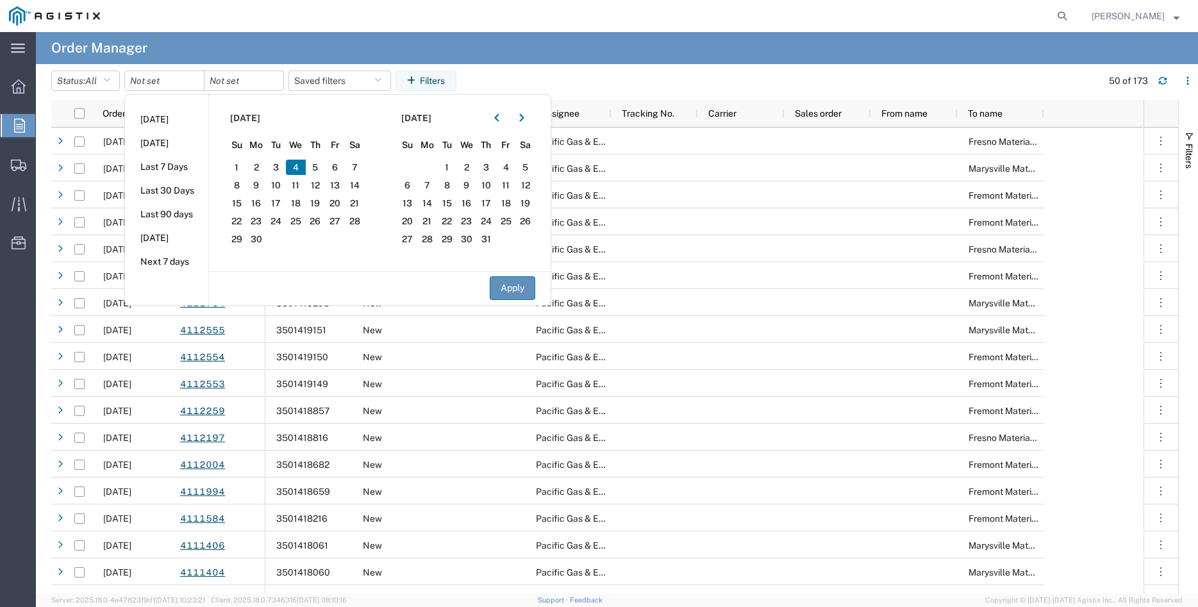
click at [517, 285] on button "Apply" at bounding box center [513, 288] width 46 height 24
type input "[DATE]"
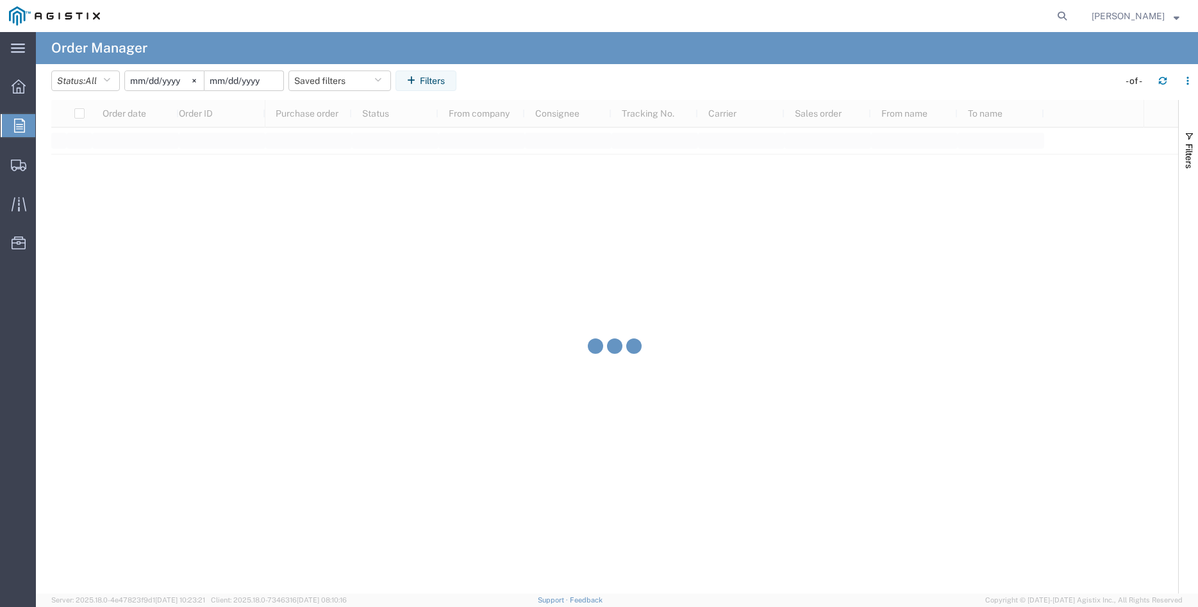
click at [251, 81] on input "date" at bounding box center [243, 80] width 79 height 19
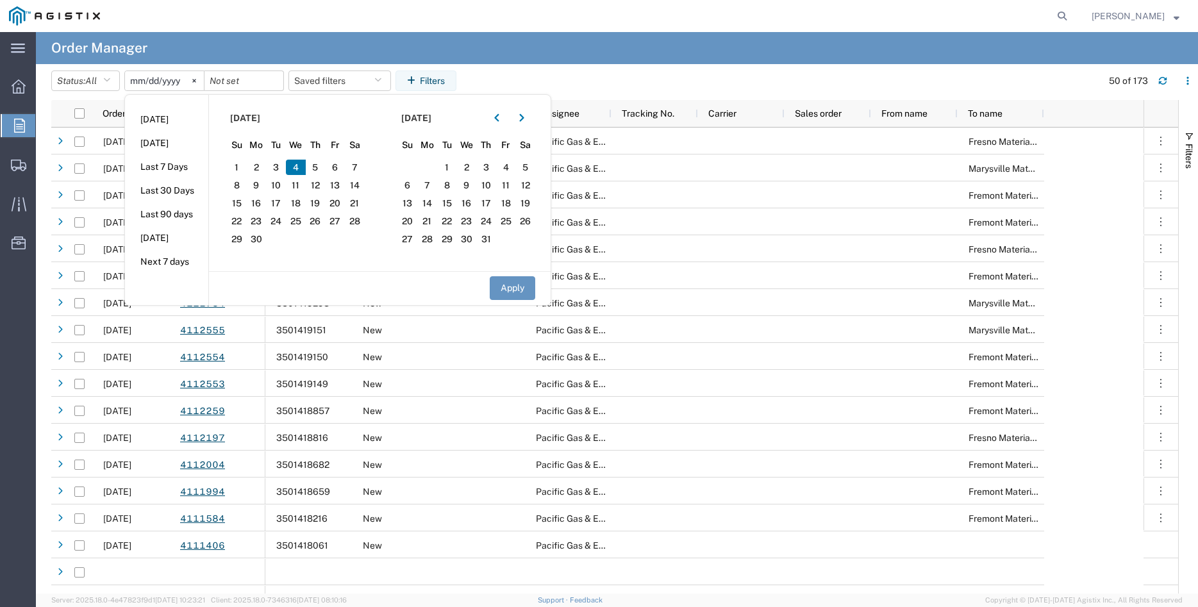
click at [299, 172] on span "4" at bounding box center [296, 167] width 20 height 15
click at [509, 287] on button "Apply" at bounding box center [513, 288] width 46 height 24
type input "[DATE]"
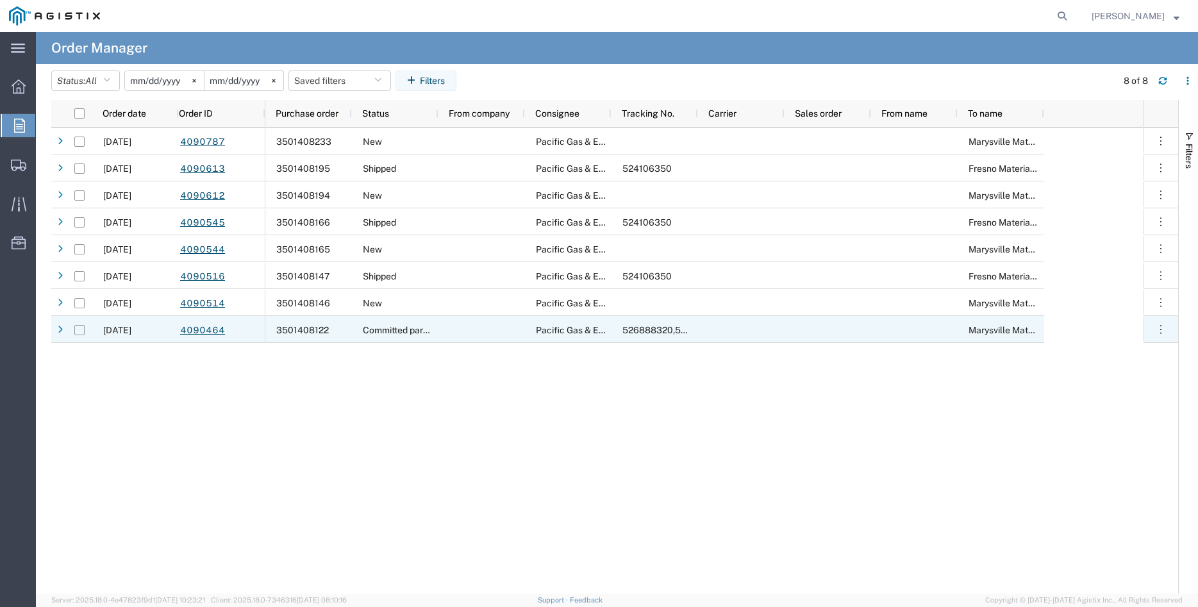
click at [81, 332] on input "Press Space to toggle row selection (unchecked)" at bounding box center [79, 330] width 10 height 10
checkbox input "true"
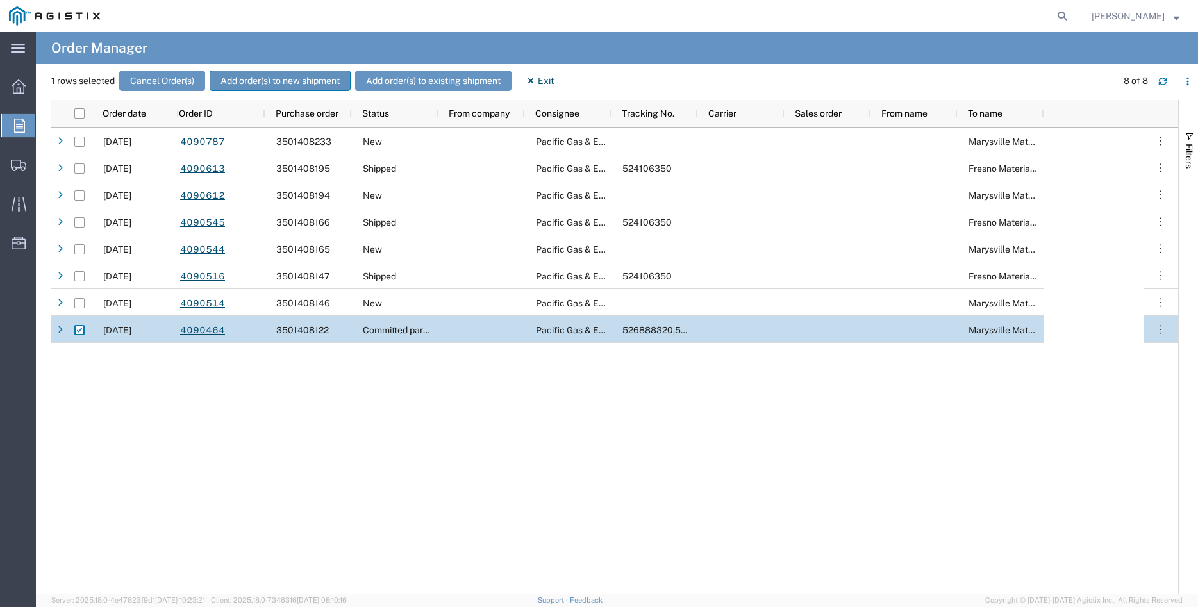
click at [289, 83] on button "Add order(s) to new shipment" at bounding box center [280, 81] width 141 height 21
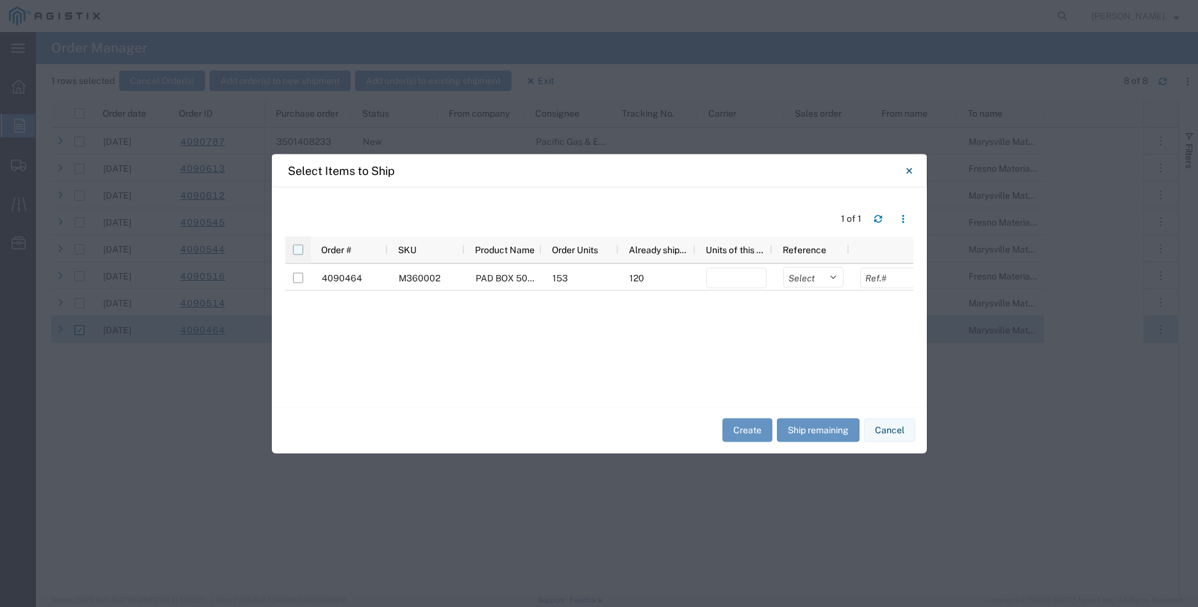
click at [302, 251] on input "checkbox" at bounding box center [298, 249] width 10 height 10
checkbox input "true"
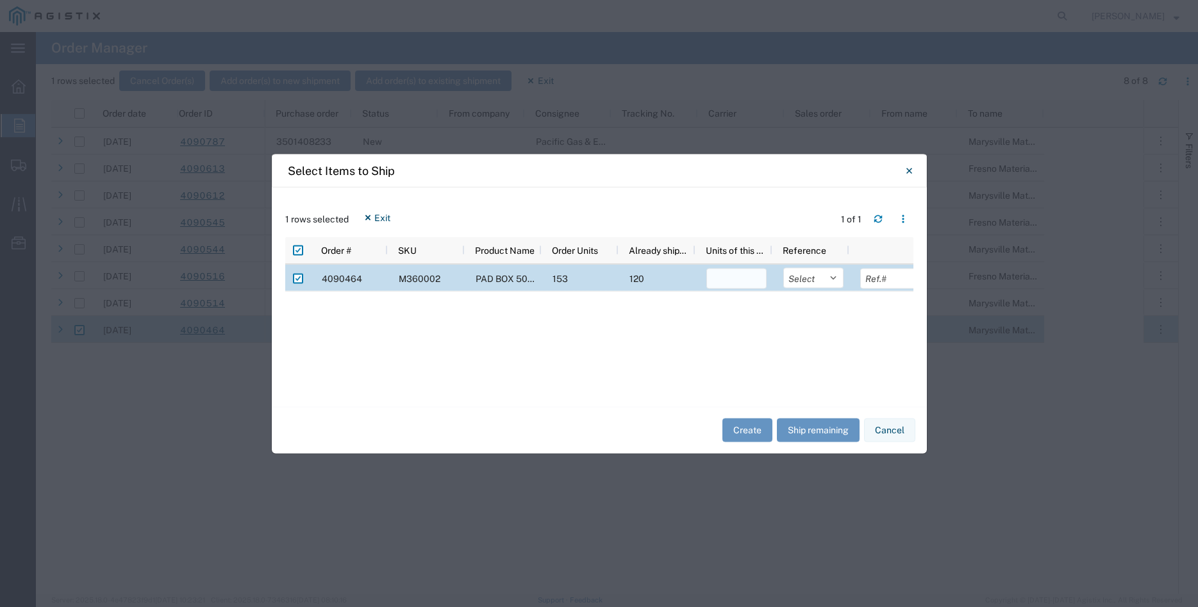
click at [722, 281] on input "number" at bounding box center [736, 278] width 60 height 21
type input "33"
click at [783, 267] on select "Select Purchase Order Delivery Number" at bounding box center [813, 277] width 60 height 21
select select "PURCHORD"
click option "Purchase Order" at bounding box center [0, 0] width 0 height 0
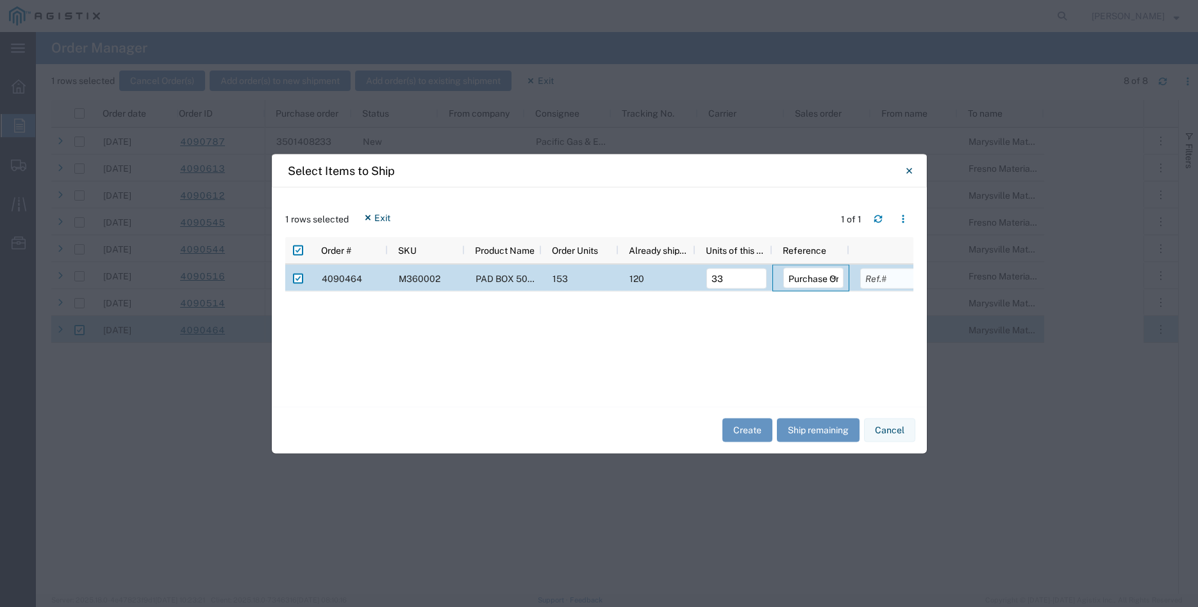
click at [893, 284] on input "text" at bounding box center [890, 278] width 60 height 21
type input "24222.00"
click at [678, 428] on div "Create Ship remaining Cancel" at bounding box center [599, 429] width 655 height 47
click at [729, 428] on button "Create" at bounding box center [747, 431] width 50 height 24
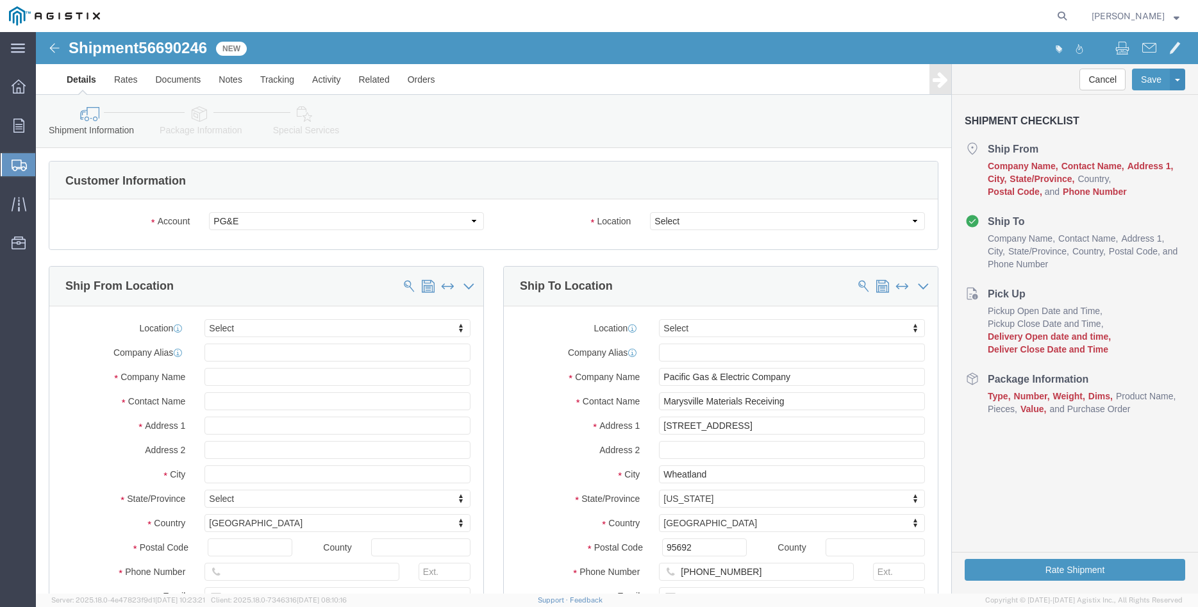
select select
click select "Select All Others [GEOGRAPHIC_DATA] [GEOGRAPHIC_DATA] [GEOGRAPHIC_DATA] [GEOGRA…"
select select "19996"
click option "Wheatland [GEOGRAPHIC_DATA]"
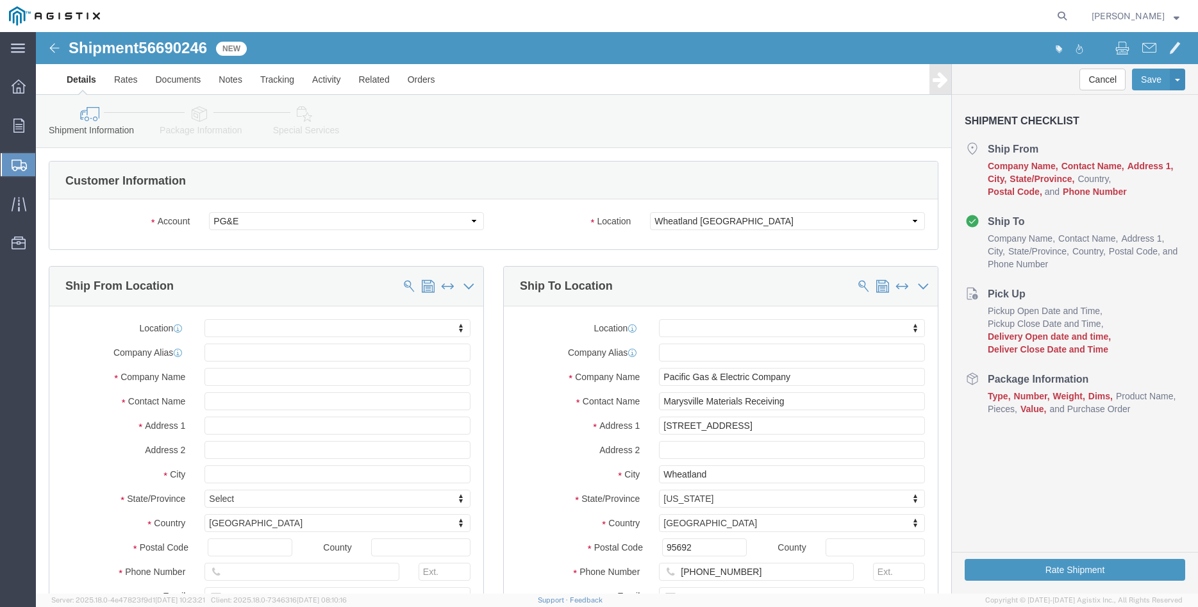
click body "Shipment 56690246 New Details Rates Documents Notes Tracking Activity Related O…"
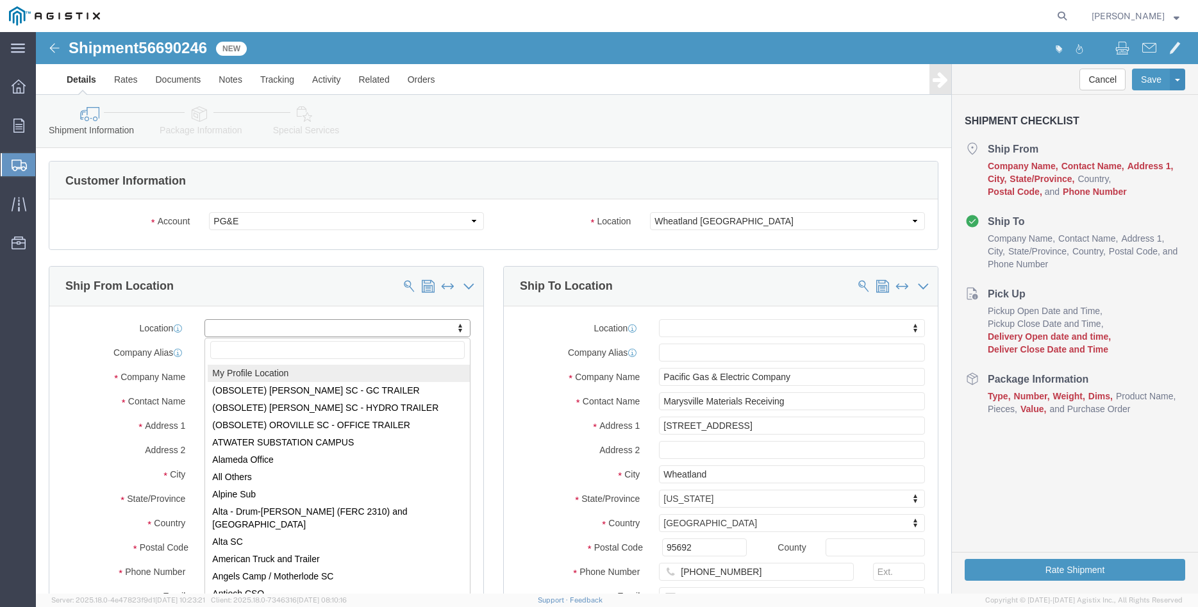
select select "MYPROFILE"
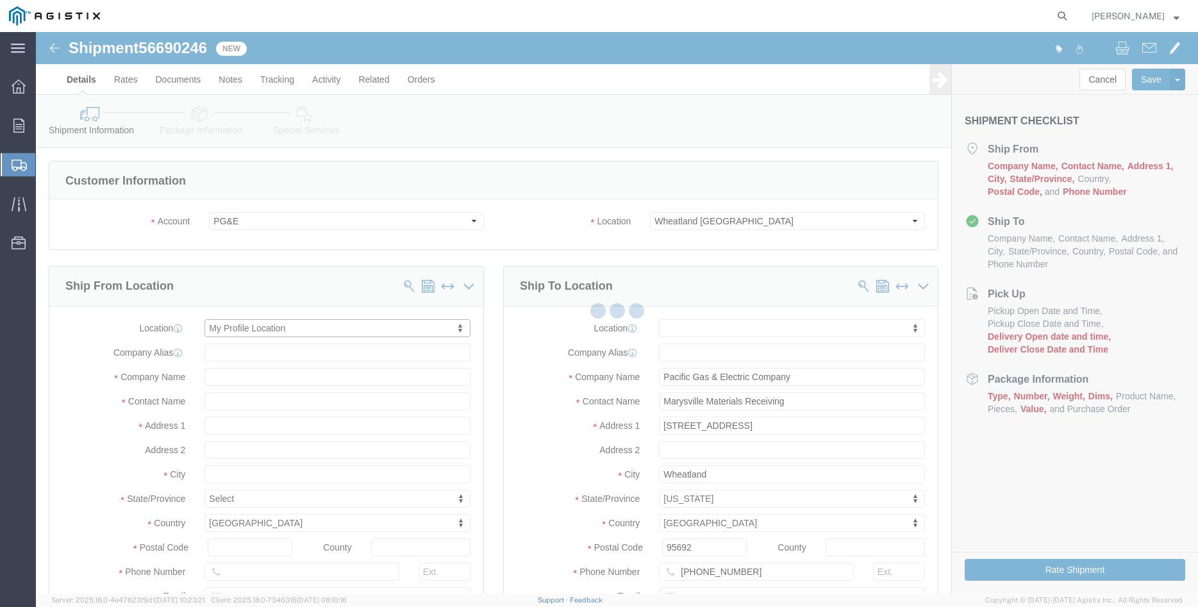
type input "305 [PERSON_NAME] DANCER DR"
type input "95377"
type input "[PHONE_NUMBER]"
type input "[PERSON_NAME][EMAIL_ADDRESS][DOMAIN_NAME]"
checkbox input "true"
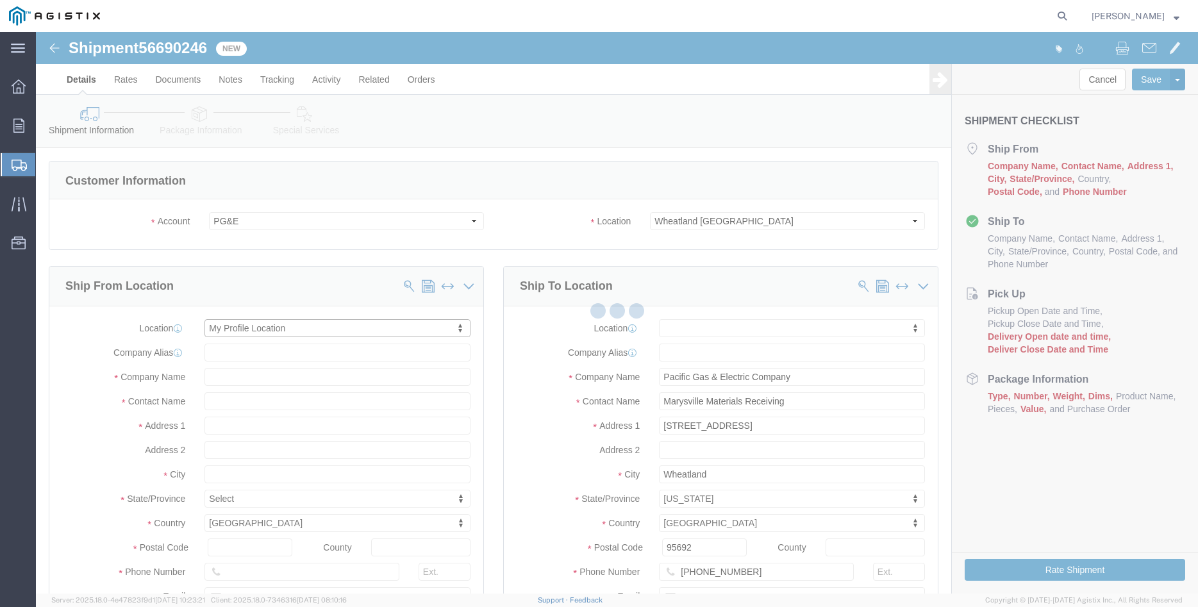
type input "[PERSON_NAME] Iron Works Inc"
type input "[PERSON_NAME]"
select select "CA"
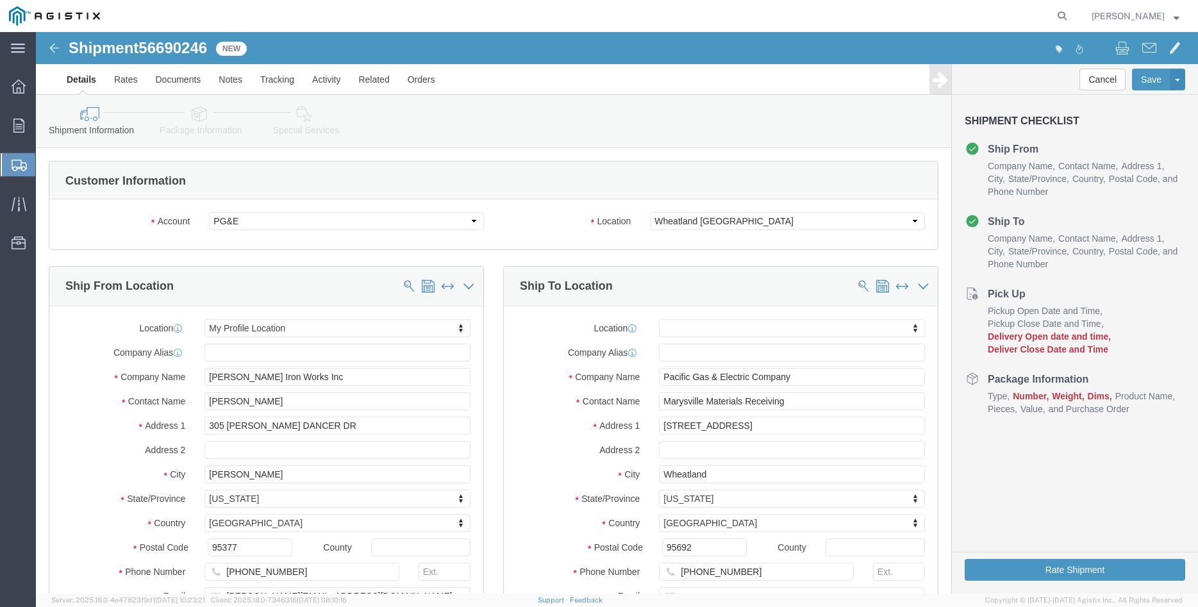
click div "Ship From Location Location My Profile Location My Profile Location (OBSOLETE) …"
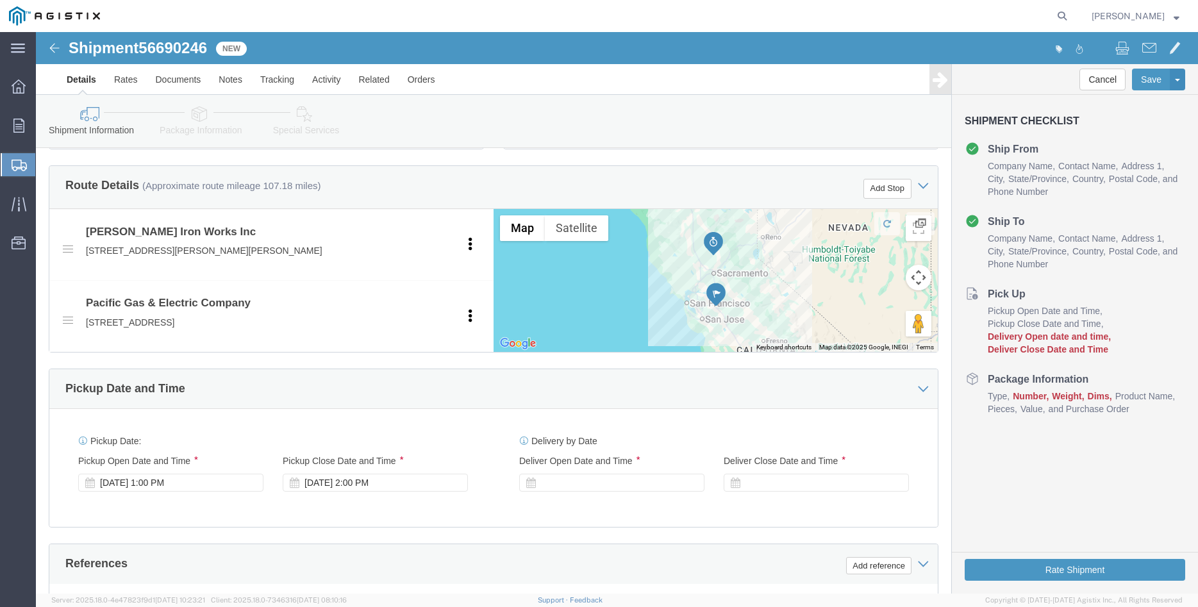
scroll to position [719, 0]
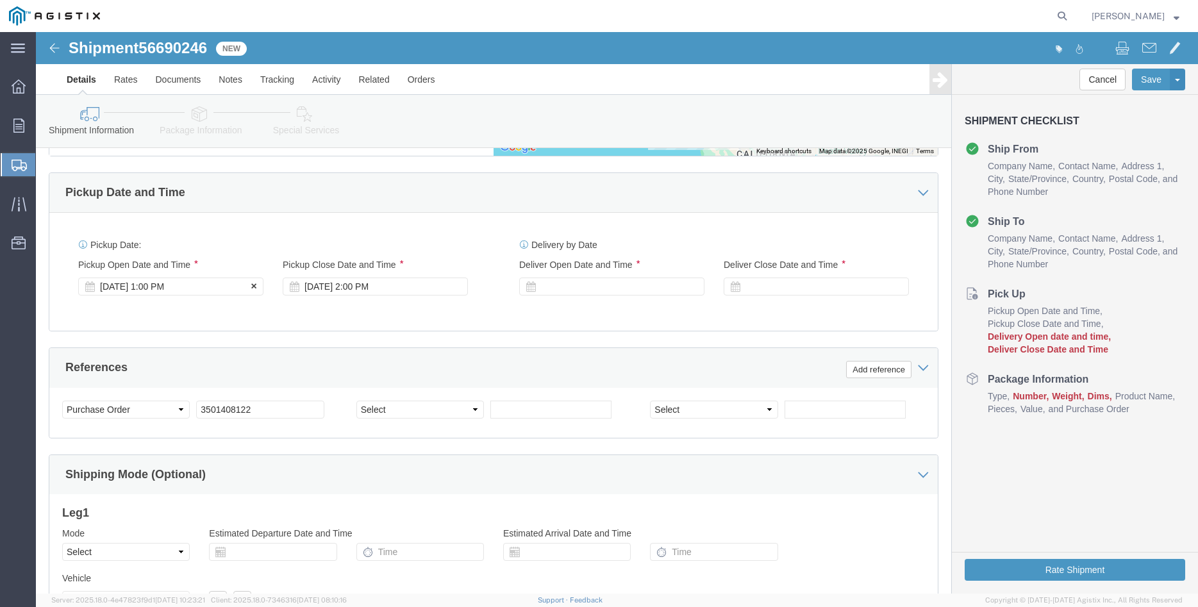
click div "[DATE] 1:00 PM"
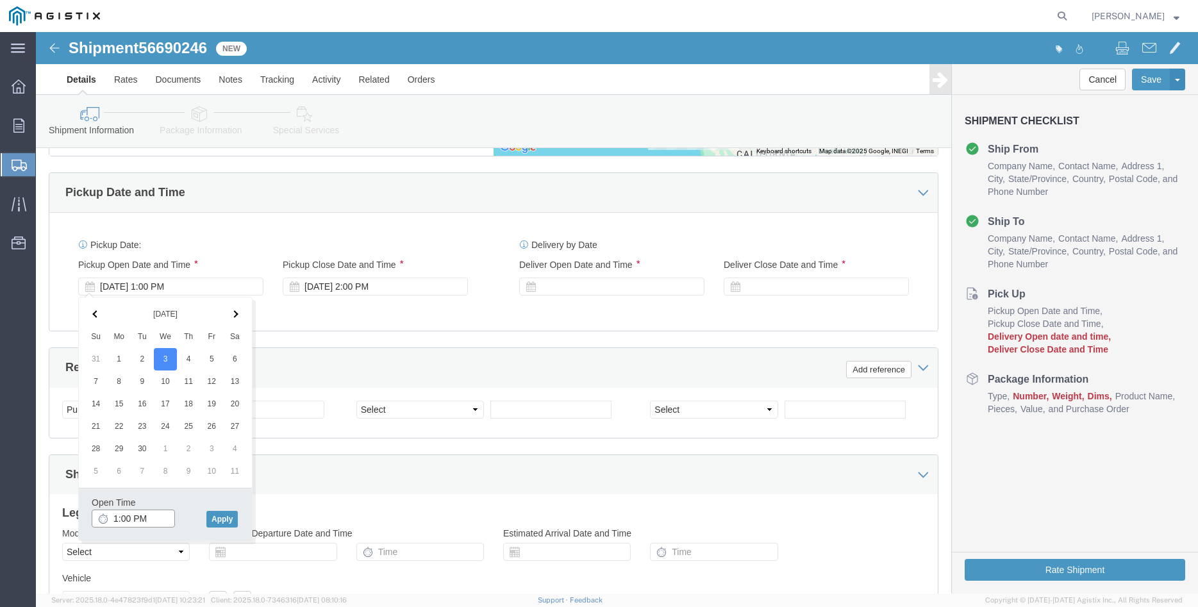
click input "1:00 PM"
type input "8:00 AM"
click button "Apply"
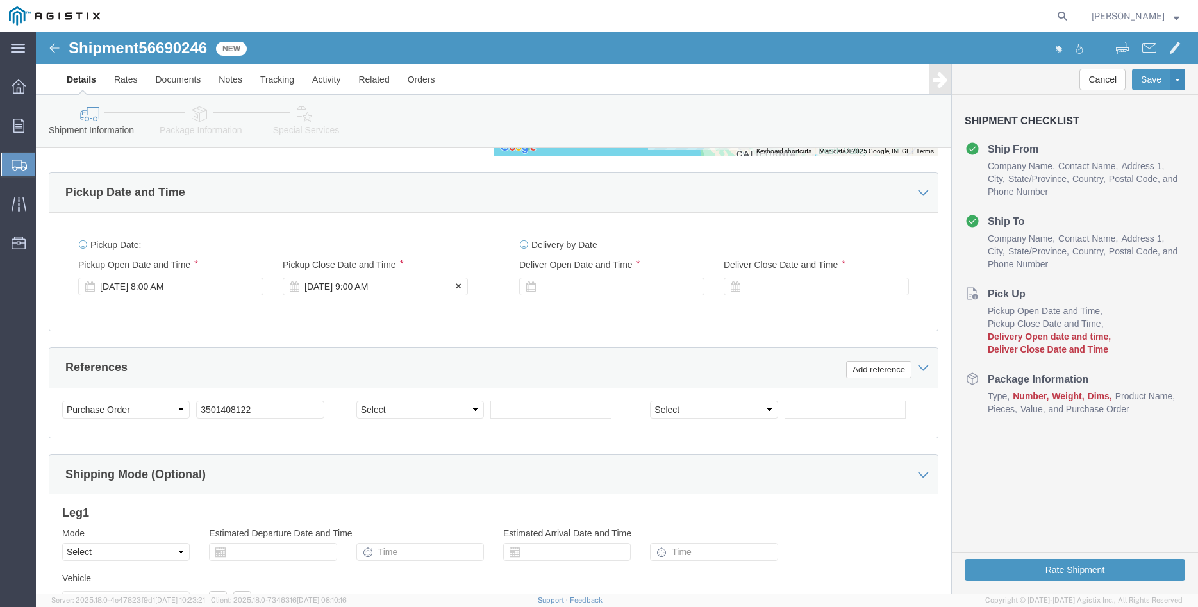
click div "[DATE] 9:00 AM"
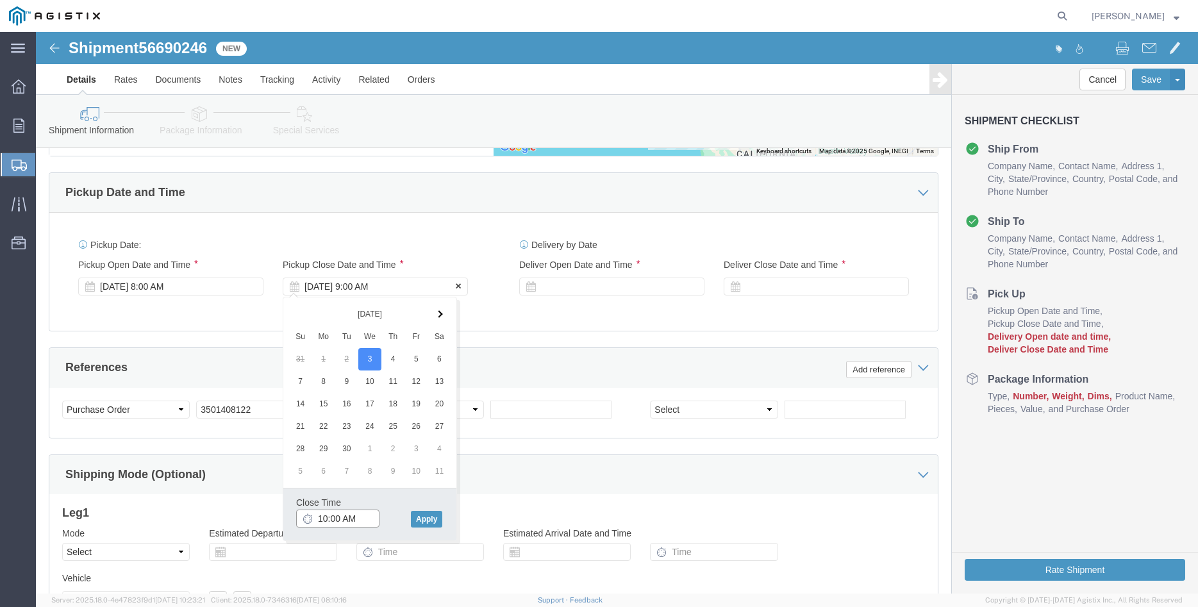
type input "10:00 AM"
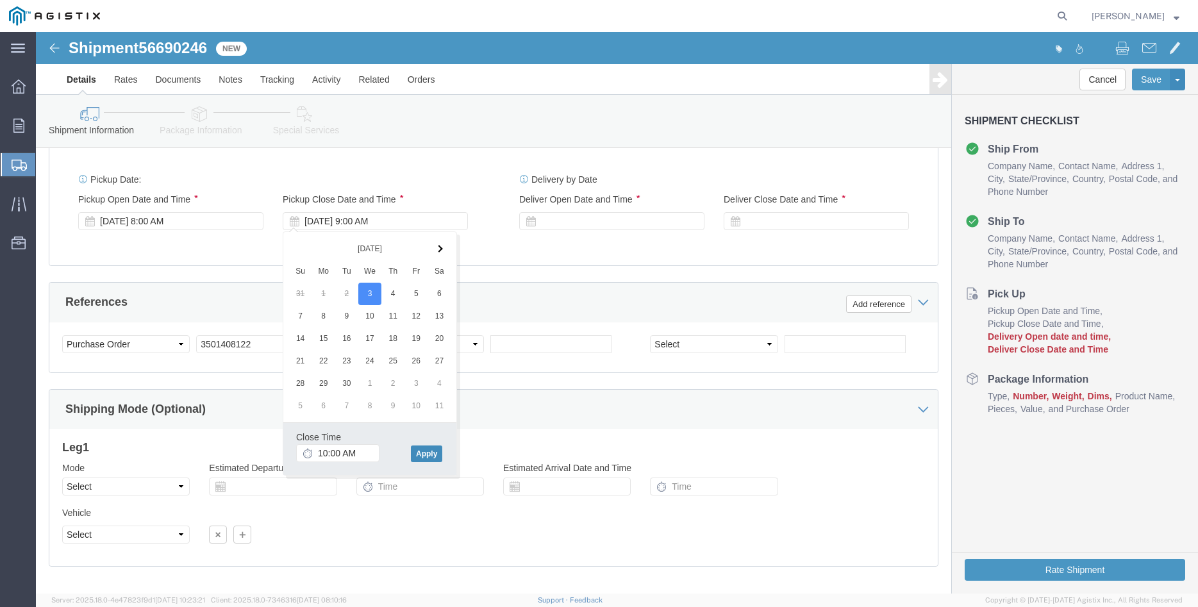
click button "Apply"
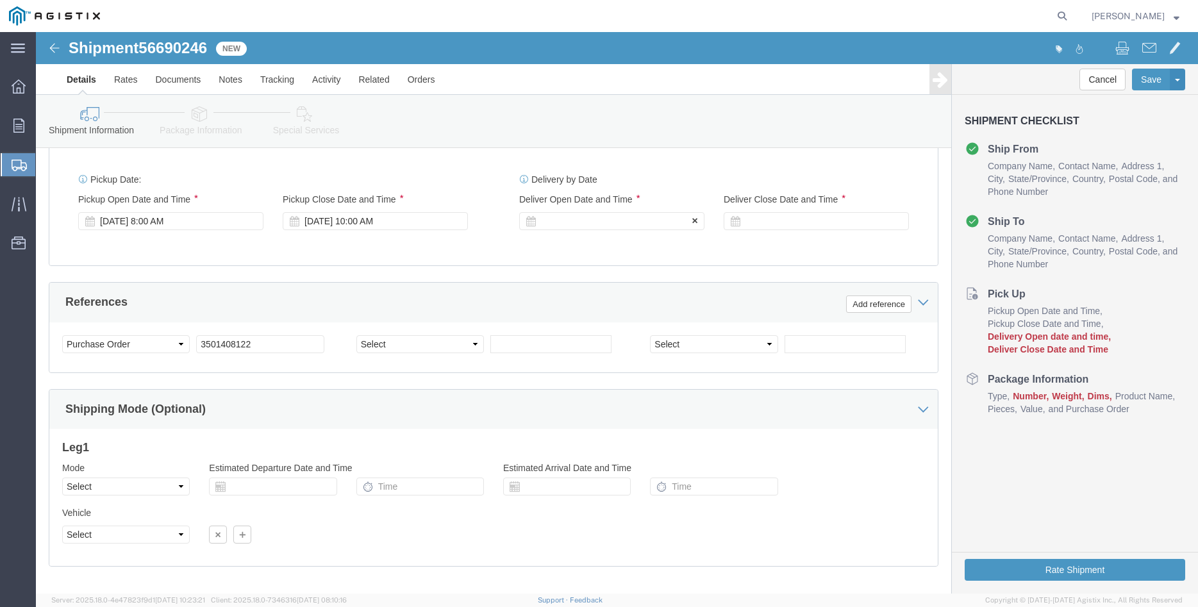
click div "Delivery Start Date Delivery Start Time Deliver Open Date and Time"
click div
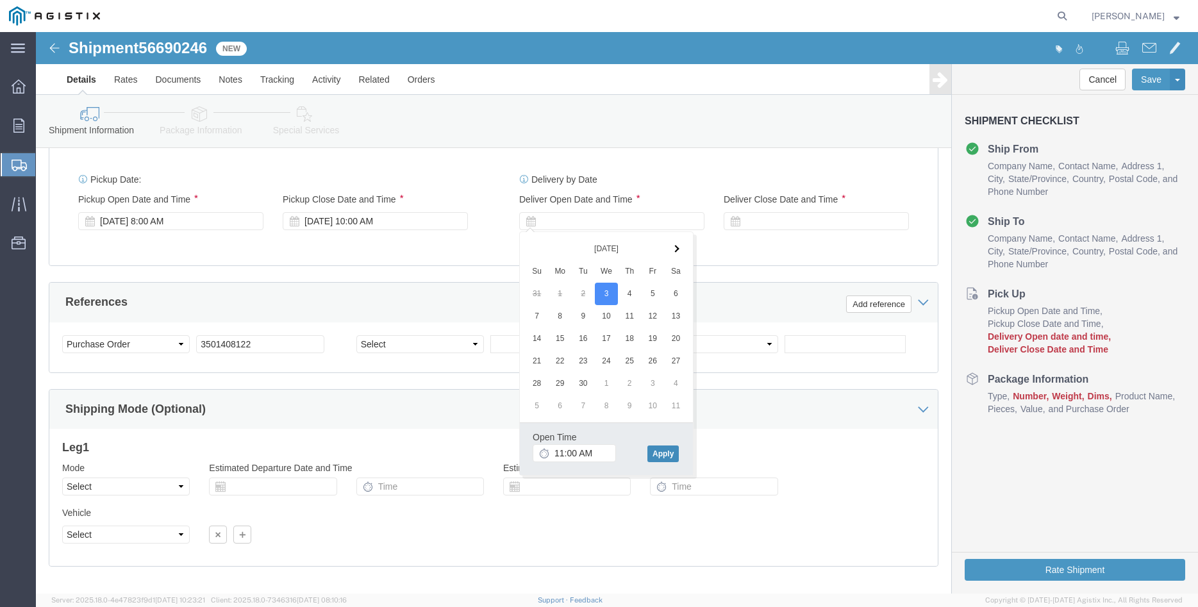
click button "Apply"
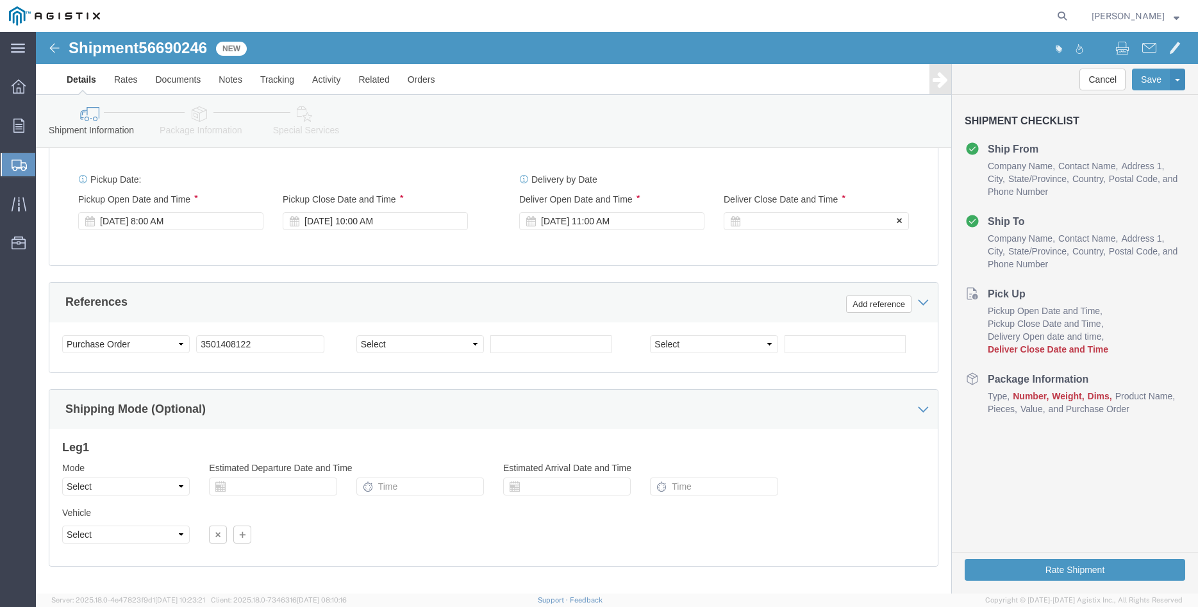
click div
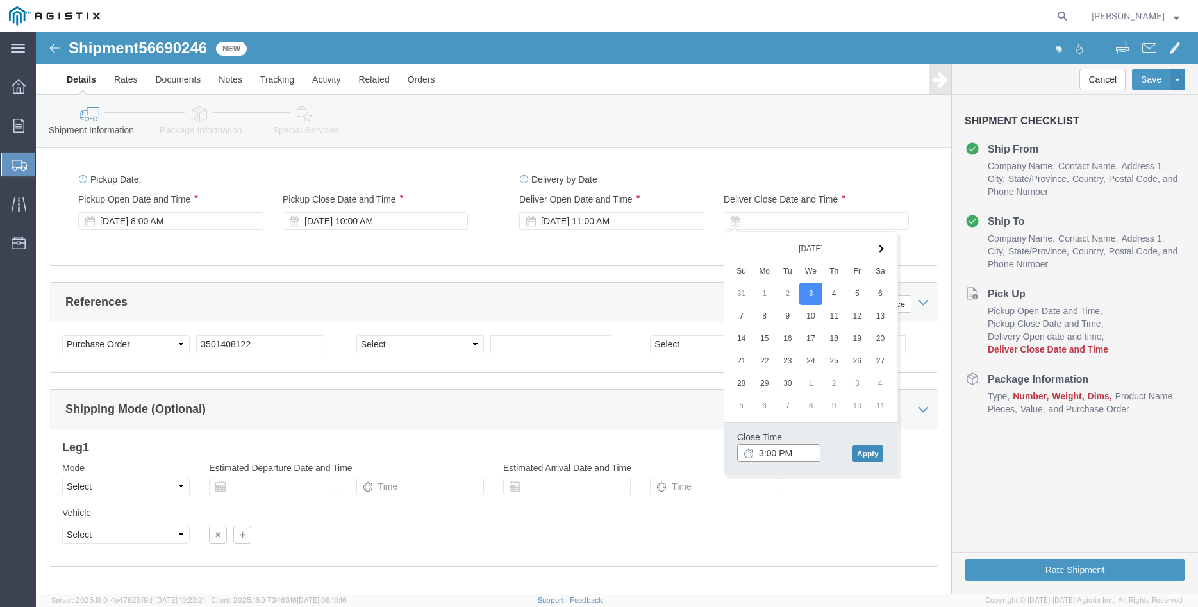
type input "3:00 PM"
click button "Apply"
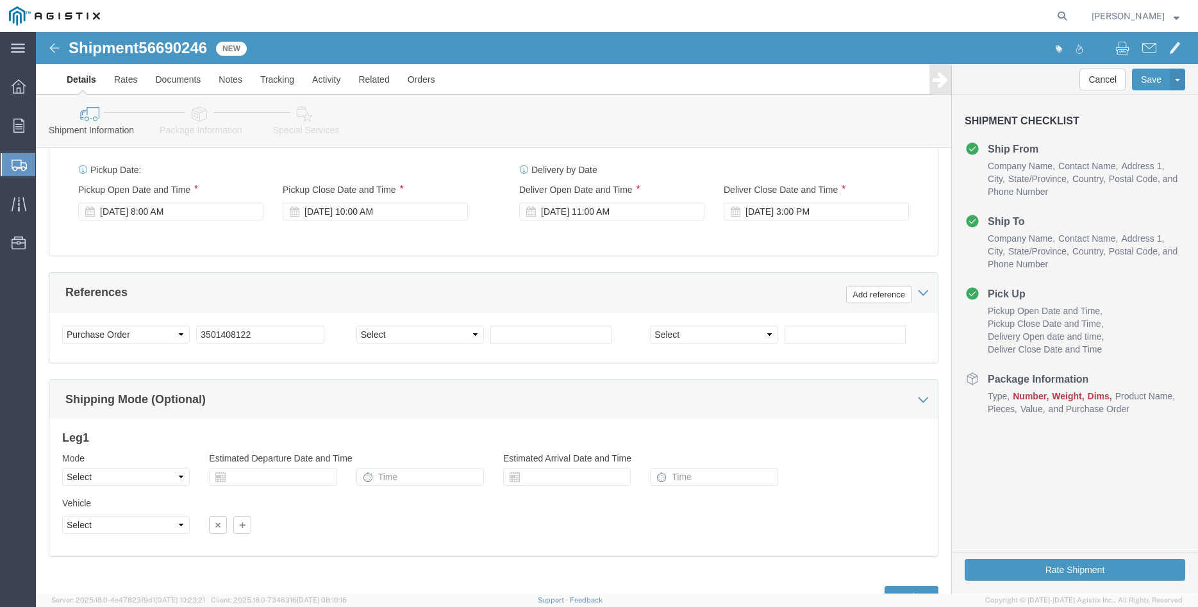
scroll to position [847, 0]
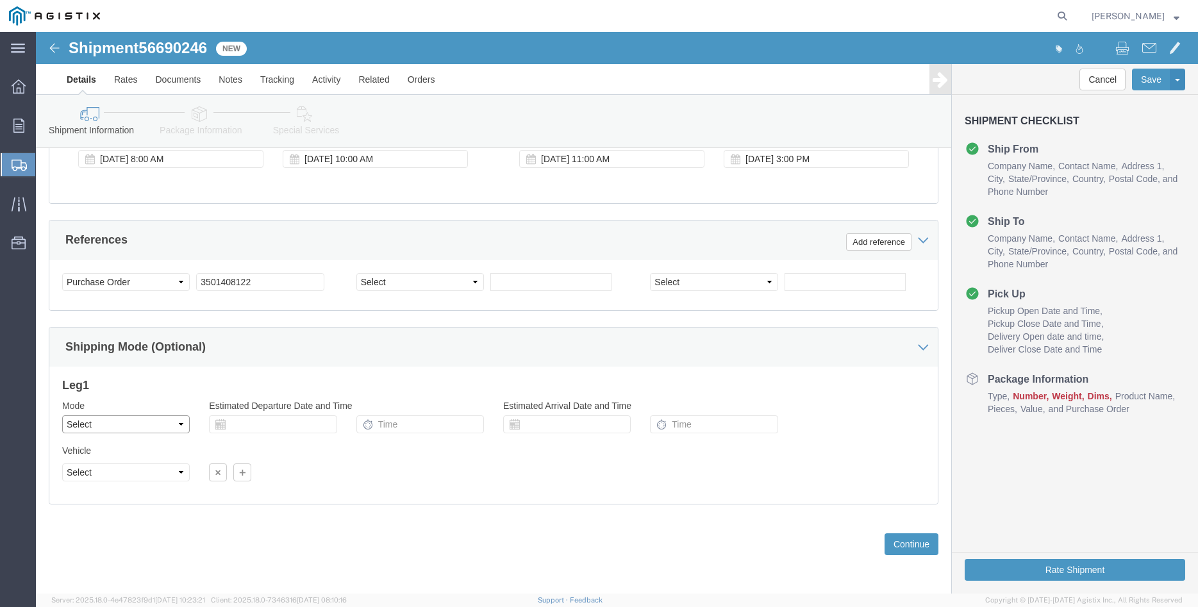
click select "Select Air Less than Truckload Multi-Leg Ocean Freight Rail Small Parcel Truckl…"
select select "TL"
click option "Truckload"
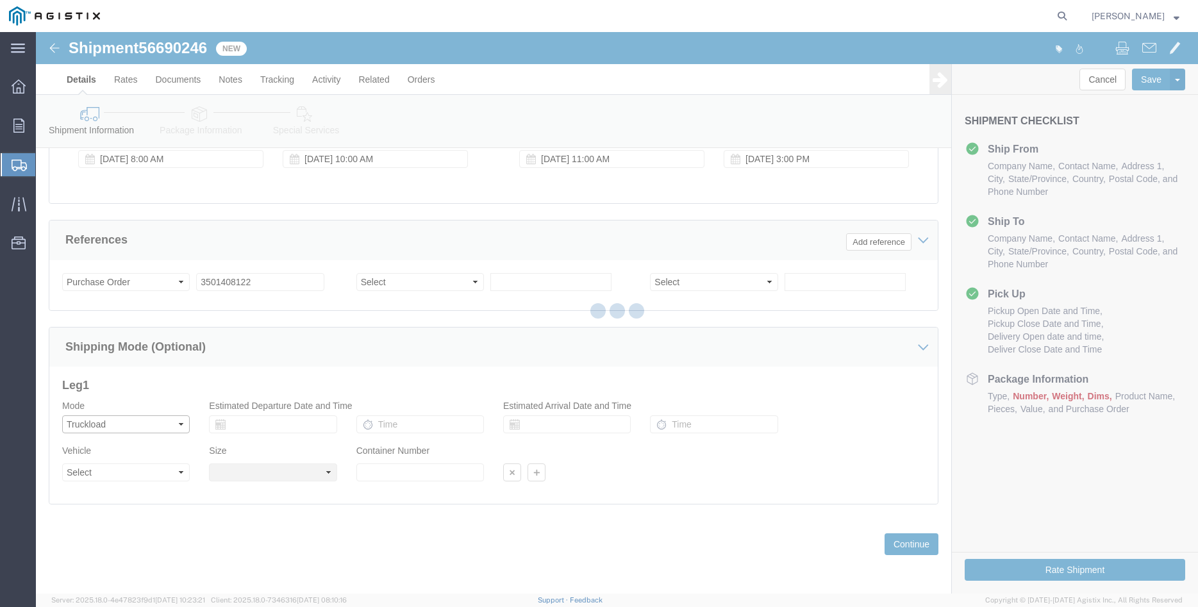
select select
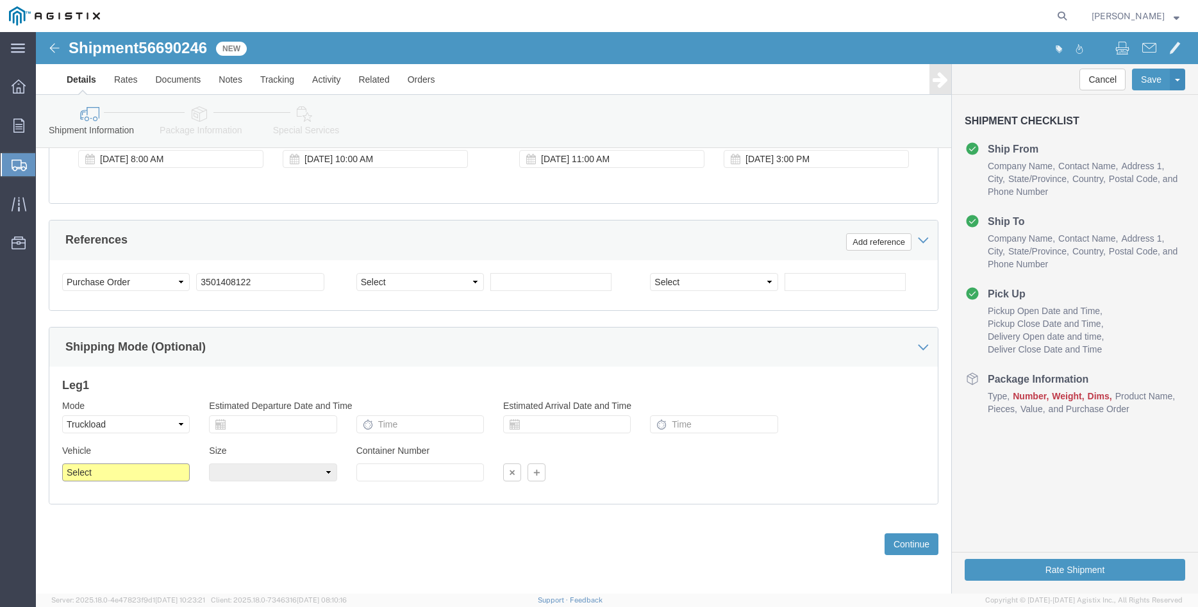
click select "Select 1-Ton (PSS) 10 Wheel 10 Yard Dump Truck 20 Yard Dump Truck Bobtail Botto…"
select select "FLBD"
click option "Flat Bed"
click select "Select 35 Feet 20 Feet 28 Feet 53 Feet 40 Feet 48 Feet"
select select "48FT"
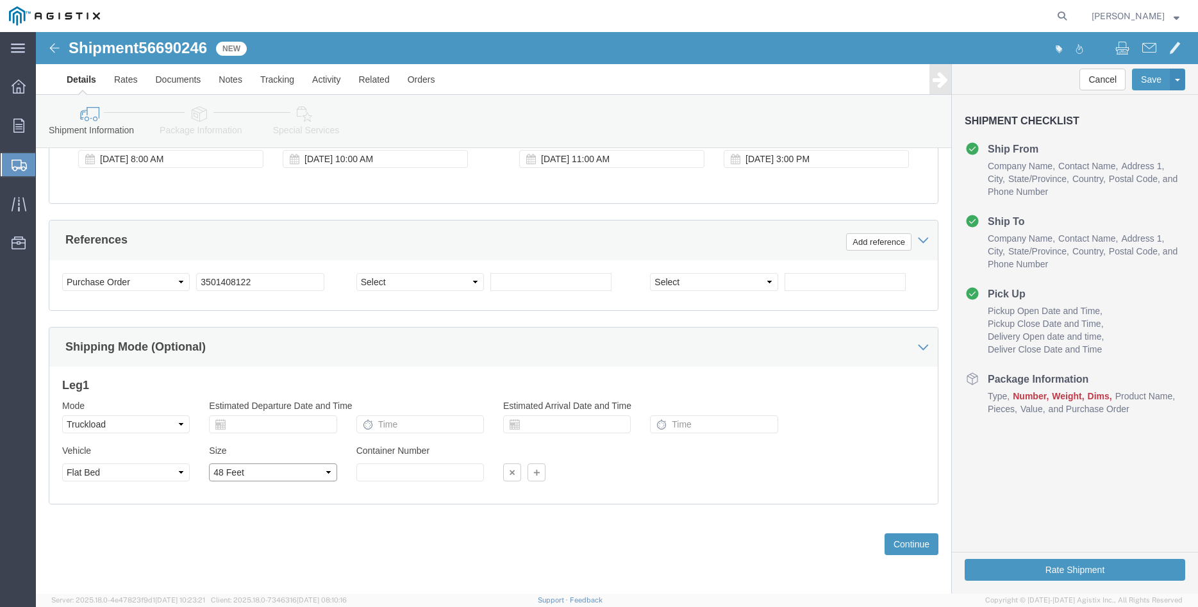
click option "48 Feet"
click div "Previous Continue"
click button "Continue"
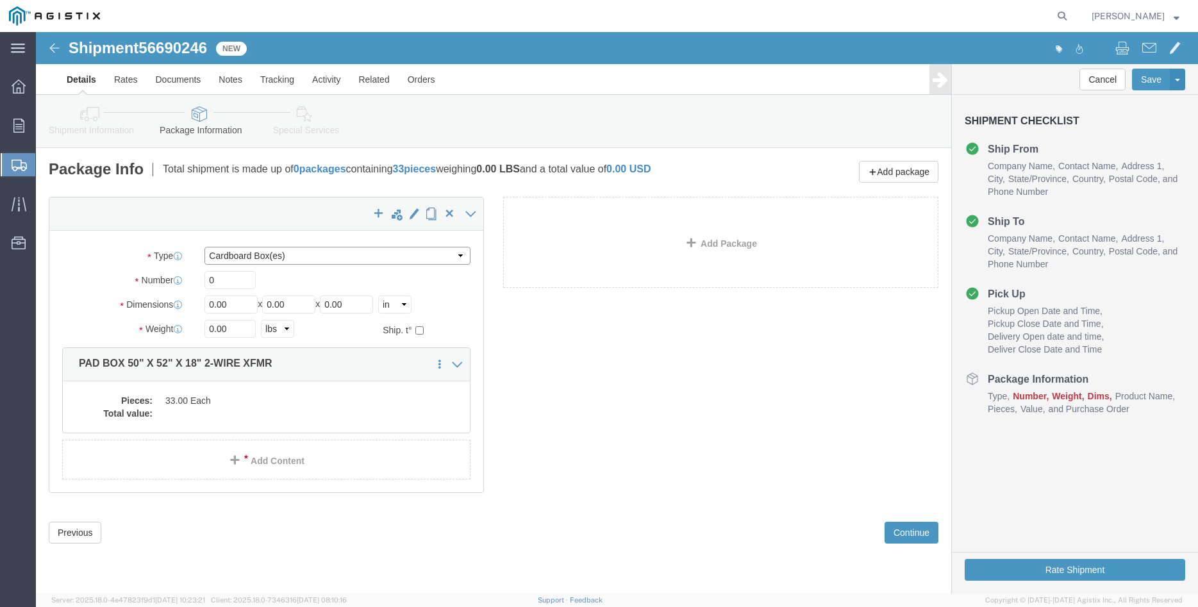
click select "Select Bulk Bundle(s) Cardboard Box(es) Carton(s) Crate(s) Drum(s) (Fiberboard)…"
select select "PONS"
click option "Pallet(s) Oversized (Not Stackable)"
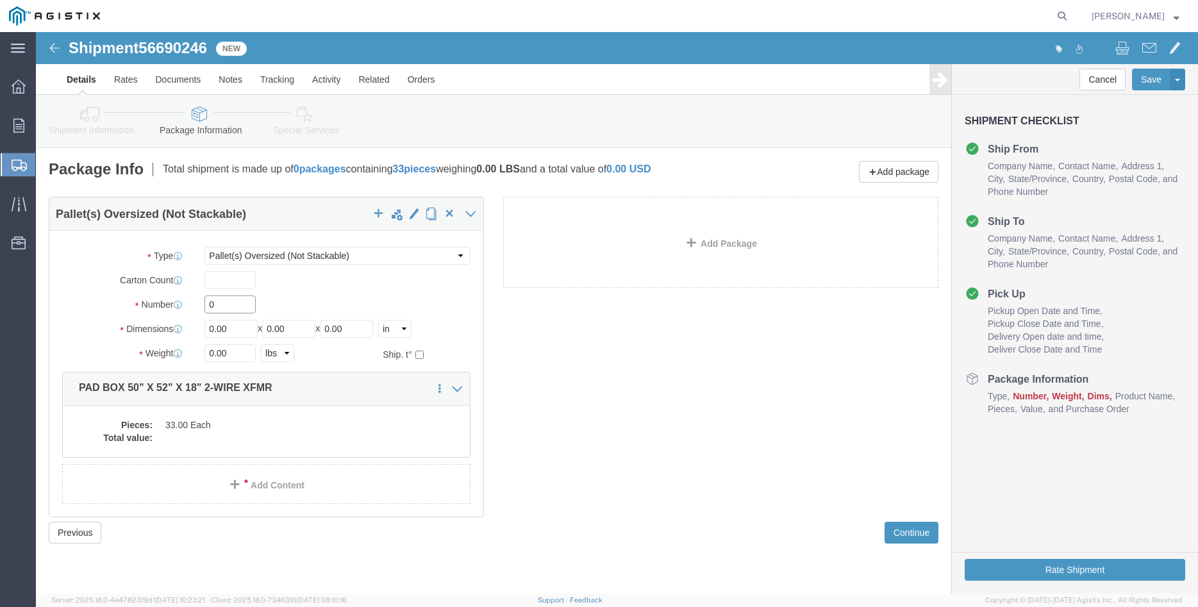
click input "0"
type input "11"
type input "64"
type input "66"
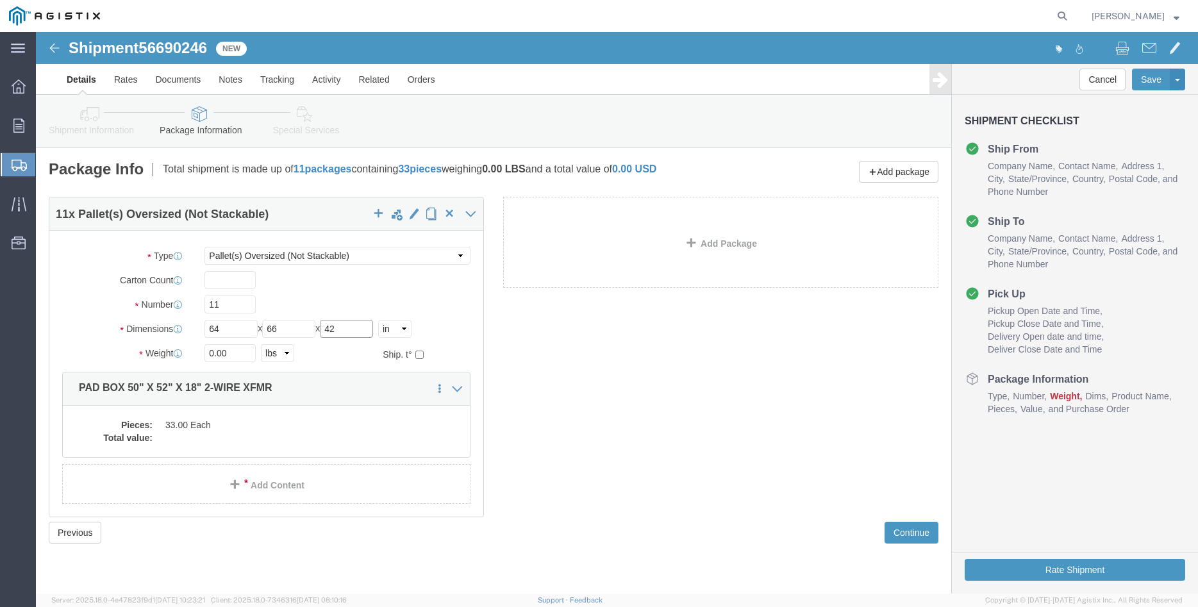
type input "42"
type input "18700"
click label "Number"
click dd
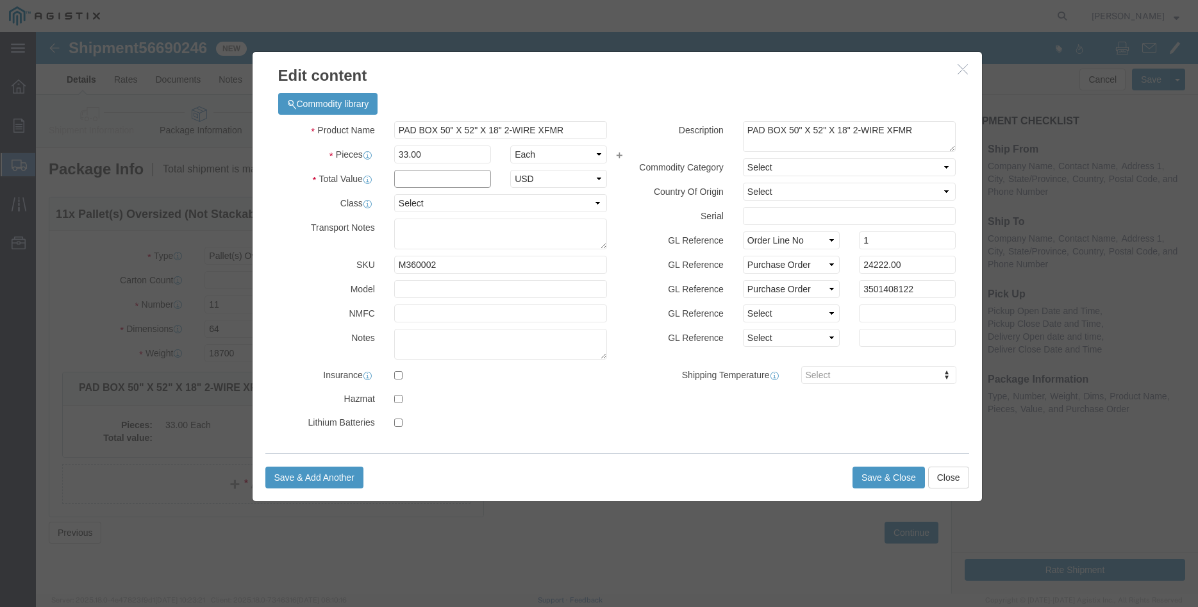
click input "text"
type input "24222.00"
click label "Total Value"
click select "Select 50 55 60 65 70 85 92.5 100 125 175 250 300 400"
select select "100"
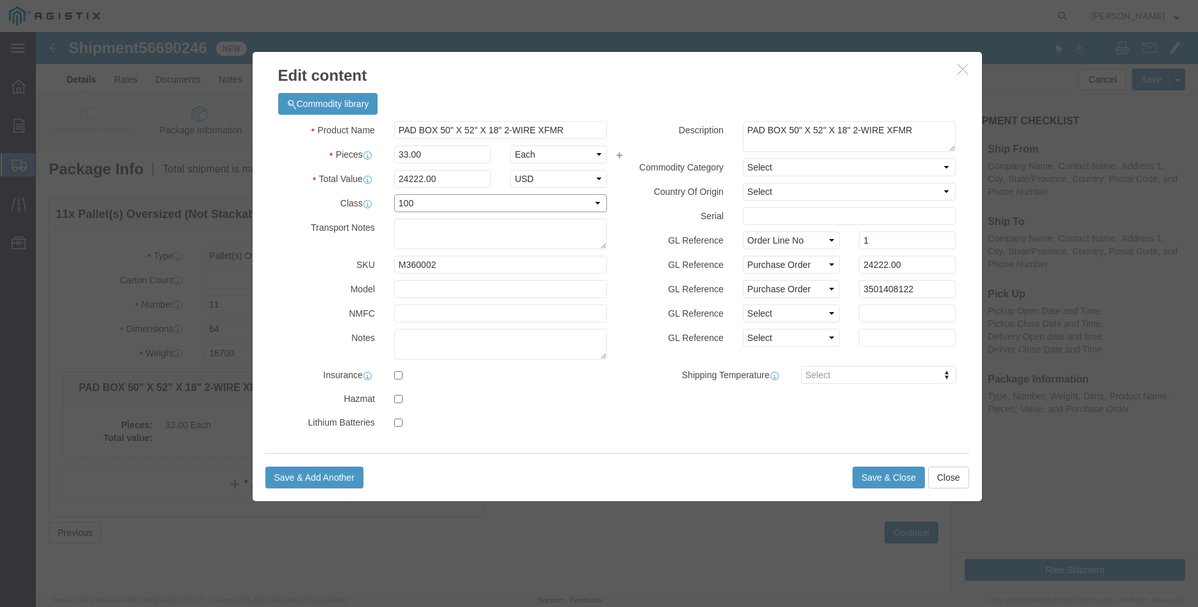
click option "100"
click label "GL Reference"
click button "Save & Close"
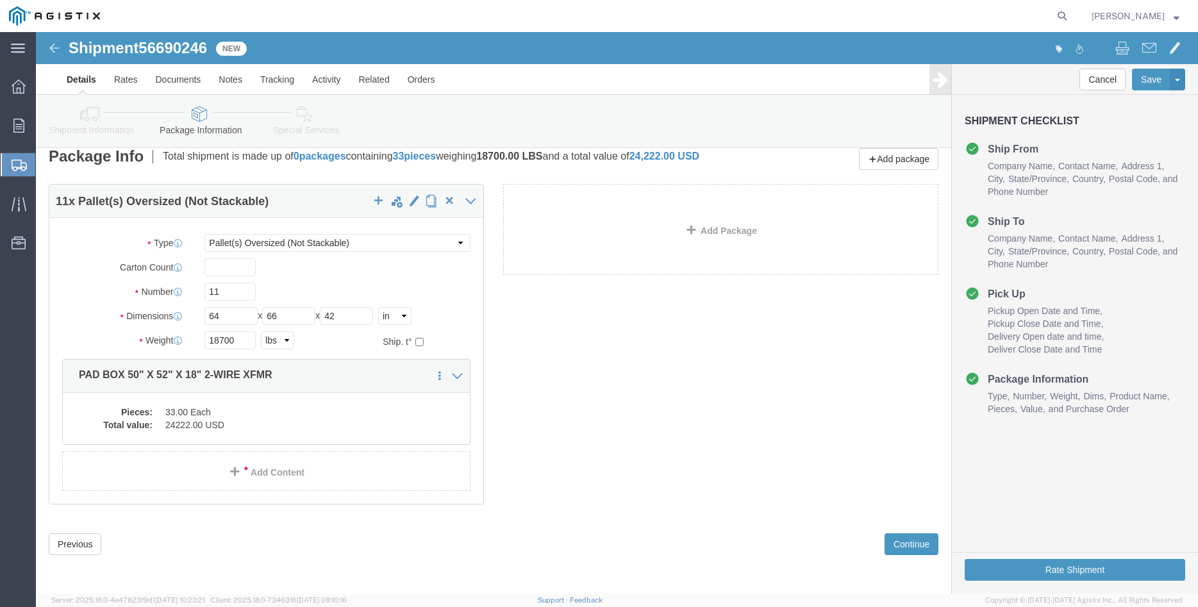
scroll to position [22, 0]
click button "Continue"
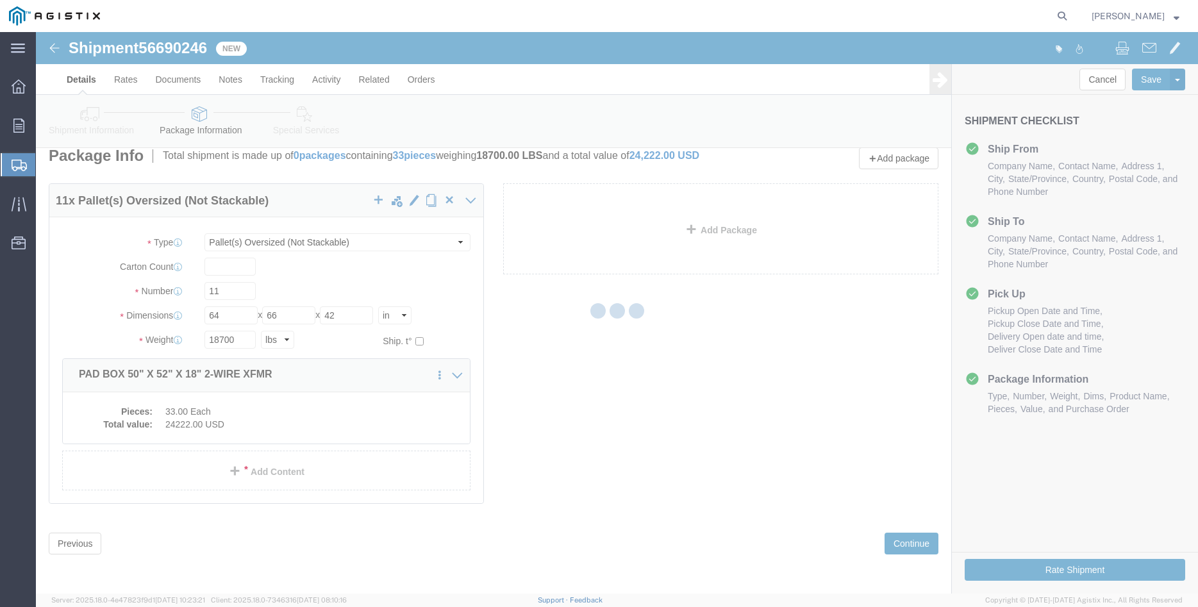
scroll to position [0, 0]
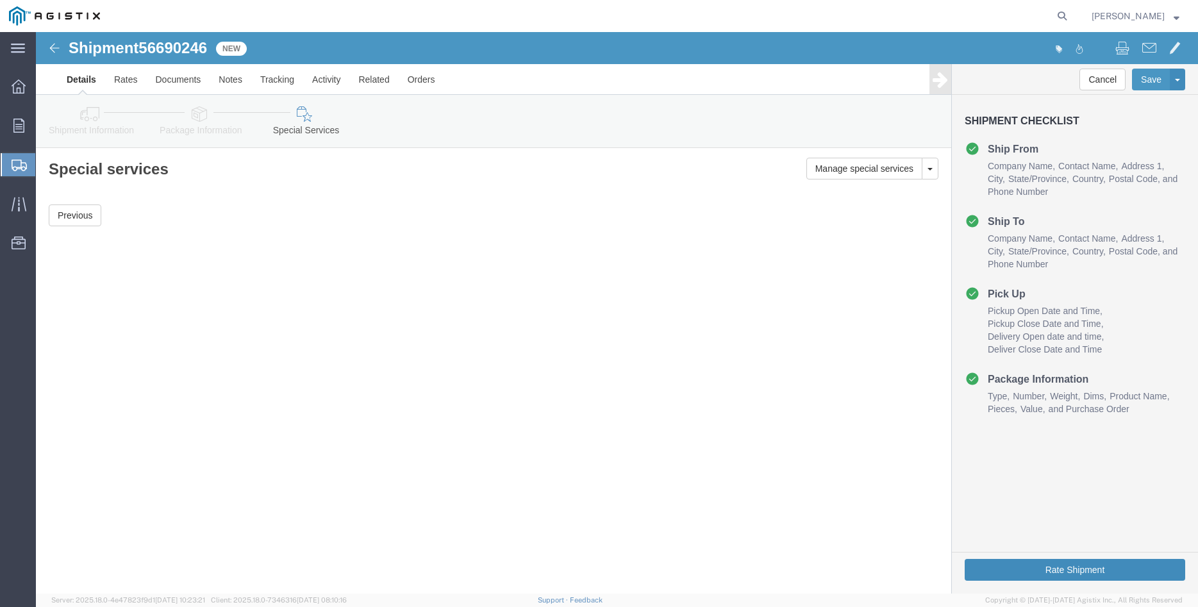
click button "Rate Shipment"
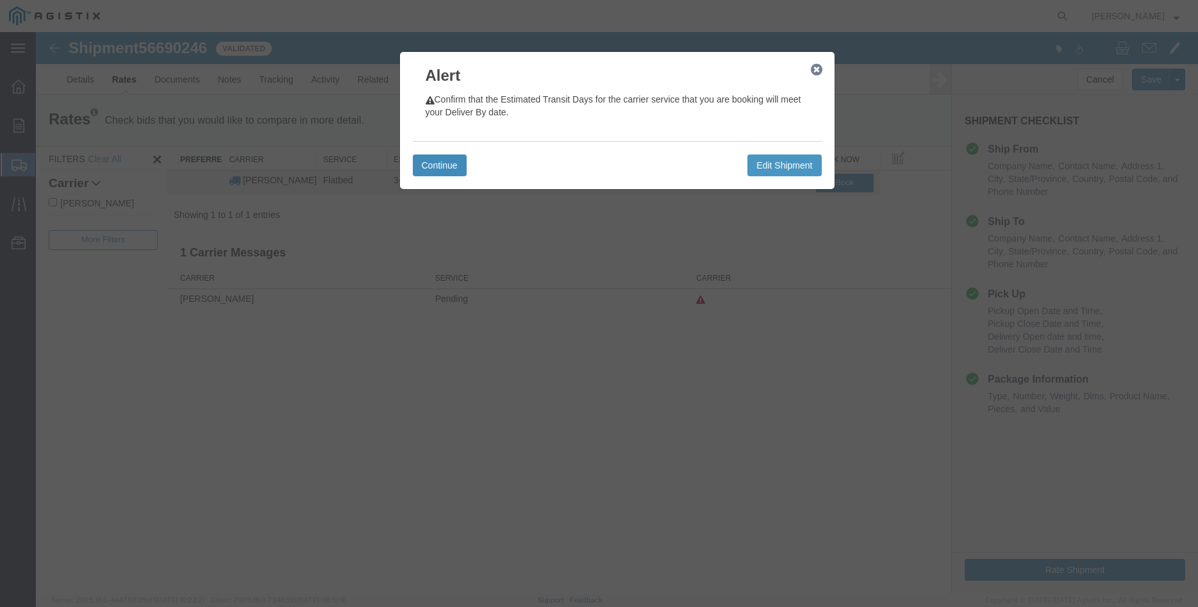
click at [449, 160] on button "Continue" at bounding box center [440, 165] width 54 height 22
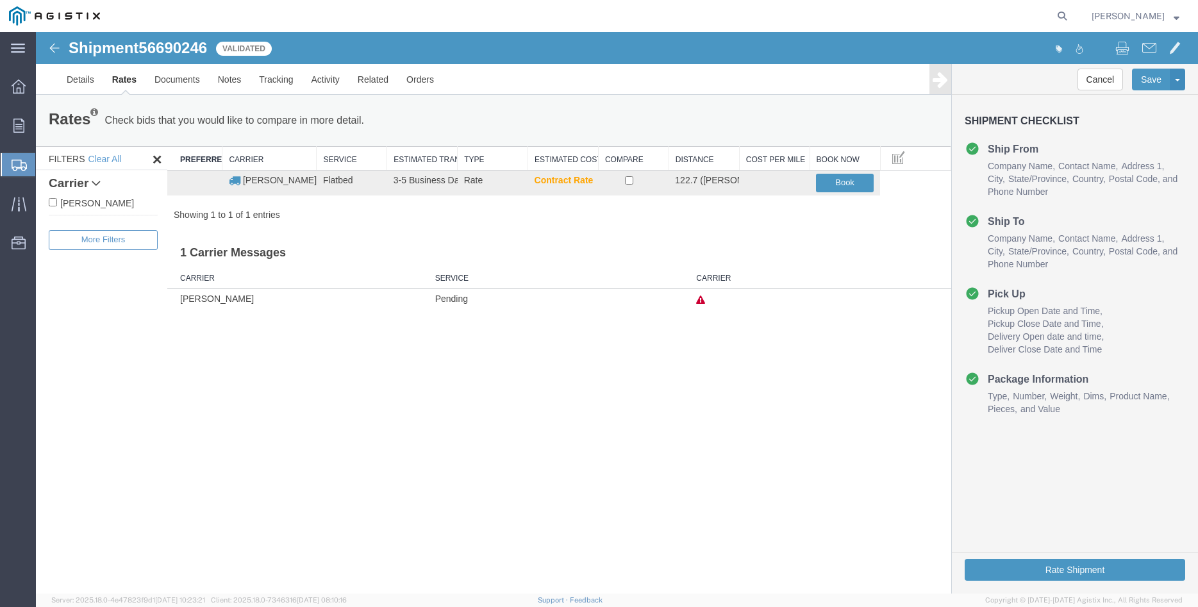
click at [97, 209] on label "[PERSON_NAME]" at bounding box center [103, 203] width 109 height 14
click at [57, 206] on input "[PERSON_NAME]" at bounding box center [53, 202] width 8 height 8
checkbox input "true"
click at [631, 178] on input "checkbox" at bounding box center [629, 180] width 8 height 8
checkbox input "true"
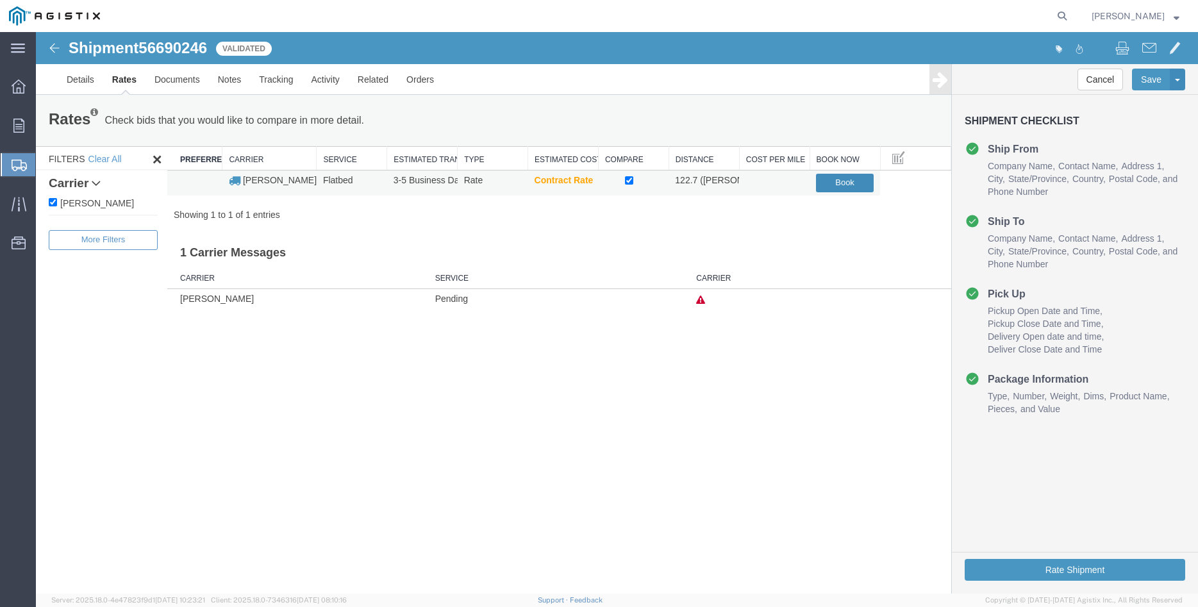
click at [831, 179] on button "Book" at bounding box center [845, 183] width 58 height 19
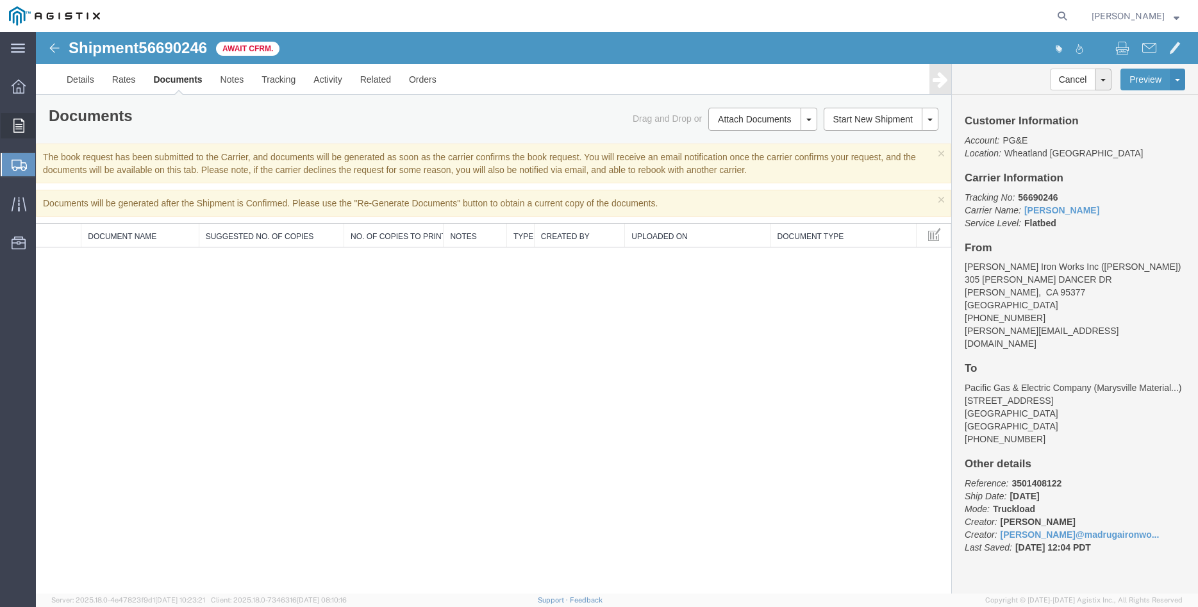
click at [18, 133] on div at bounding box center [19, 126] width 36 height 26
